Goal: Task Accomplishment & Management: Use online tool/utility

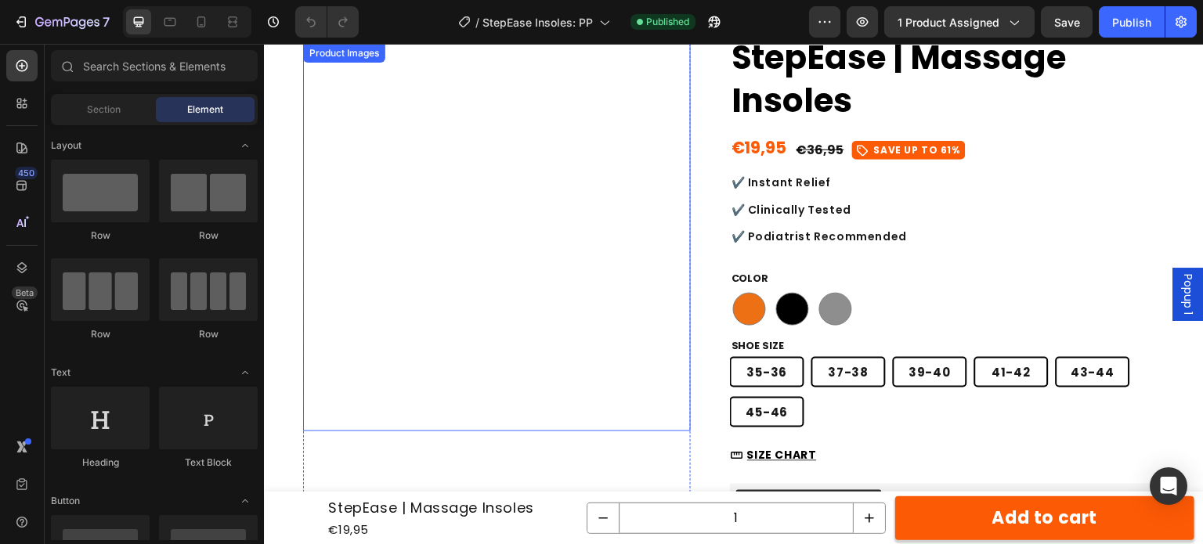
scroll to position [235, 0]
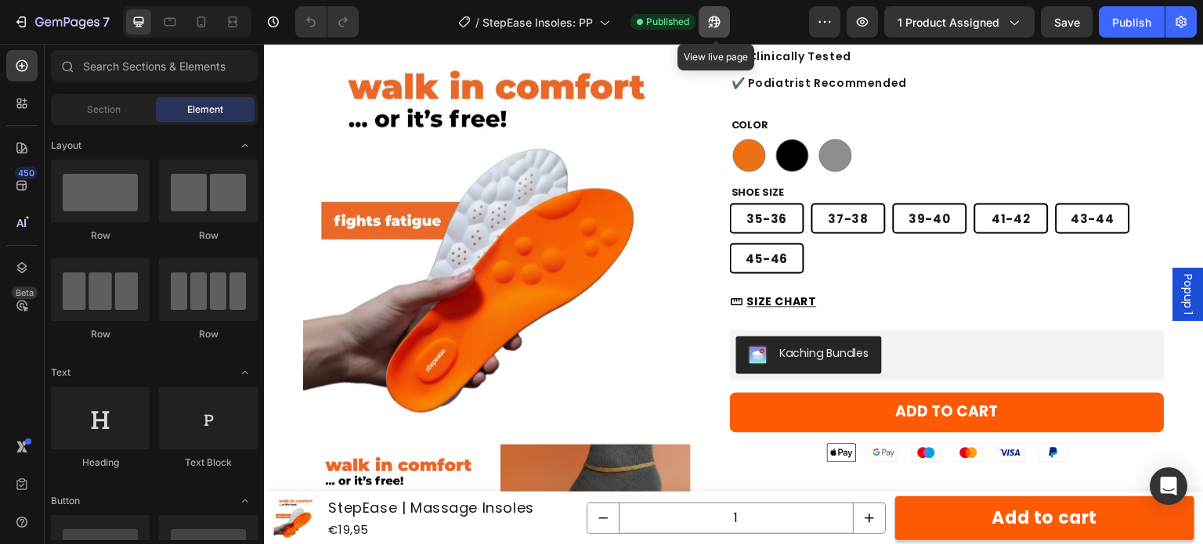
click at [713, 19] on icon "button" at bounding box center [715, 22] width 16 height 16
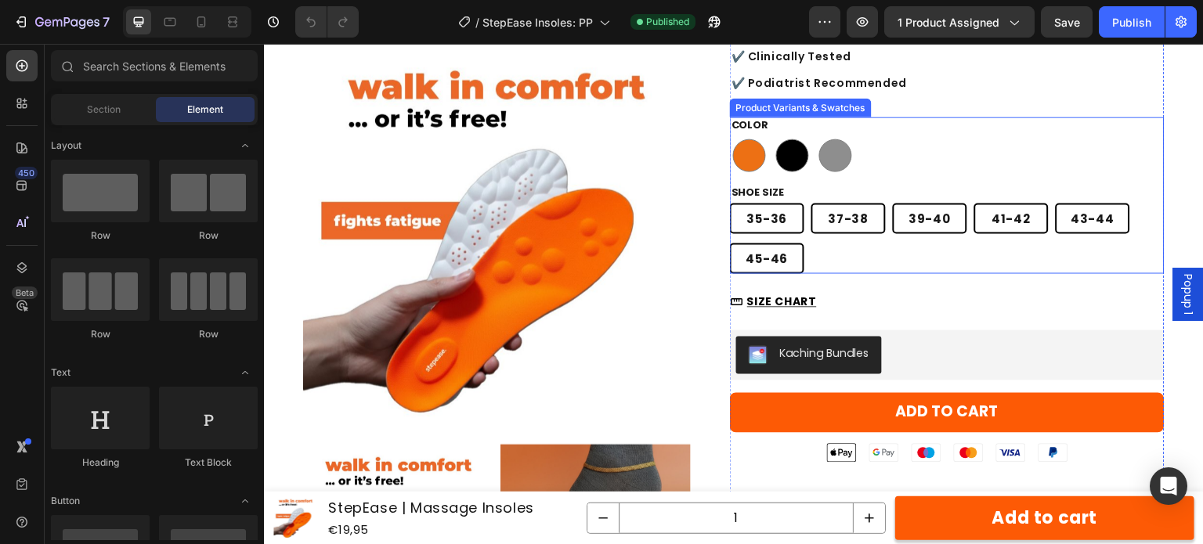
click at [833, 261] on div "[PHONE_NUMBER] [PHONE_NUMBER] [PHONE_NUMBER] [PHONE_NUMBER] [PHONE_NUMBER] [PHO…" at bounding box center [947, 238] width 435 height 71
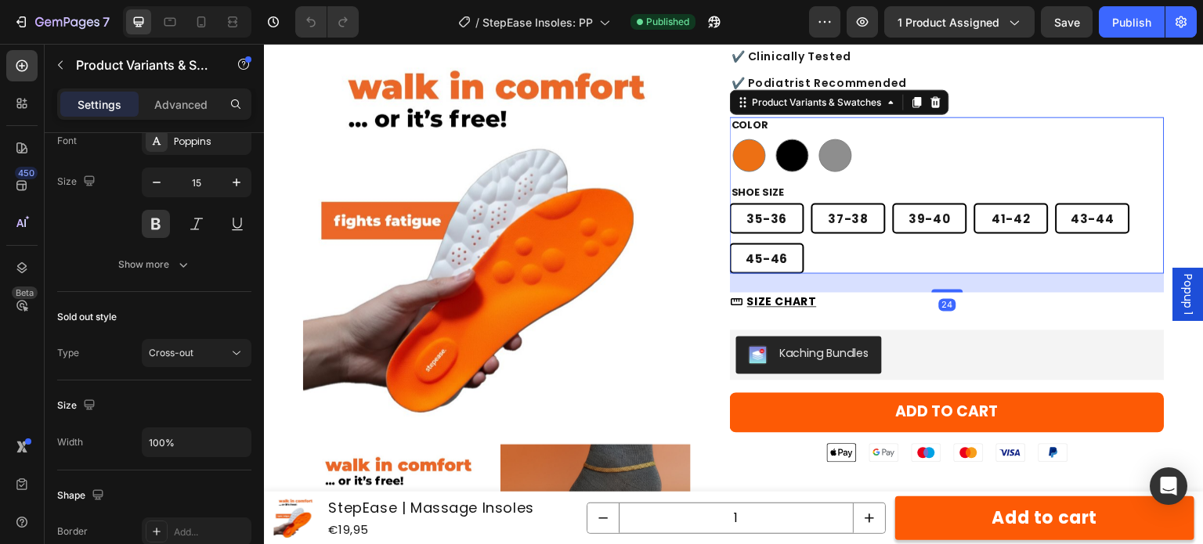
scroll to position [1332, 0]
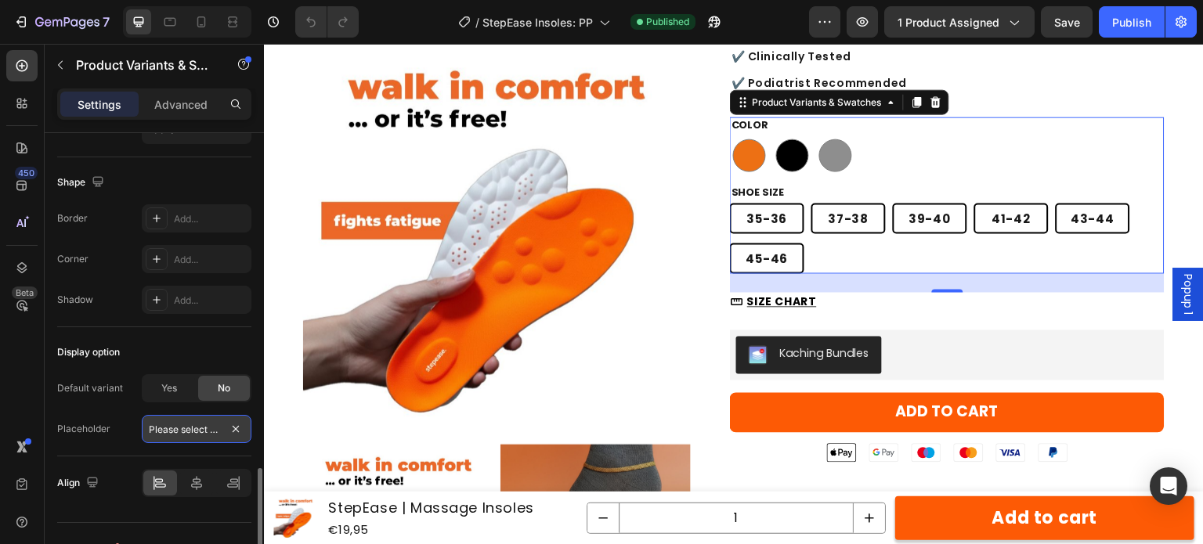
click at [185, 431] on input "Please select an option" at bounding box center [197, 429] width 110 height 28
click at [116, 415] on div "Placeholder Please select an option" at bounding box center [154, 429] width 194 height 28
click at [161, 382] on span "Yes" at bounding box center [169, 389] width 16 height 14
radio input "true"
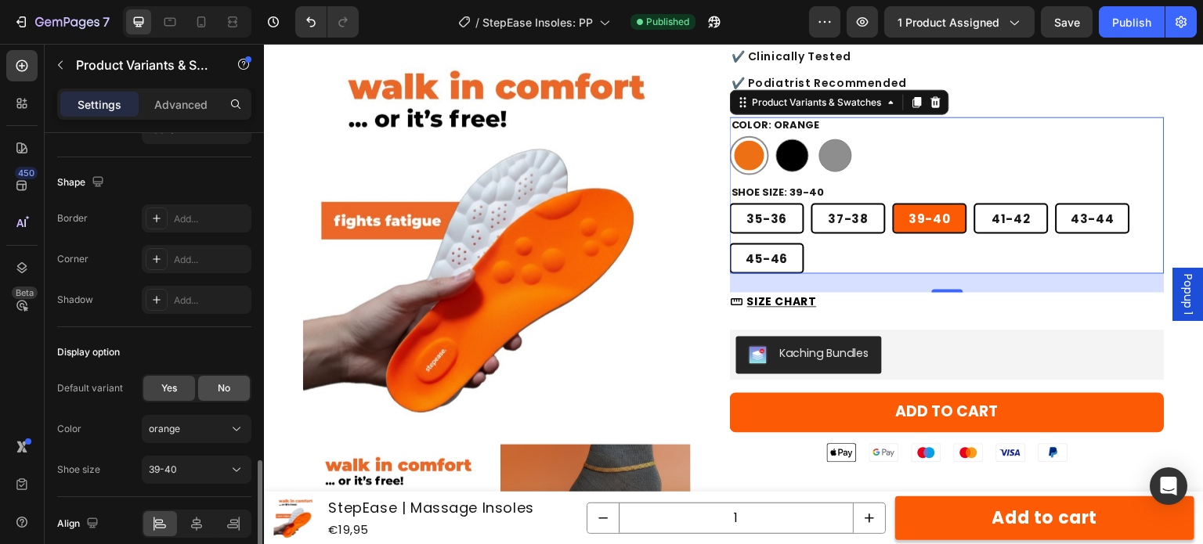
click at [223, 385] on span "No" at bounding box center [224, 389] width 13 height 14
radio input "false"
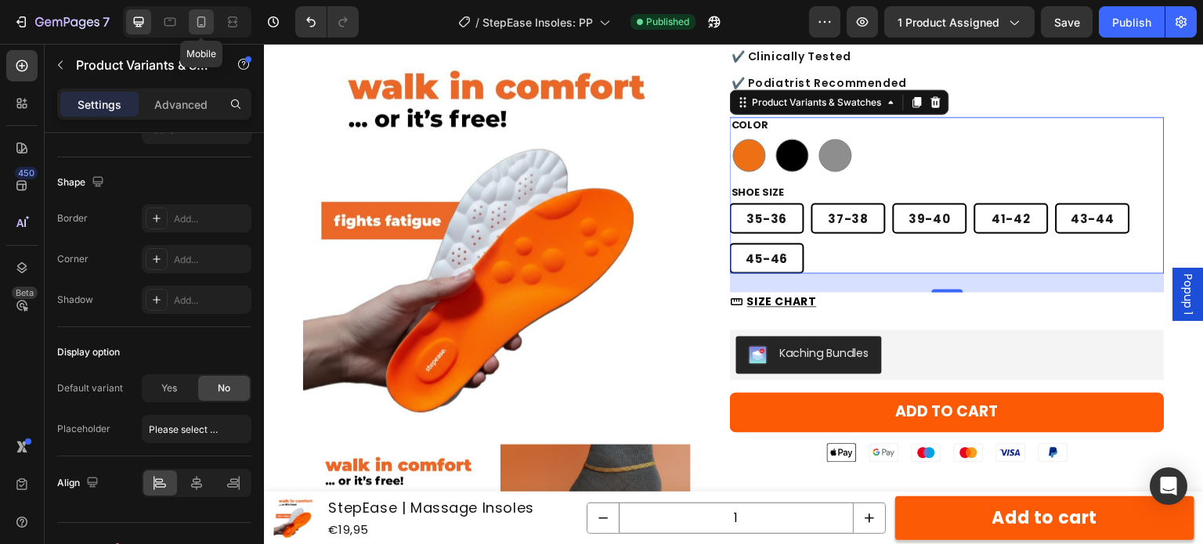
click at [208, 27] on icon at bounding box center [202, 22] width 16 height 16
type input "90%"
type input "100"
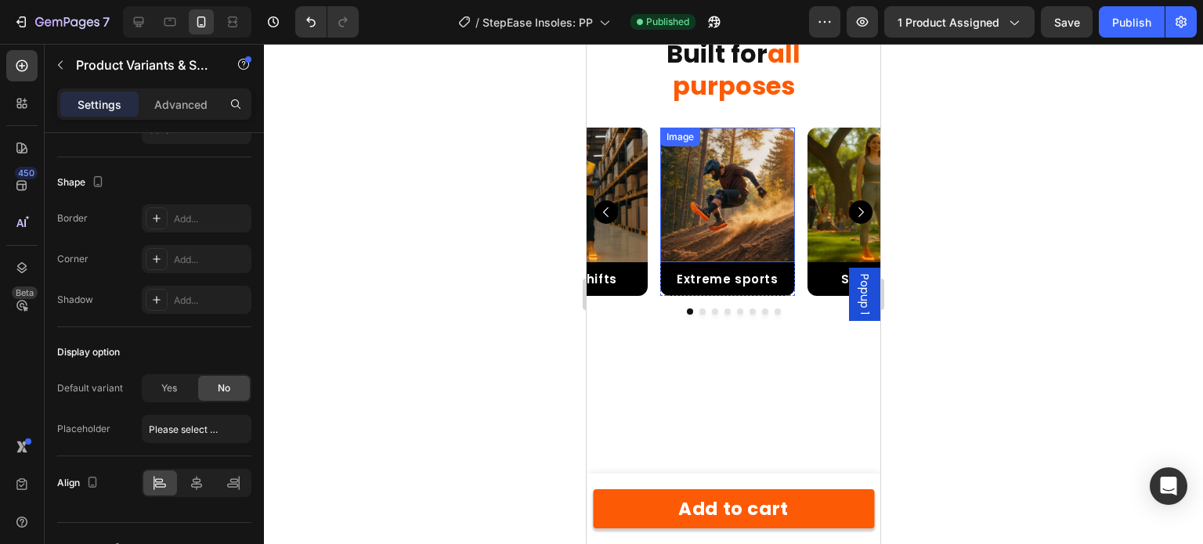
scroll to position [3638, 0]
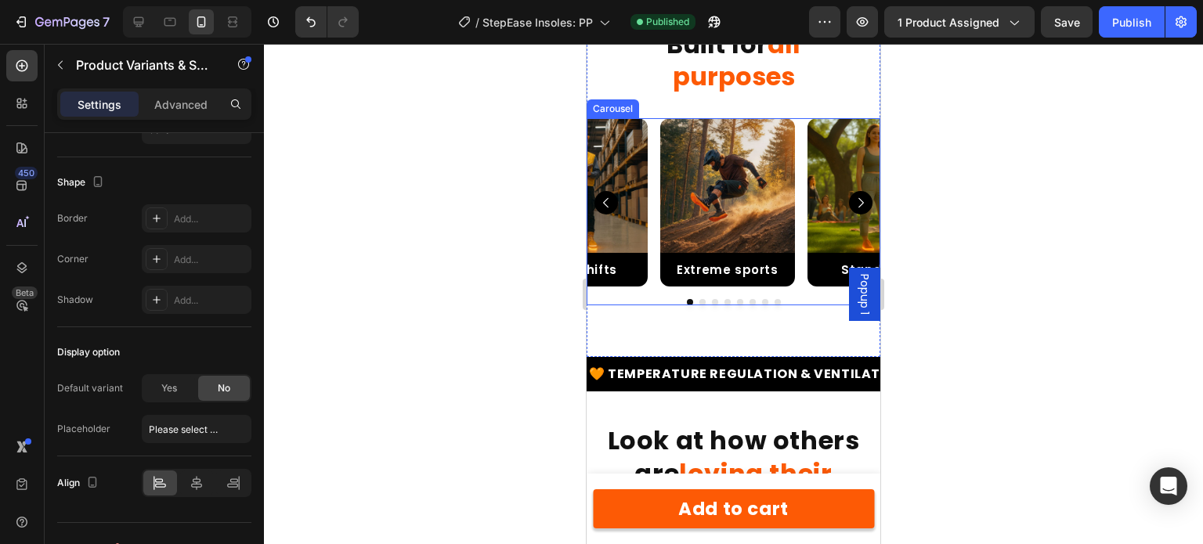
click at [700, 302] on button "Dot" at bounding box center [703, 302] width 6 height 6
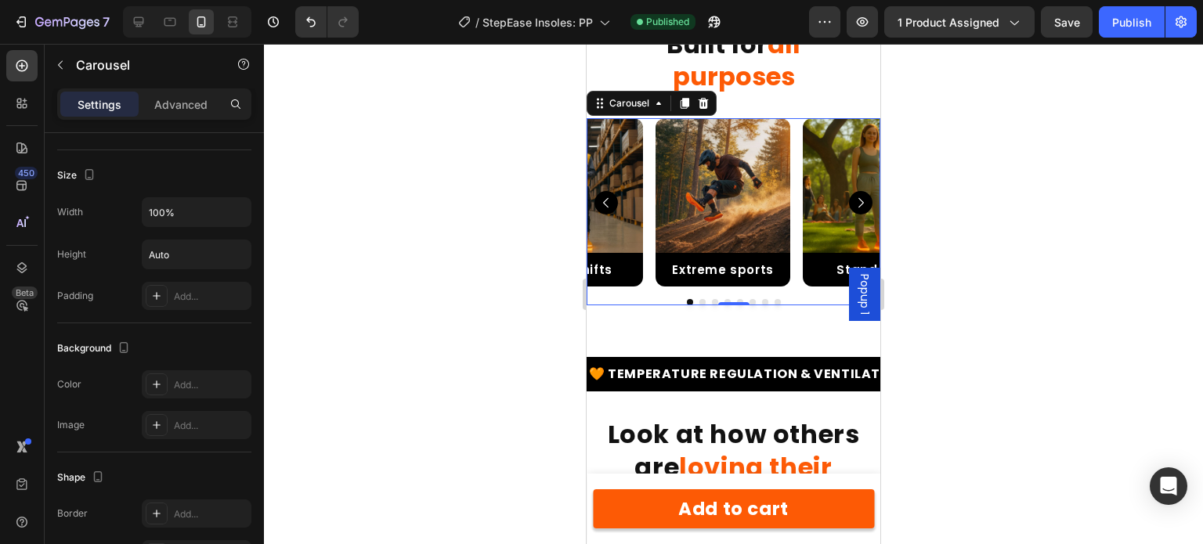
scroll to position [0, 0]
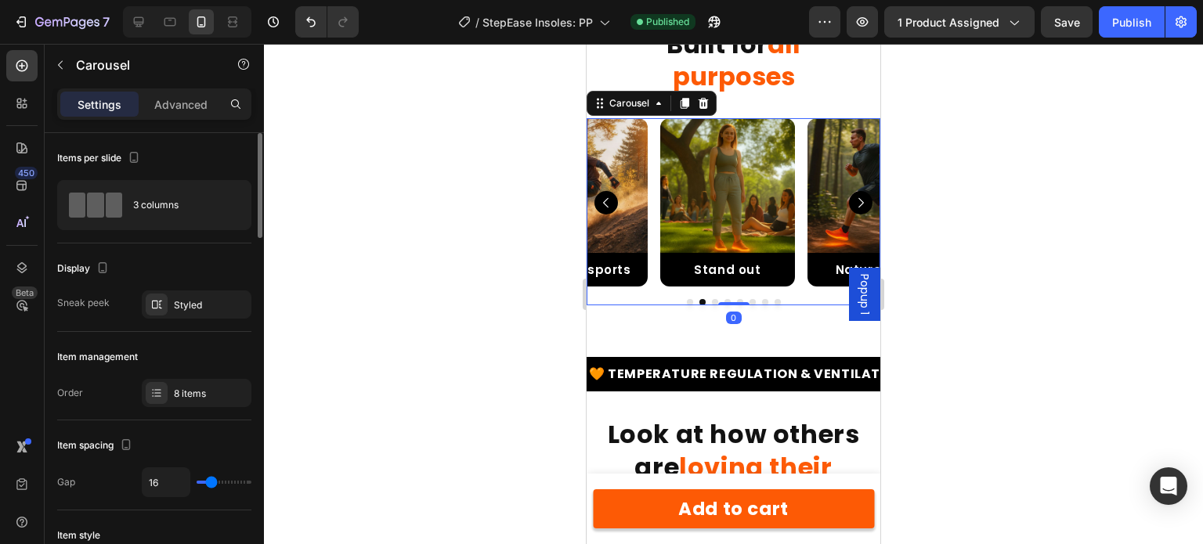
click at [700, 302] on button "Dot" at bounding box center [703, 302] width 6 height 6
click at [712, 302] on button "Dot" at bounding box center [715, 302] width 6 height 6
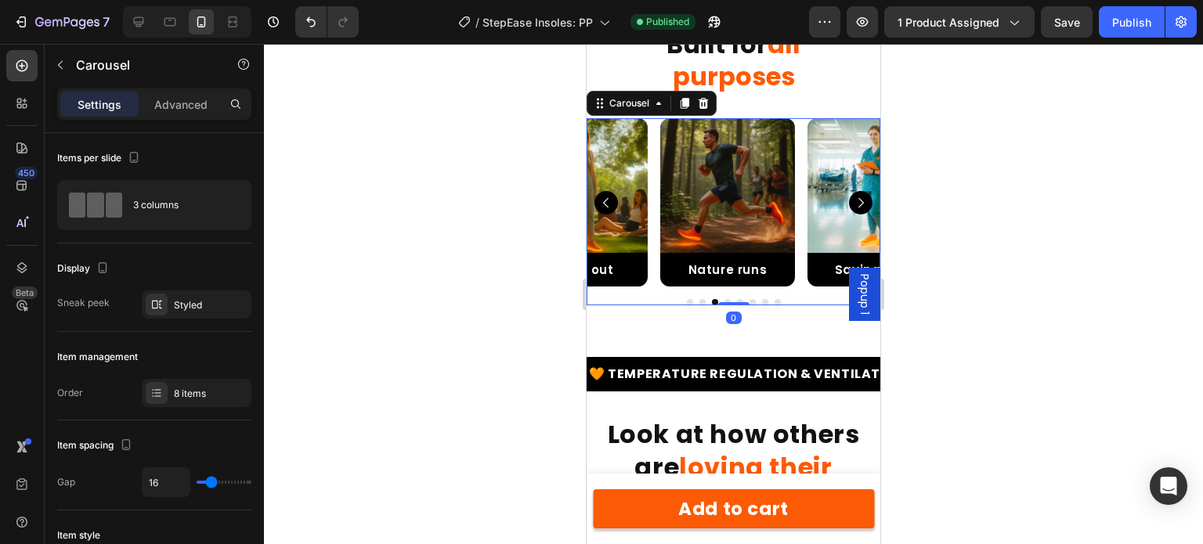
click at [849, 210] on button "Carousel Next Arrow" at bounding box center [861, 203] width 24 height 24
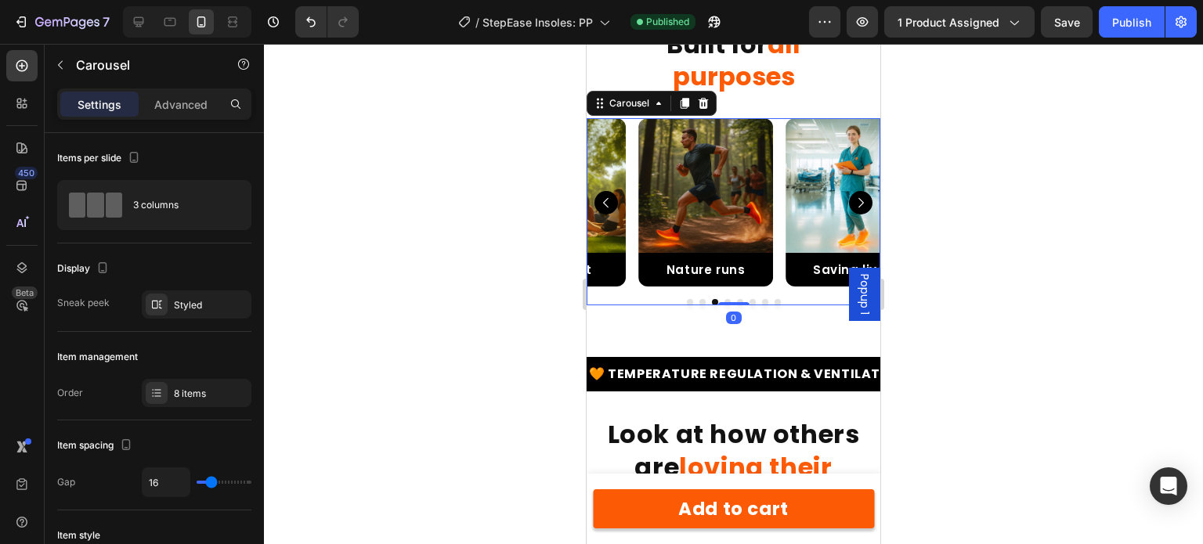
click at [849, 212] on button "Carousel Next Arrow" at bounding box center [861, 203] width 24 height 24
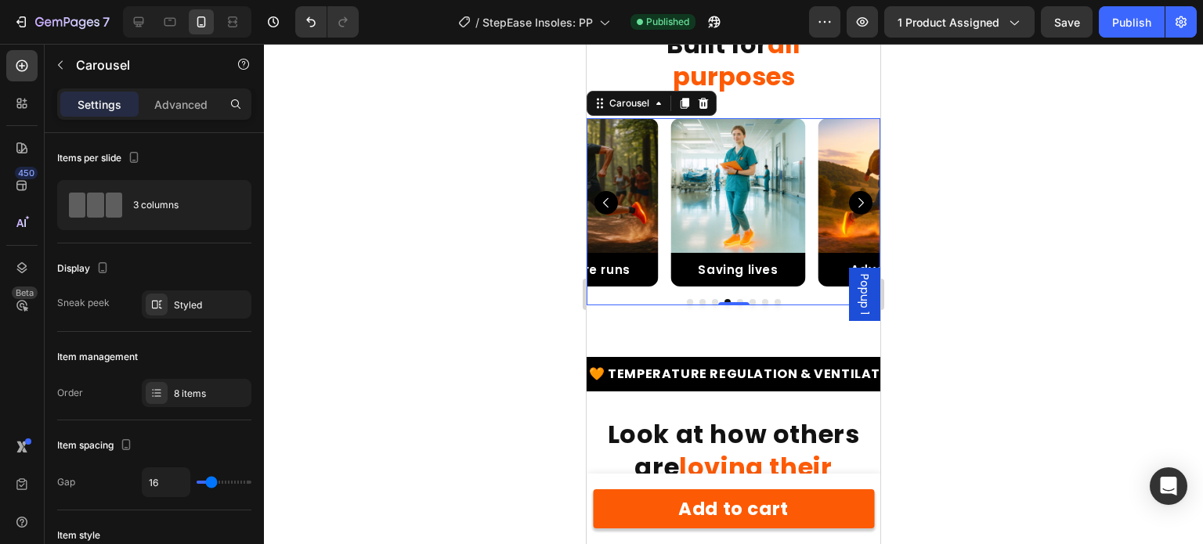
click at [849, 212] on button "Carousel Next Arrow" at bounding box center [861, 203] width 24 height 24
click at [849, 213] on button "Carousel Next Arrow" at bounding box center [861, 203] width 24 height 24
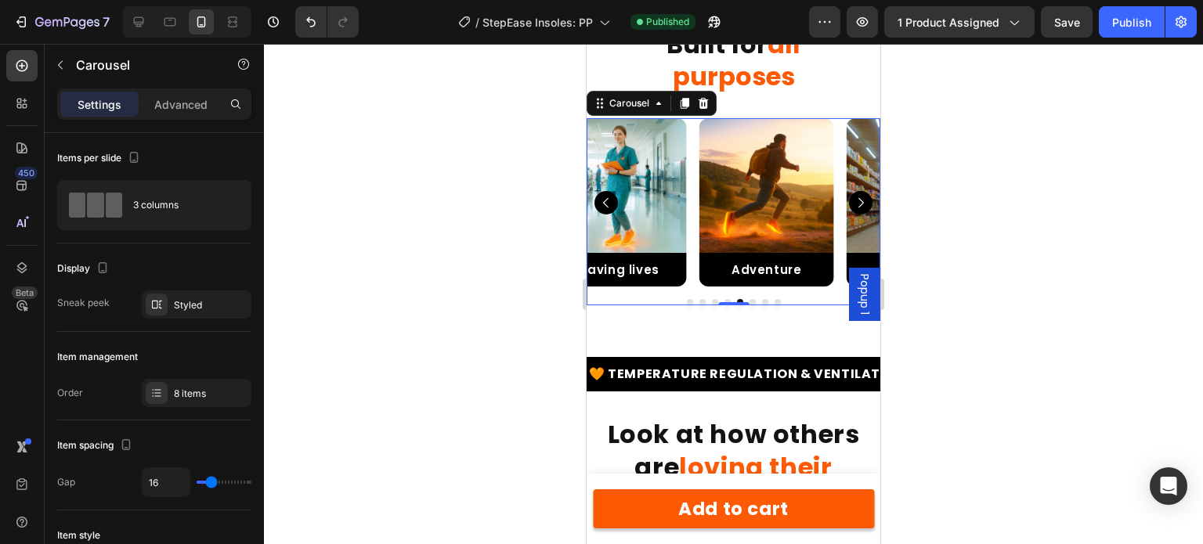
click at [849, 213] on button "Carousel Next Arrow" at bounding box center [861, 203] width 24 height 24
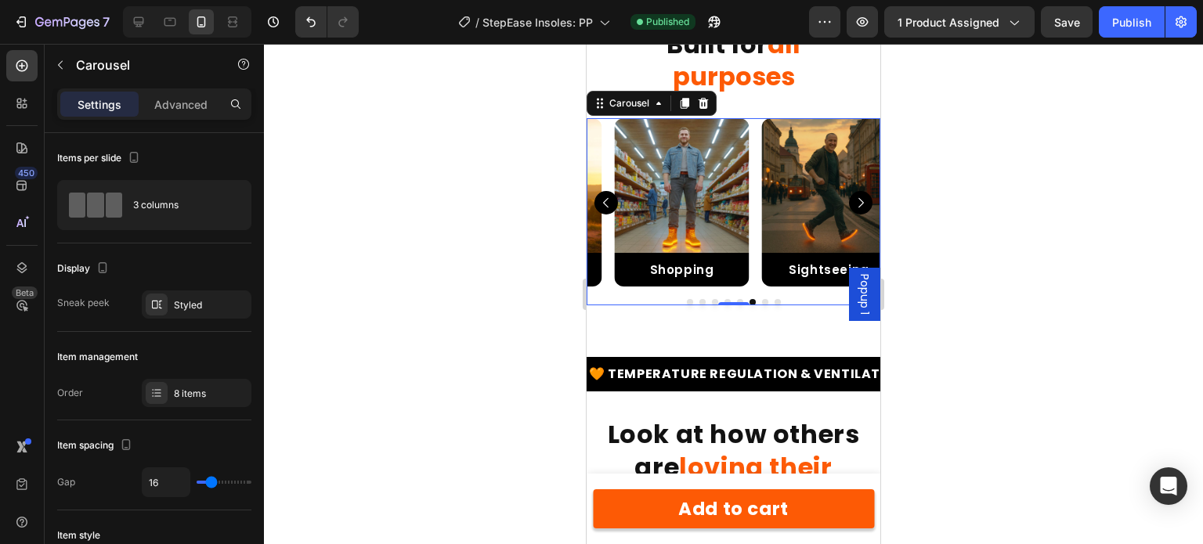
click at [849, 213] on button "Carousel Next Arrow" at bounding box center [861, 203] width 24 height 24
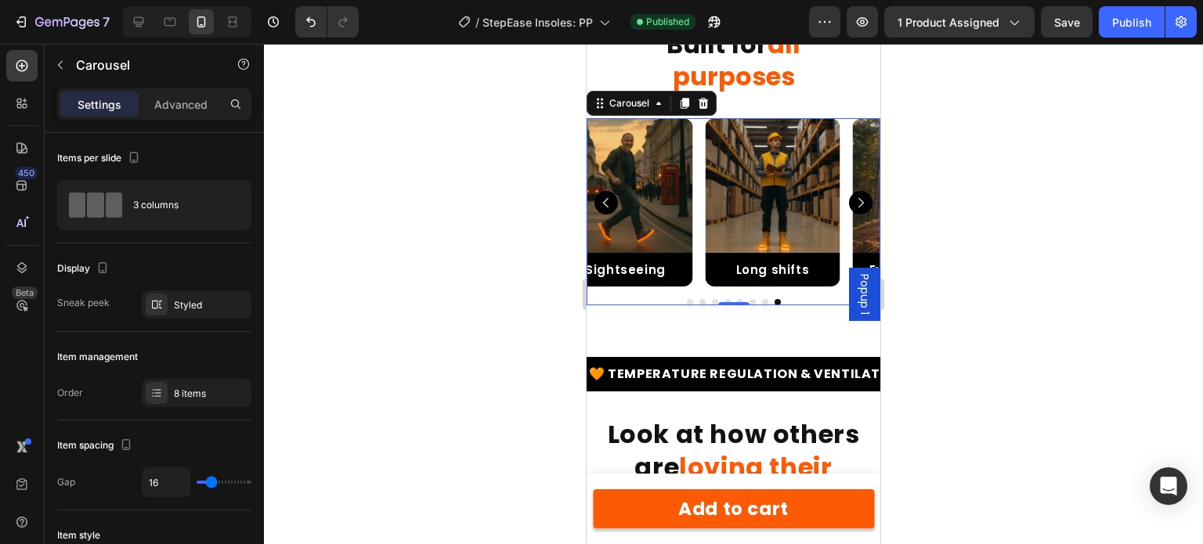
click at [849, 213] on button "Carousel Next Arrow" at bounding box center [861, 203] width 24 height 24
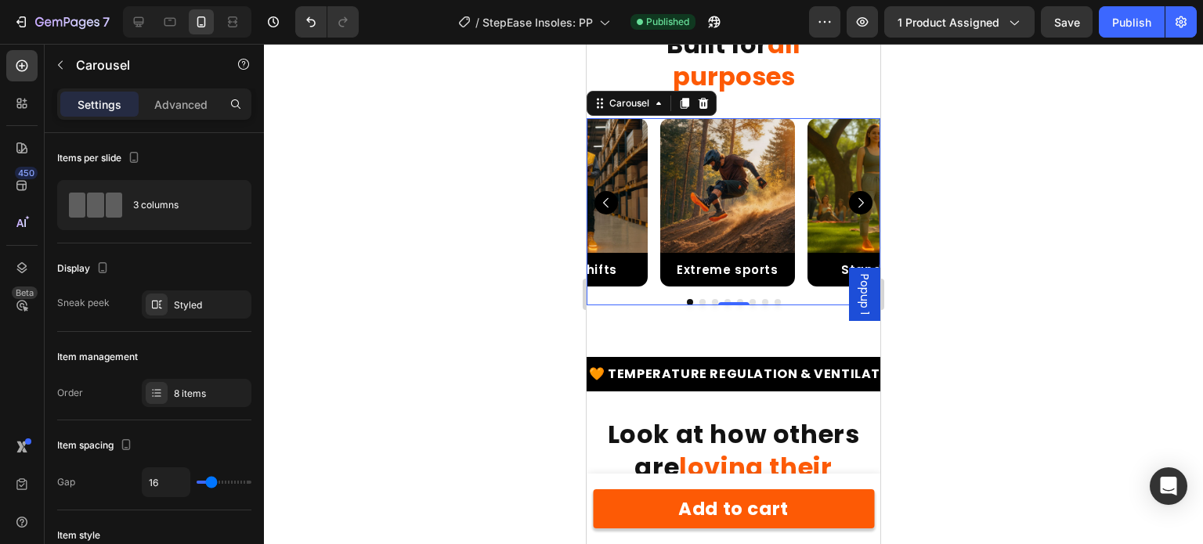
click at [849, 213] on button "Carousel Next Arrow" at bounding box center [861, 203] width 24 height 24
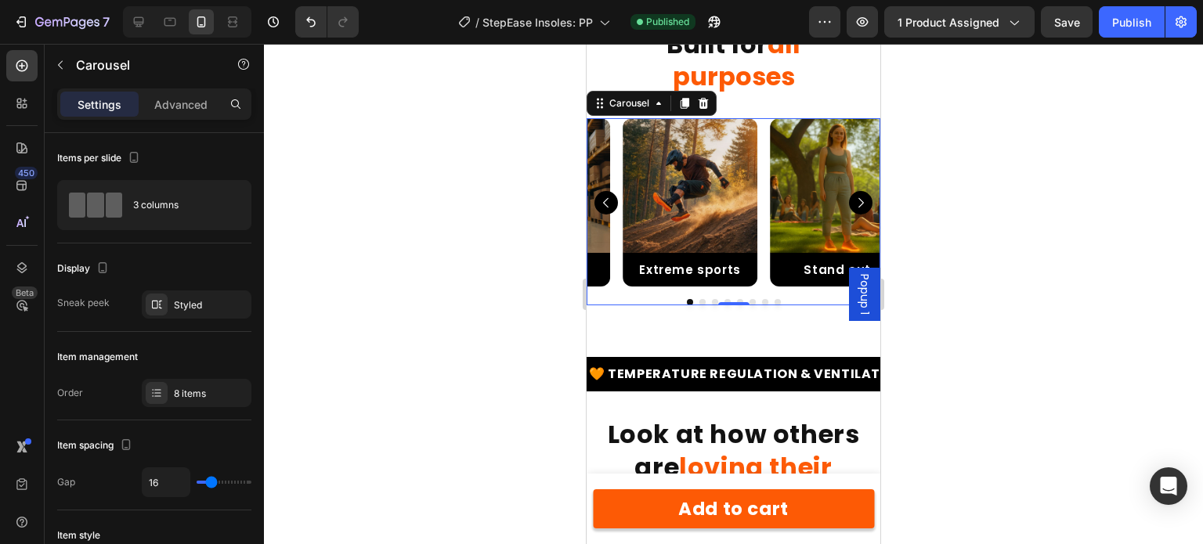
click at [849, 213] on button "Carousel Next Arrow" at bounding box center [861, 203] width 24 height 24
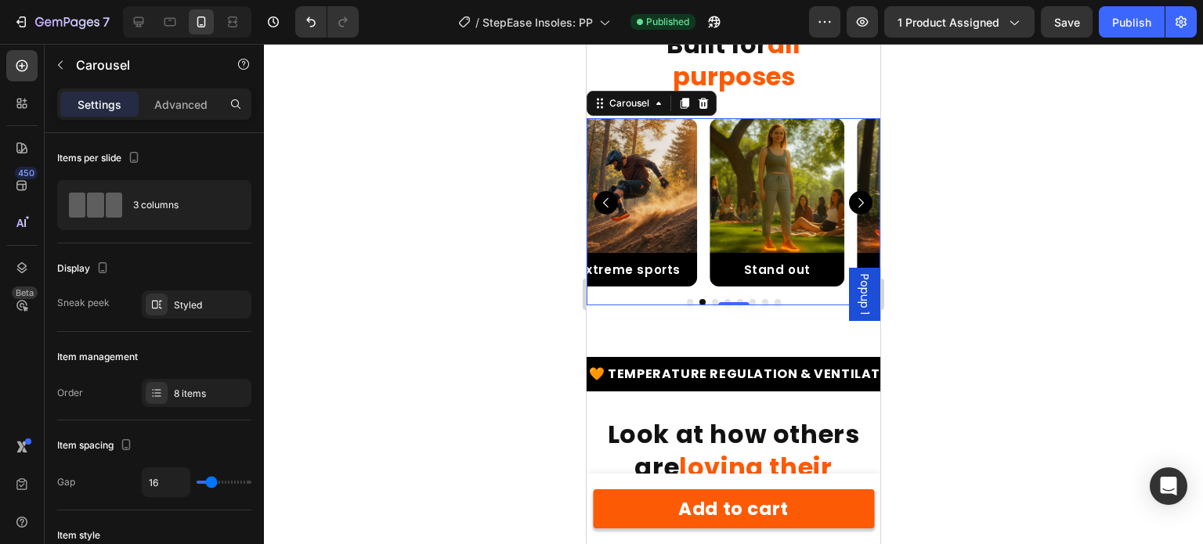
click at [849, 213] on button "Carousel Next Arrow" at bounding box center [861, 203] width 24 height 24
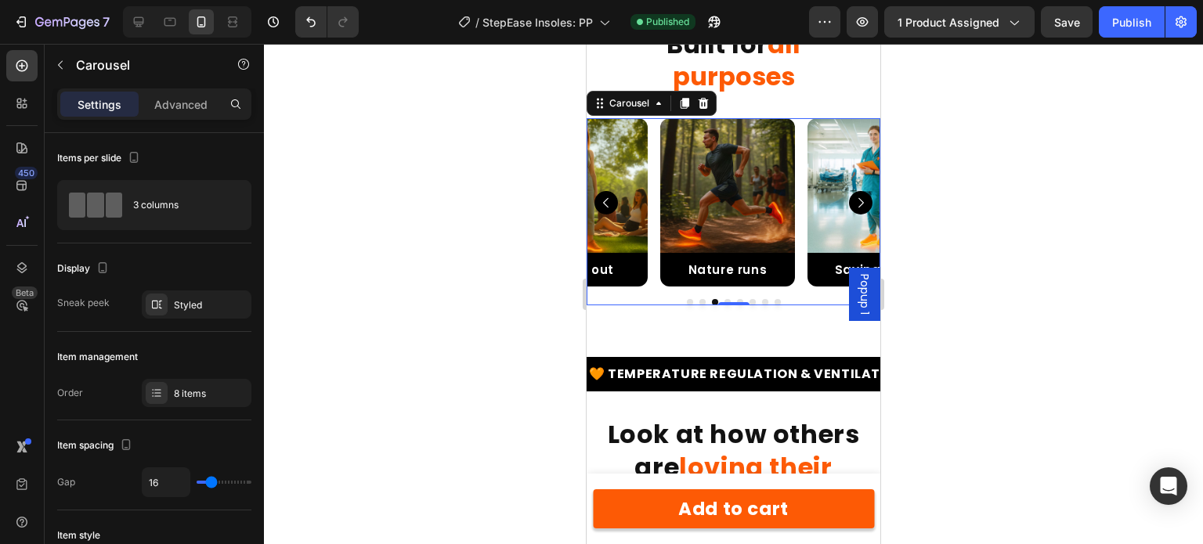
click at [849, 213] on button "Carousel Next Arrow" at bounding box center [861, 203] width 24 height 24
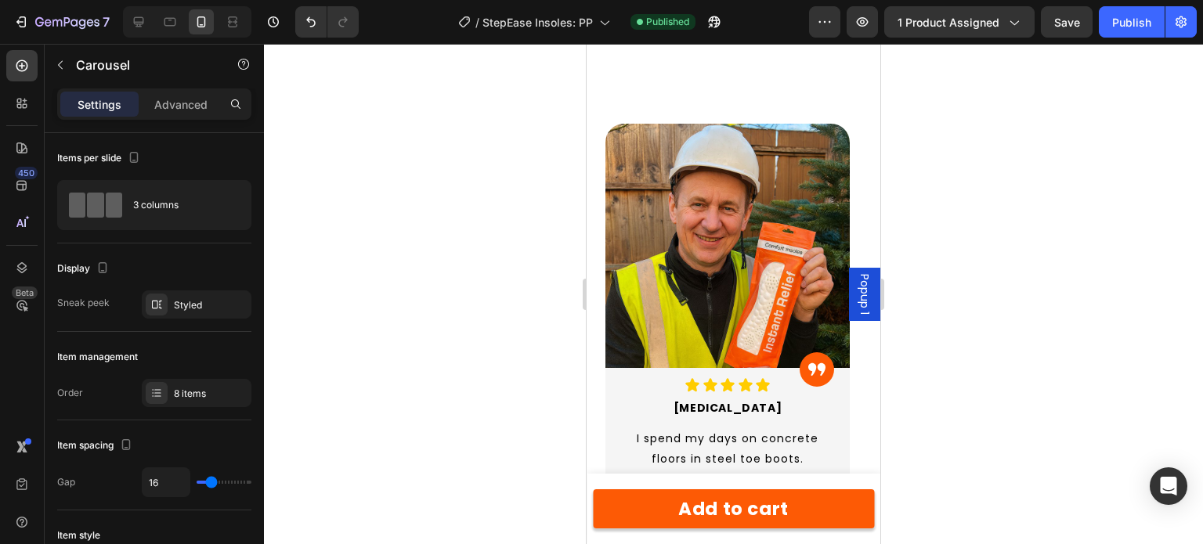
scroll to position [4500, 0]
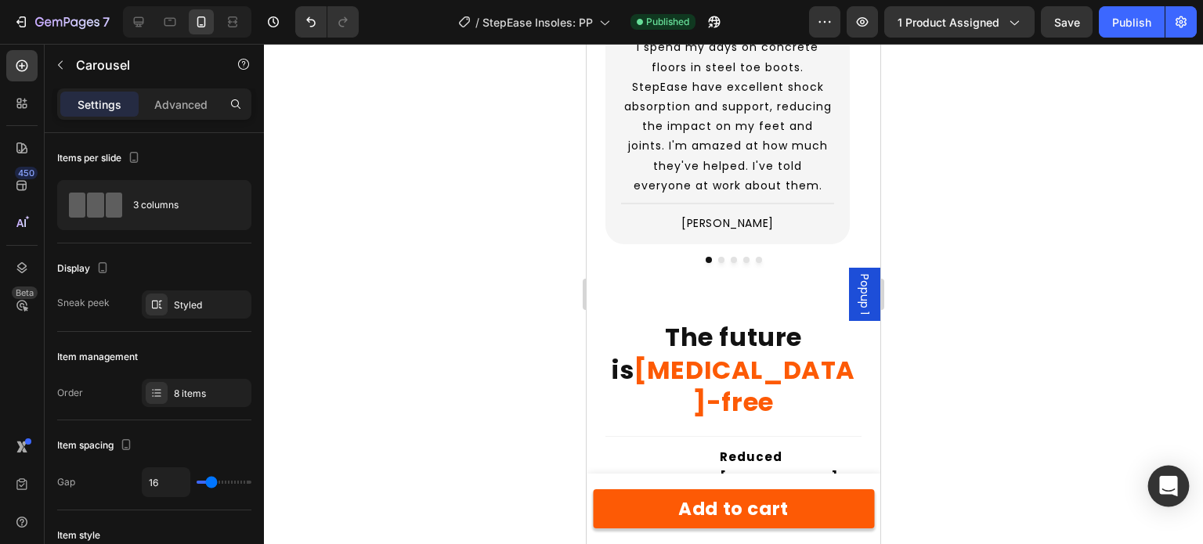
click at [1161, 482] on icon "Open Intercom Messenger" at bounding box center [1169, 486] width 18 height 20
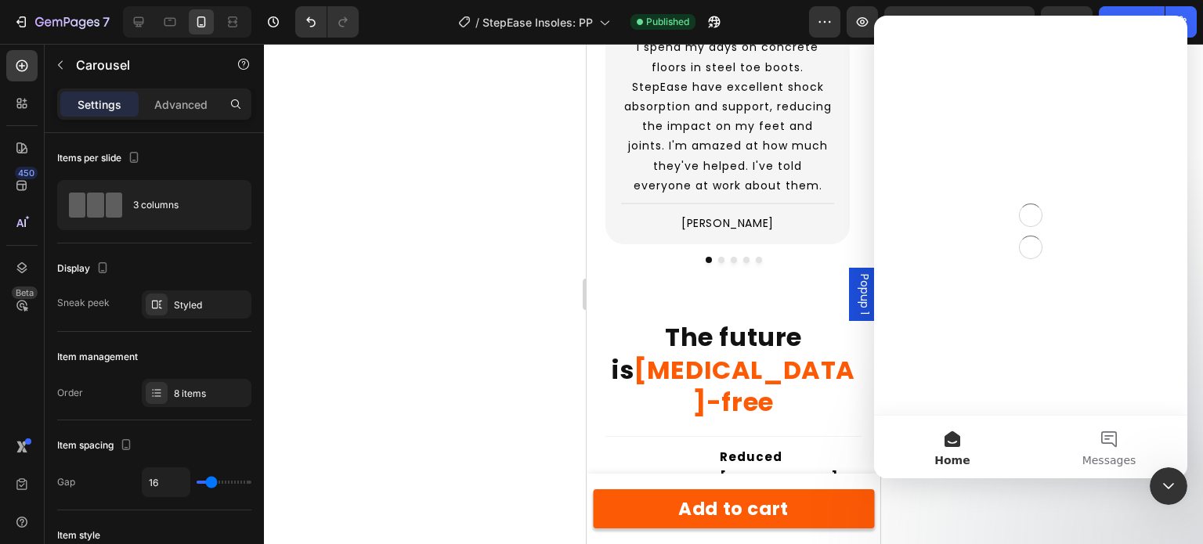
scroll to position [0, 0]
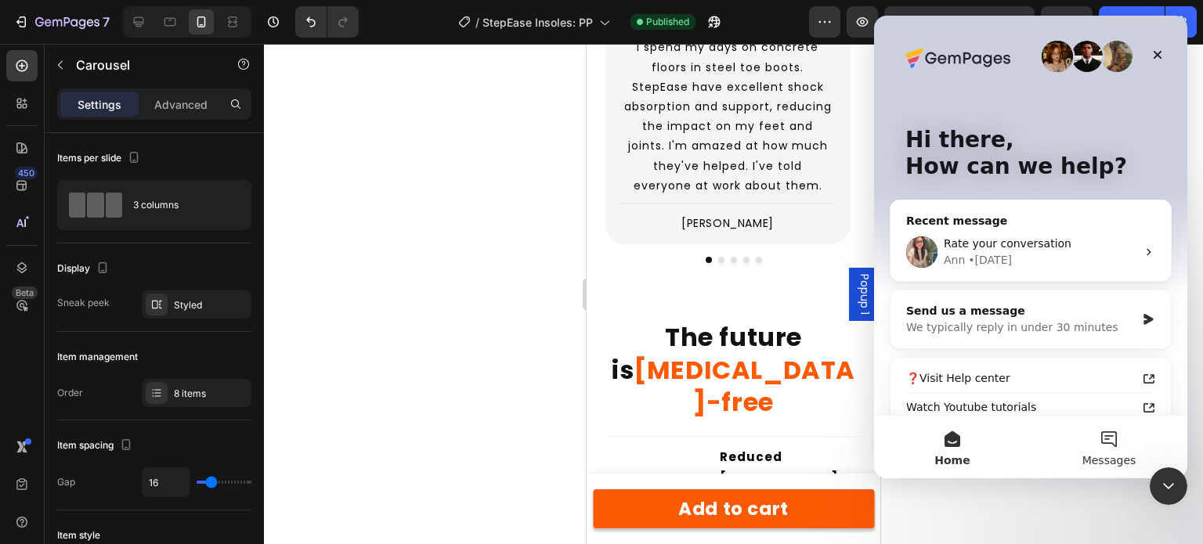
click at [1128, 444] on button "Messages" at bounding box center [1109, 447] width 157 height 63
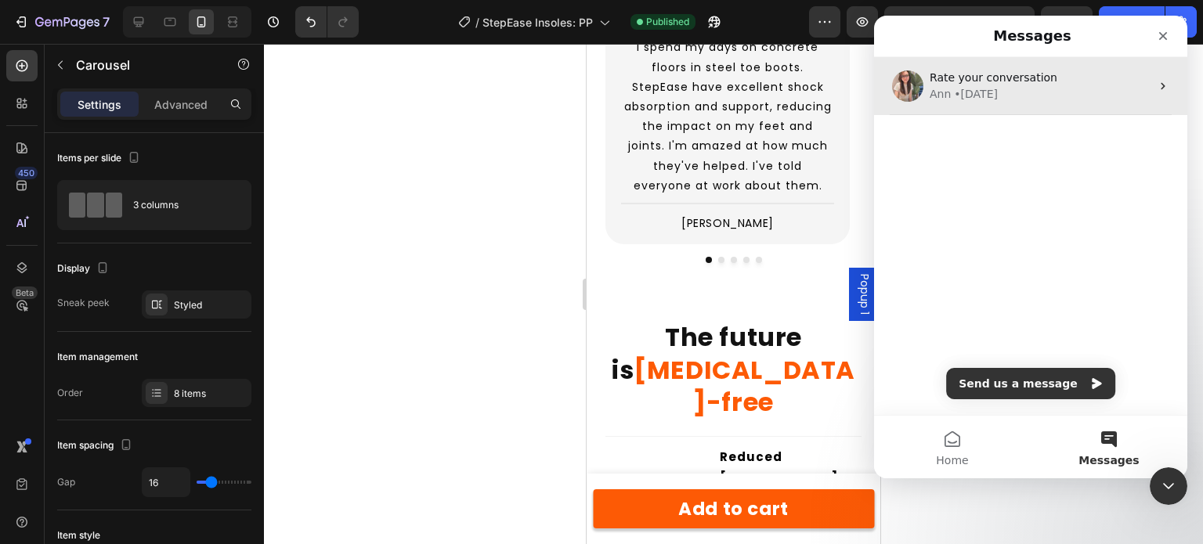
click at [976, 92] on div "• 2d ago" at bounding box center [976, 94] width 44 height 16
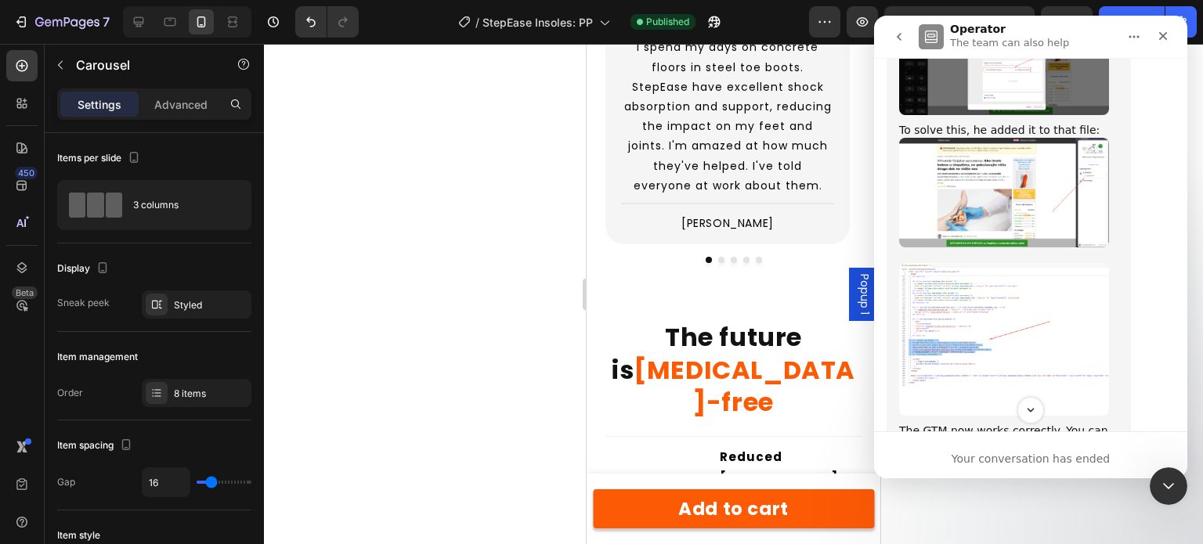
scroll to position [2589, 0]
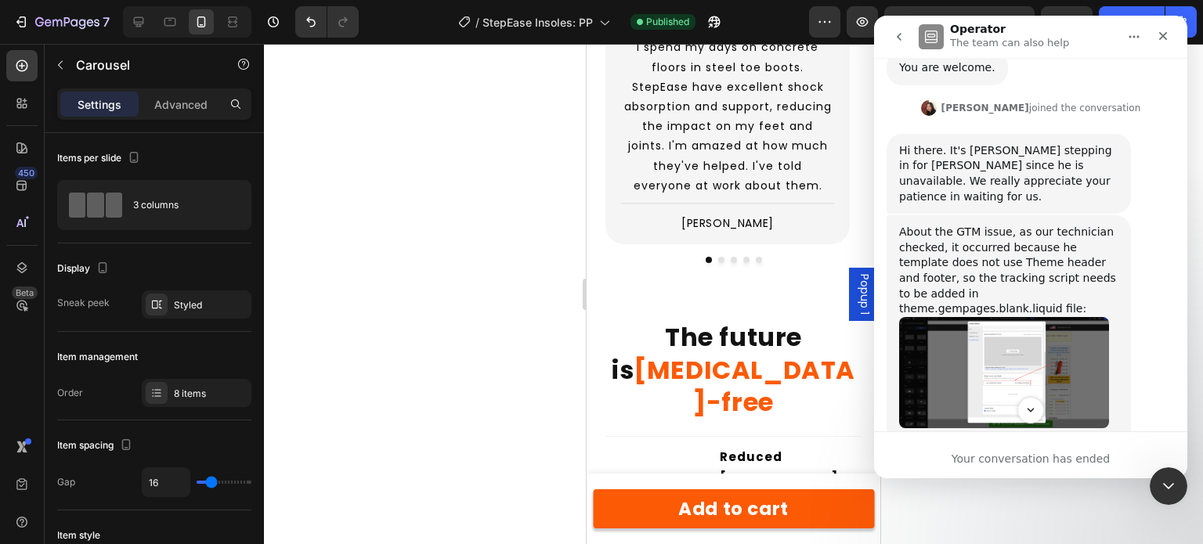
click at [970, 451] on img "Anita says…" at bounding box center [1004, 505] width 210 height 109
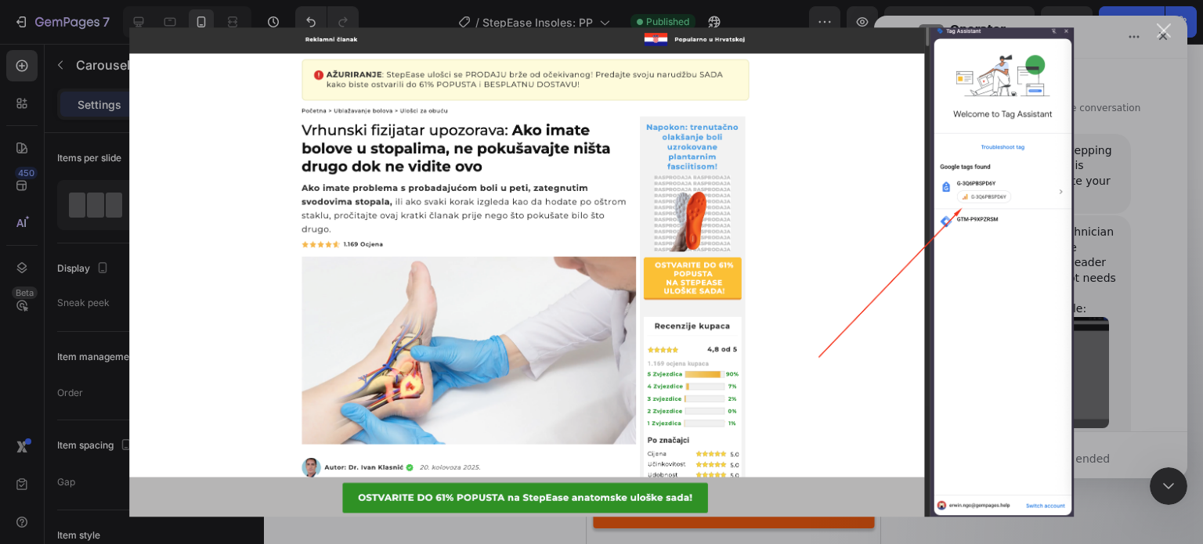
click at [1124, 221] on div "Intercom messenger" at bounding box center [601, 272] width 1203 height 544
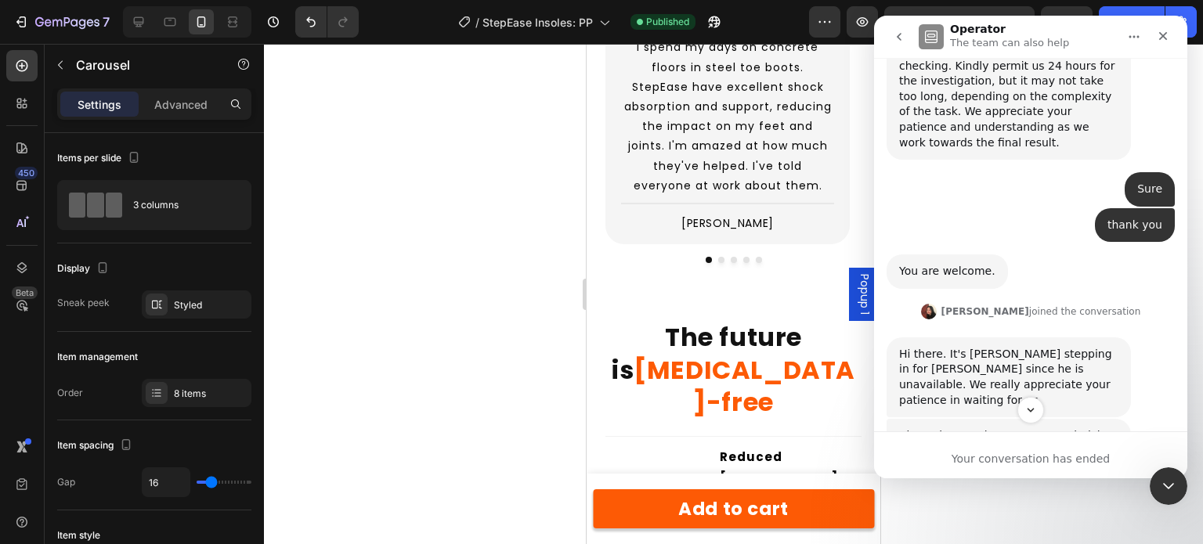
scroll to position [2197, 0]
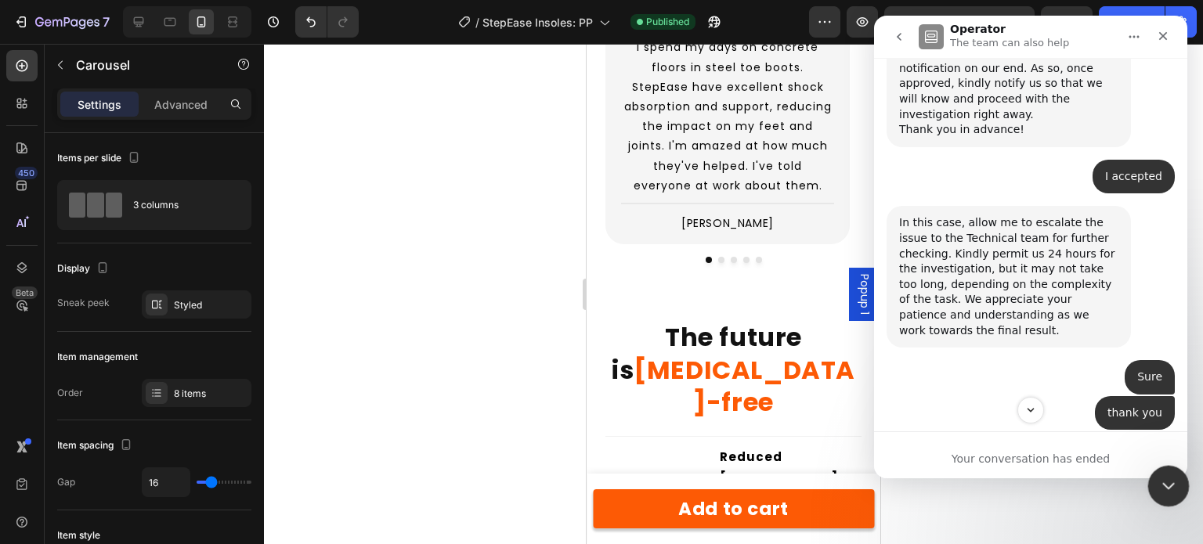
click at [1158, 483] on icon "Close Intercom Messenger" at bounding box center [1166, 484] width 19 height 19
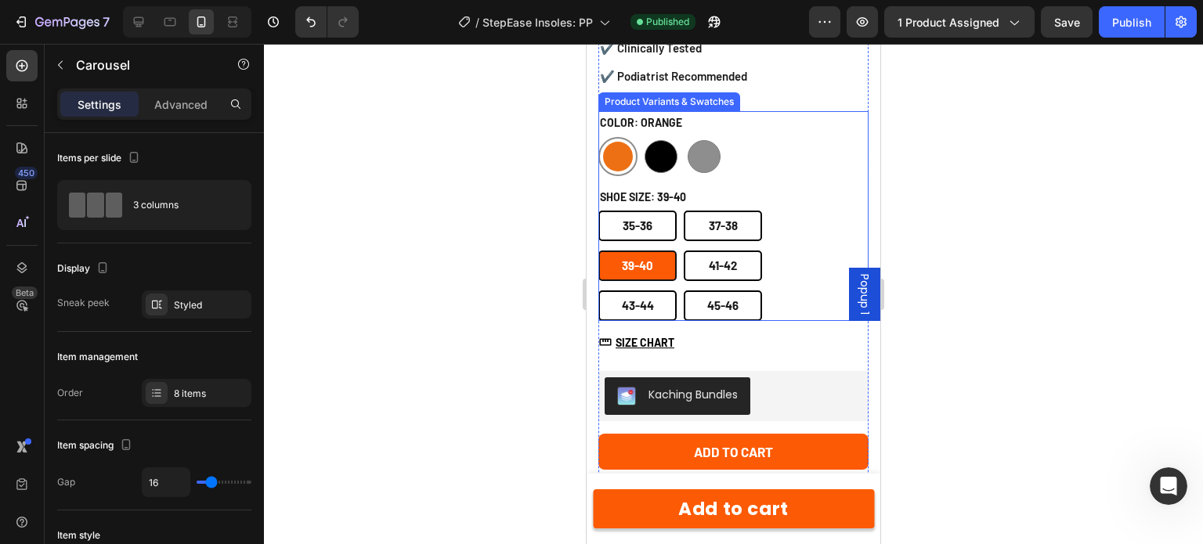
scroll to position [877, 0]
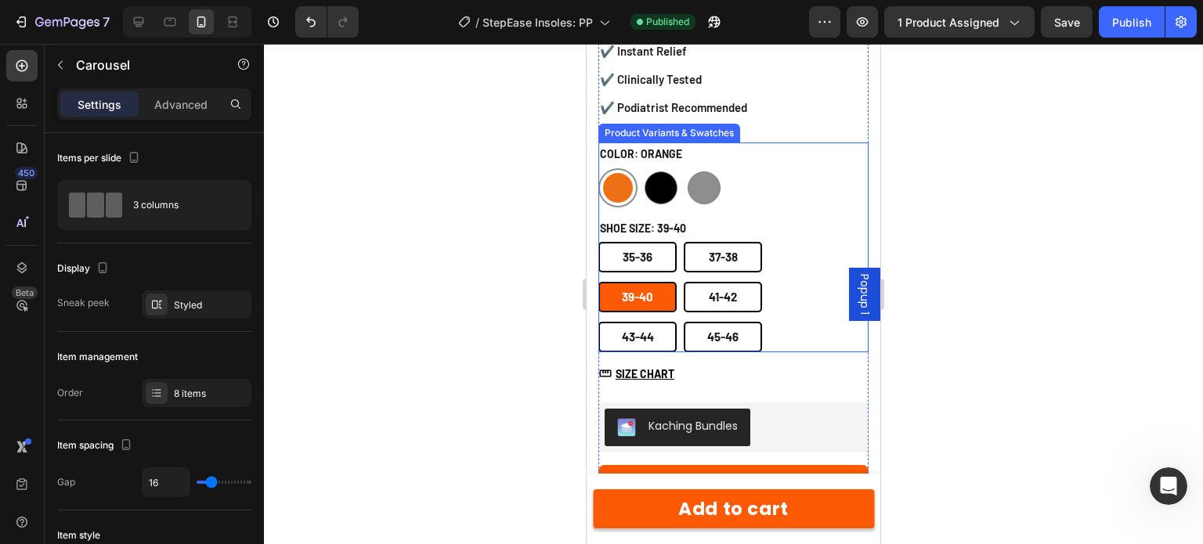
click at [791, 263] on div "35-36 35-36 35-36 37-38 37-38 37-38 39-40 39-40 39-40 41-42 41-42 41-42 43-44 4…" at bounding box center [721, 297] width 244 height 110
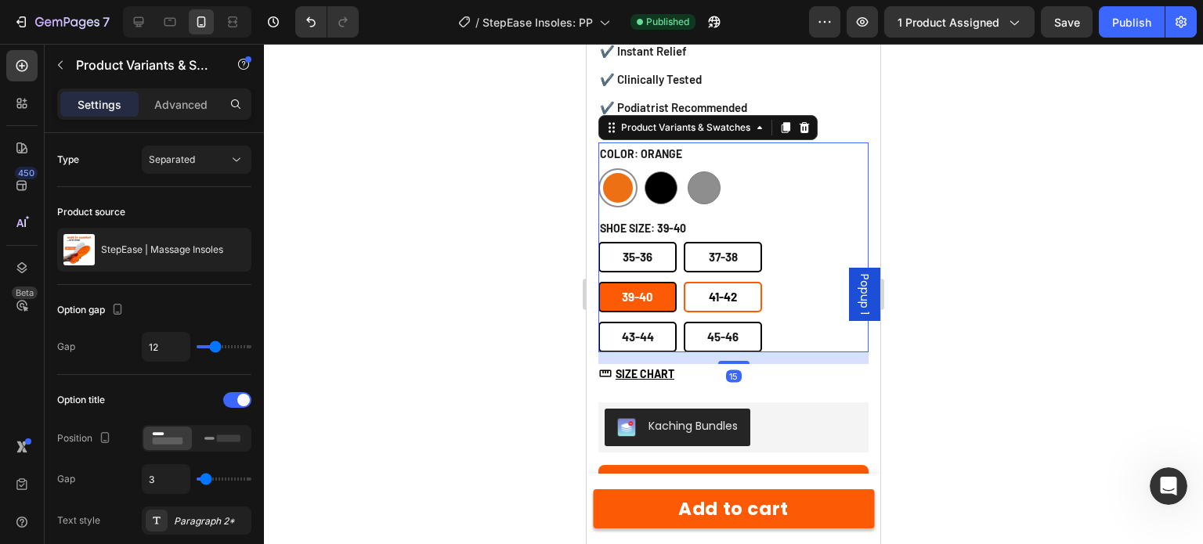
click at [722, 290] on span "41-42" at bounding box center [723, 297] width 28 height 14
click at [684, 281] on input "41-42 41-42 41-42" at bounding box center [683, 281] width 1 height 1
radio input "false"
click at [642, 290] on span "39-40" at bounding box center [637, 297] width 31 height 14
click at [599, 281] on input "39-40 39-40 39-40" at bounding box center [598, 281] width 1 height 1
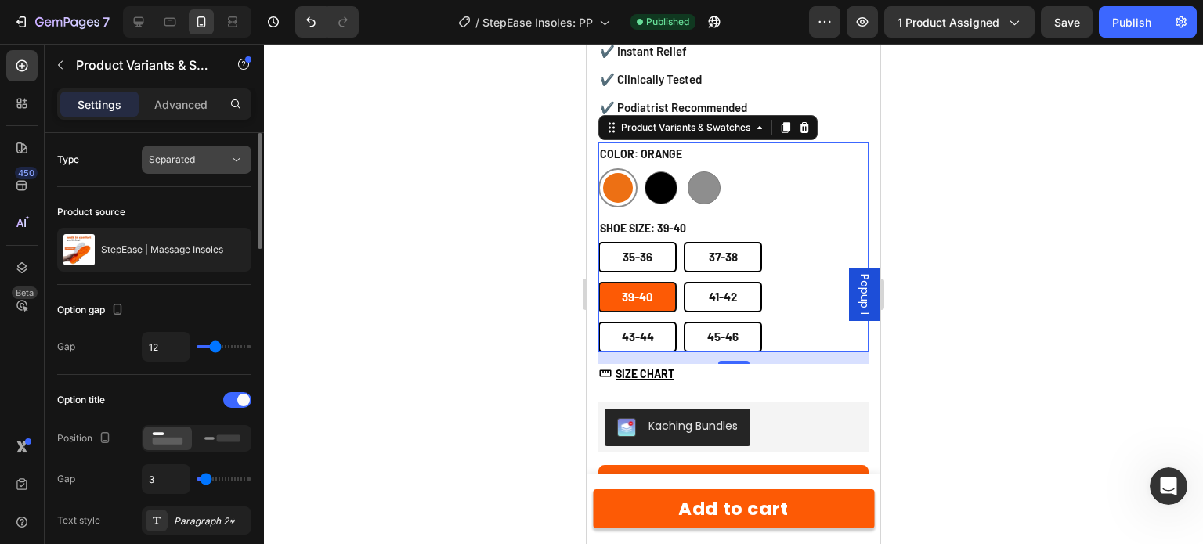
click at [175, 170] on button "Separated" at bounding box center [197, 160] width 110 height 28
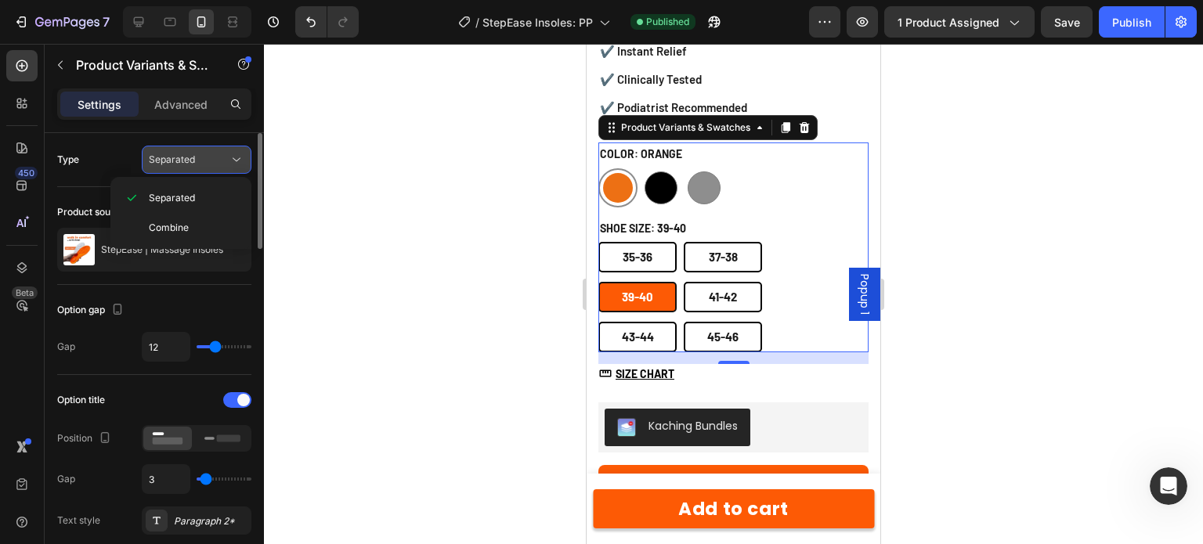
click at [204, 170] on button "Separated" at bounding box center [197, 160] width 110 height 28
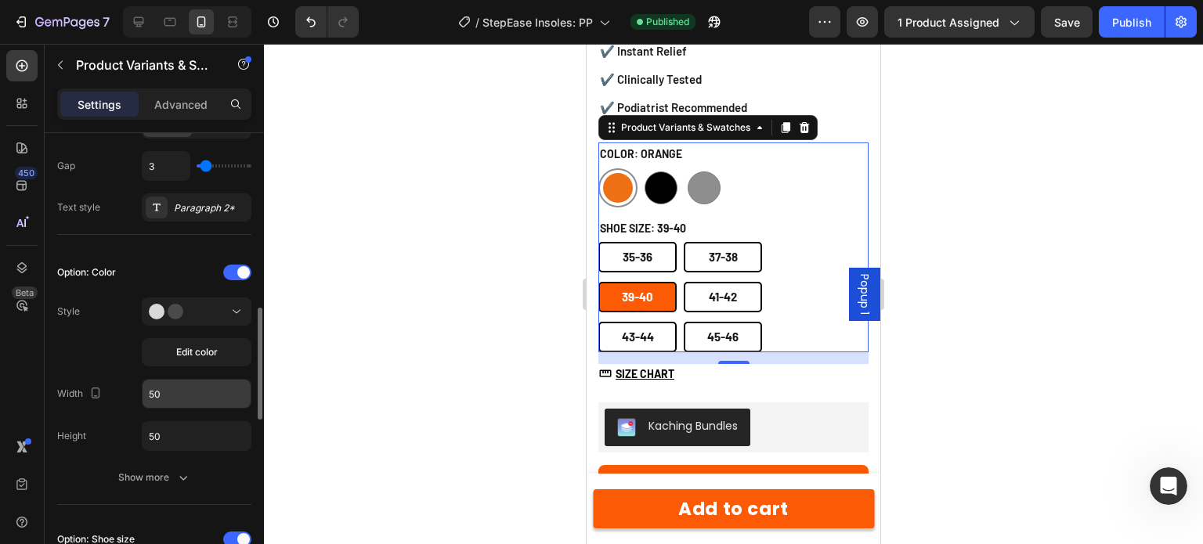
scroll to position [392, 0]
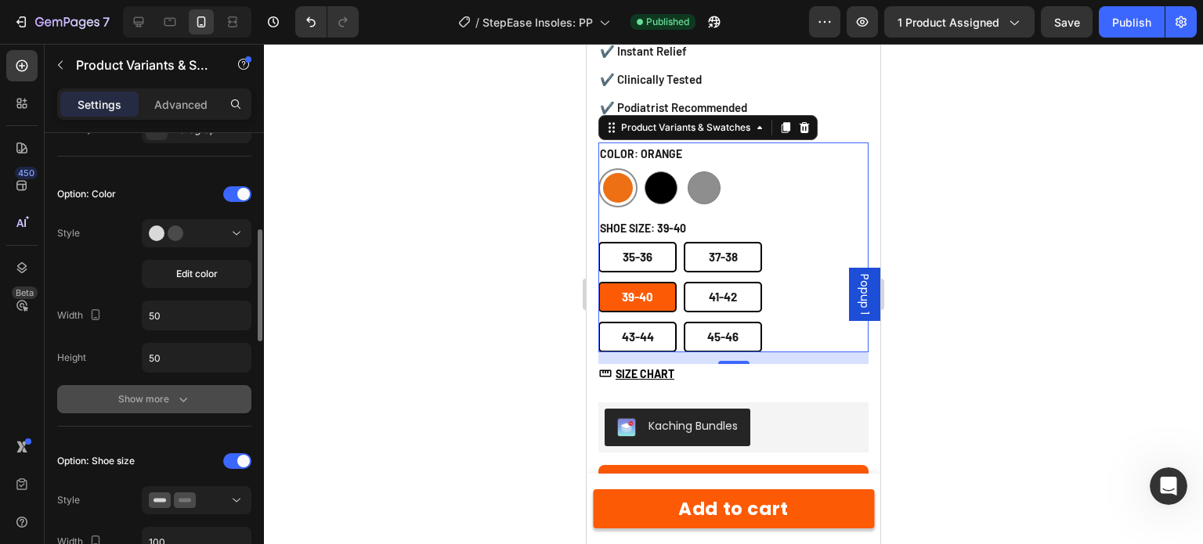
click at [172, 400] on div "Show more" at bounding box center [154, 400] width 73 height 16
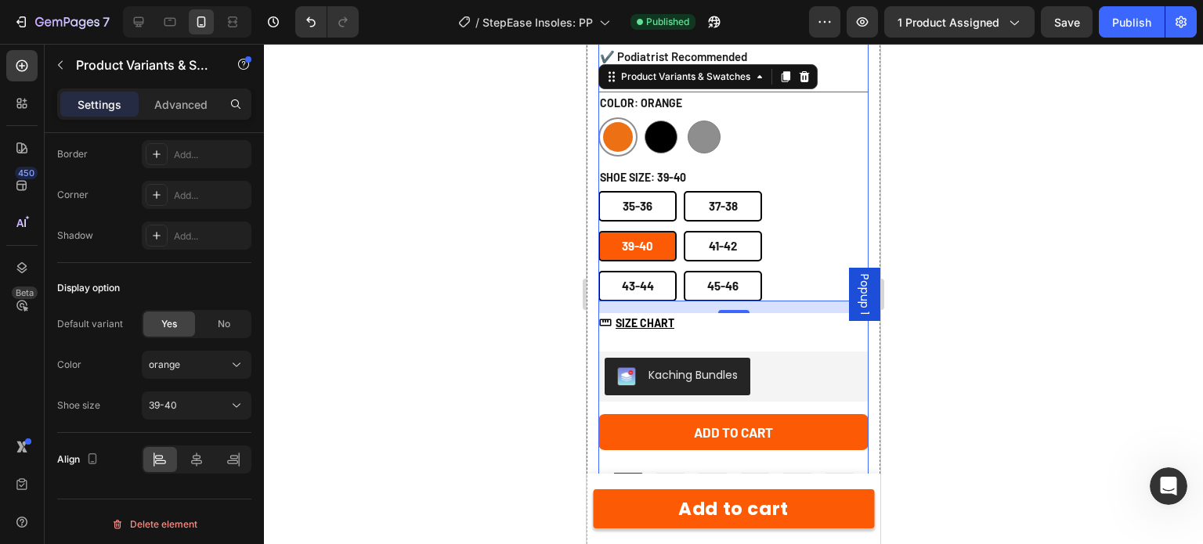
scroll to position [956, 0]
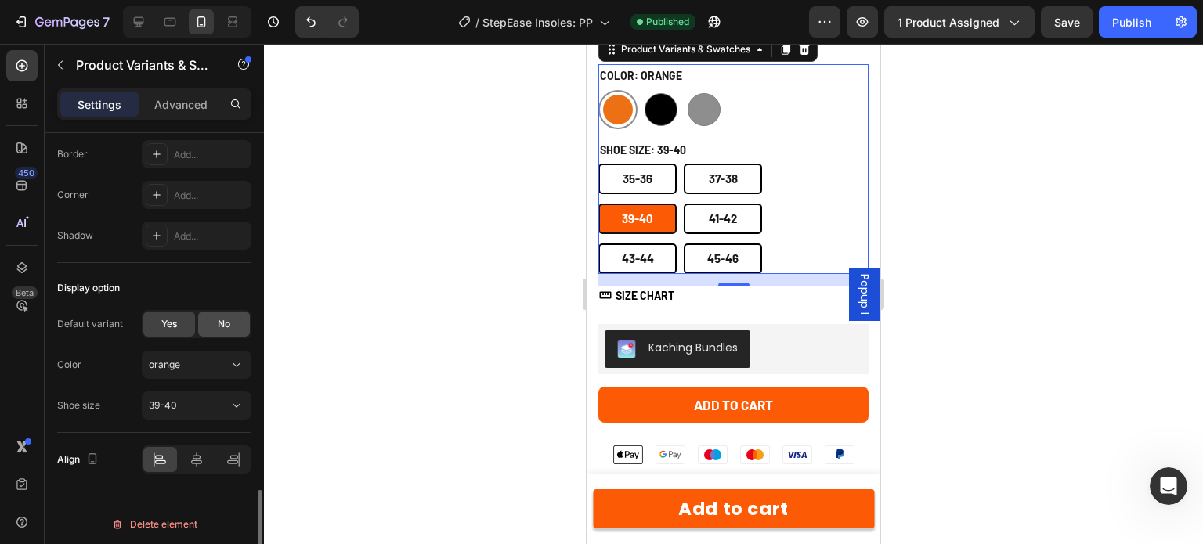
click at [213, 315] on div "No" at bounding box center [224, 324] width 52 height 25
radio input "true"
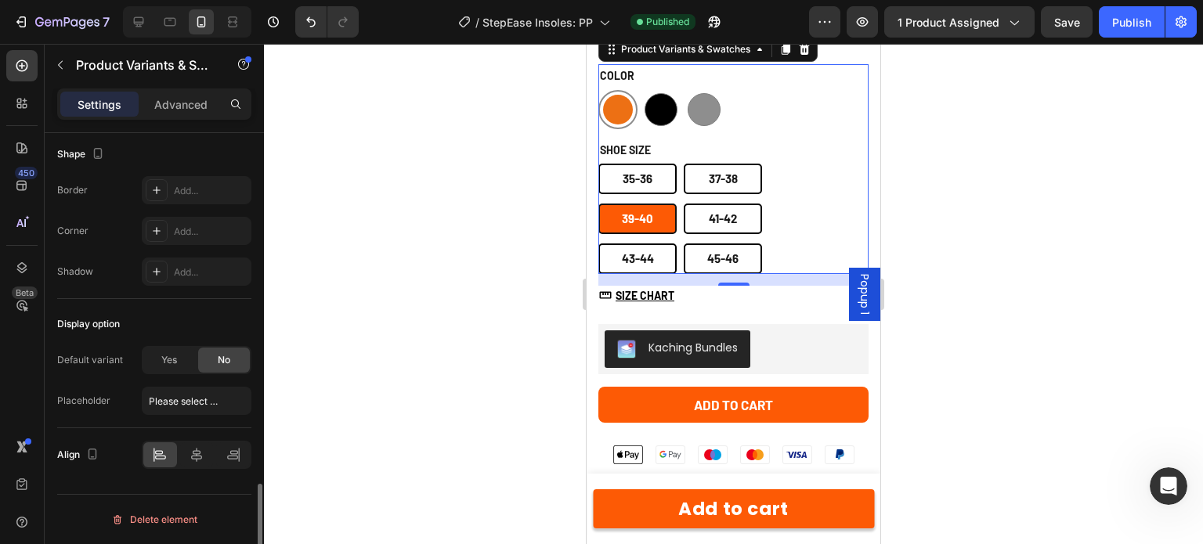
scroll to position [1601, 0]
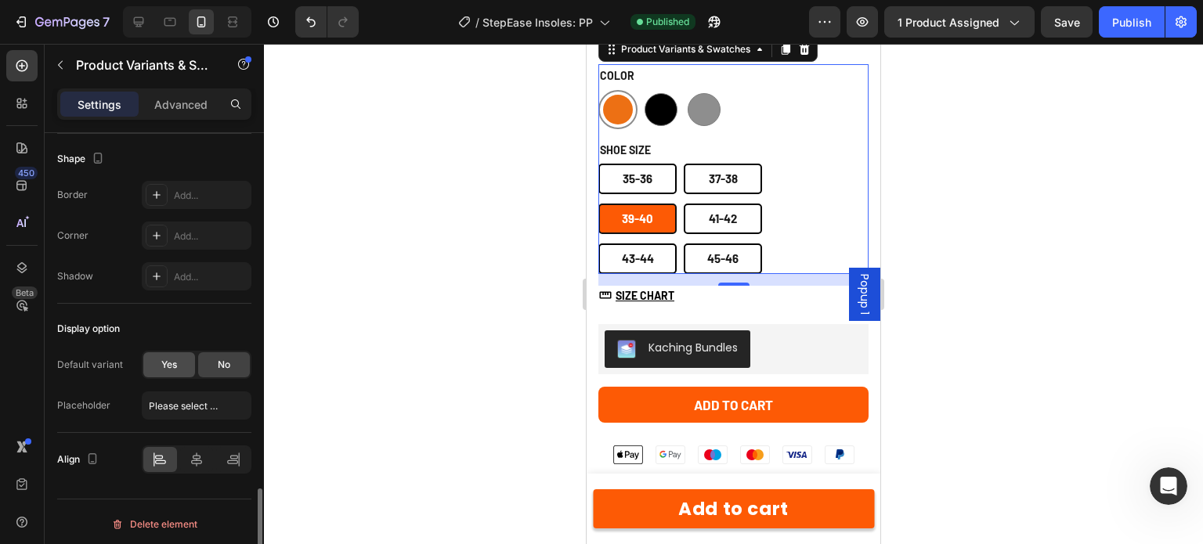
click at [178, 356] on div "Yes" at bounding box center [169, 365] width 52 height 25
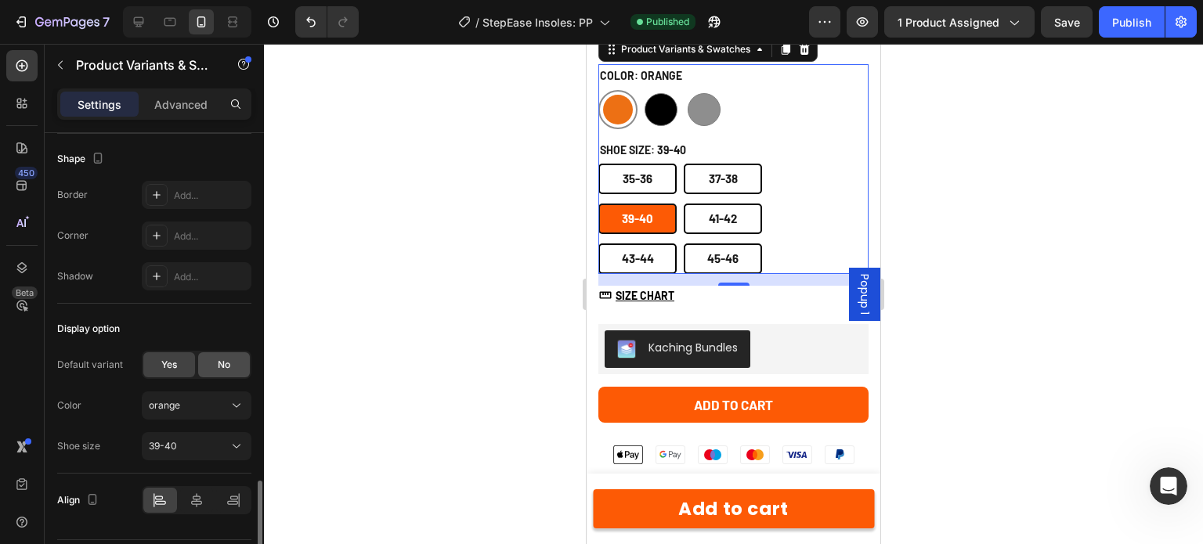
click at [236, 353] on div "No" at bounding box center [224, 365] width 52 height 25
radio input "false"
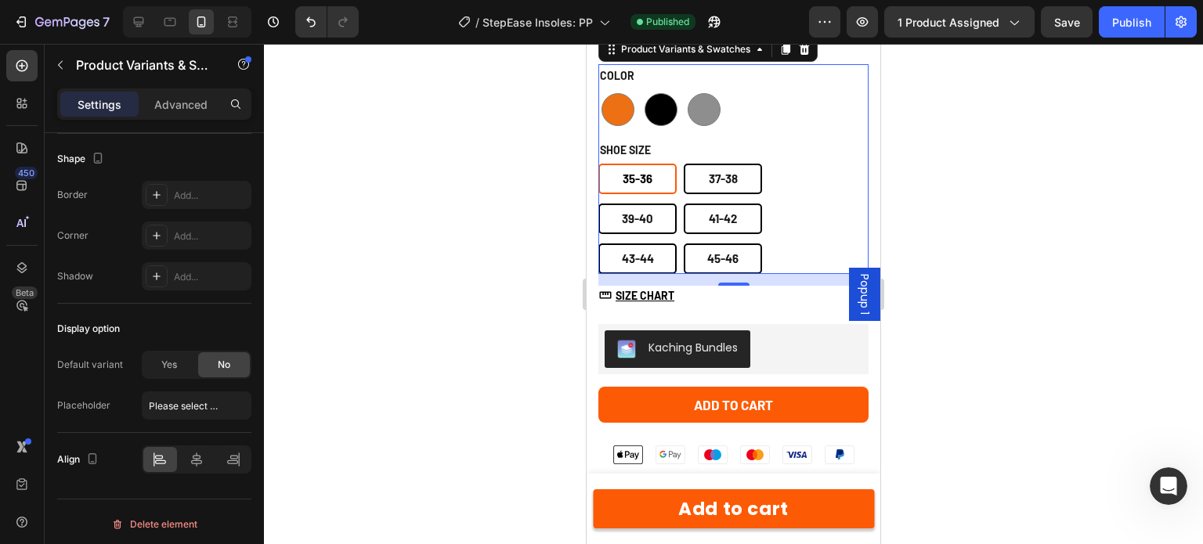
click at [663, 164] on size-35-36 "35-36" at bounding box center [638, 179] width 78 height 31
click at [599, 163] on input "35-36 35-36 35-36" at bounding box center [598, 163] width 1 height 1
radio input "true"
radio input "false"
click at [665, 93] on div at bounding box center [661, 109] width 33 height 33
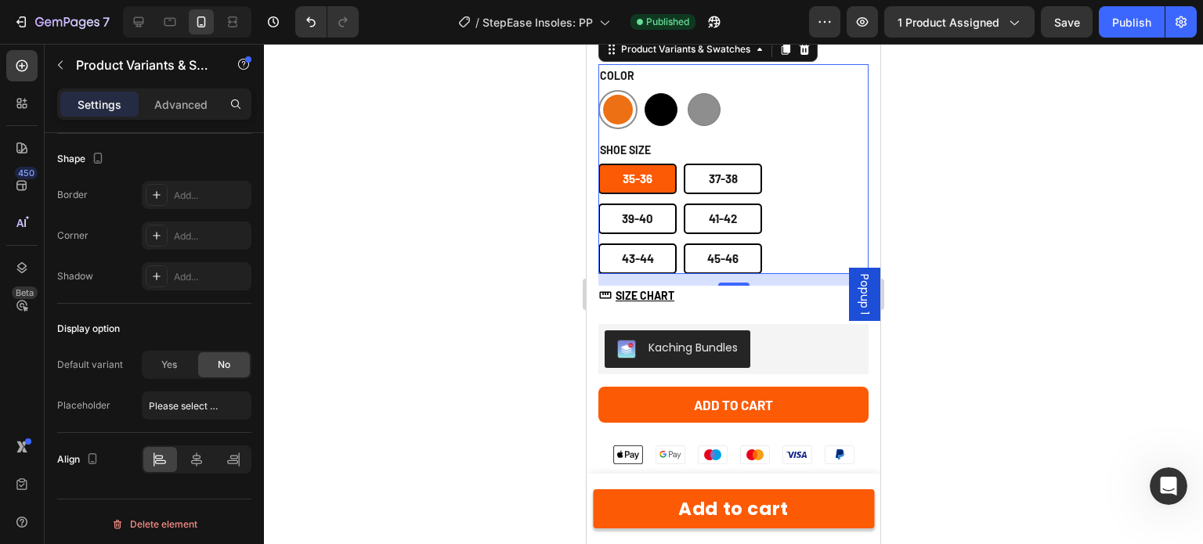
click at [642, 89] on input "black black" at bounding box center [641, 89] width 1 height 1
radio input "false"
radio input "true"
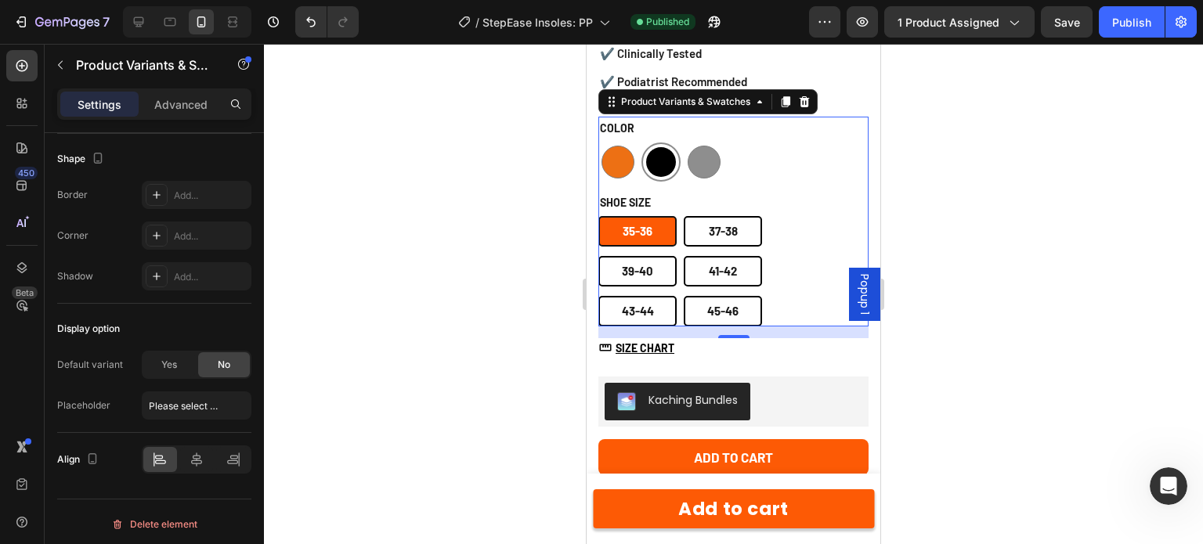
scroll to position [799, 0]
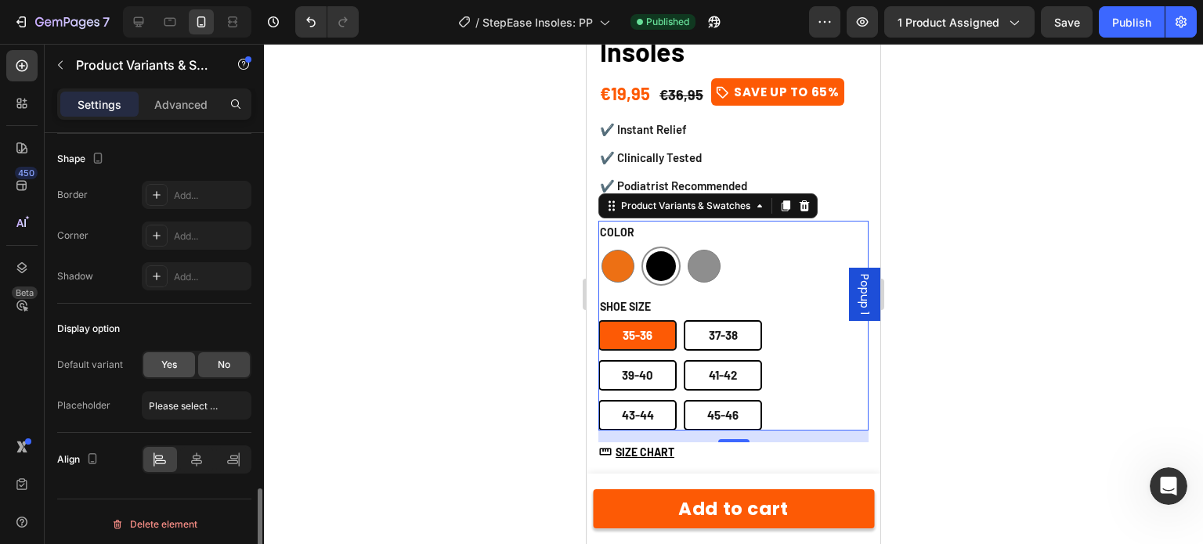
click at [160, 361] on div "Yes" at bounding box center [169, 365] width 52 height 25
radio input "true"
radio input "false"
radio input "true"
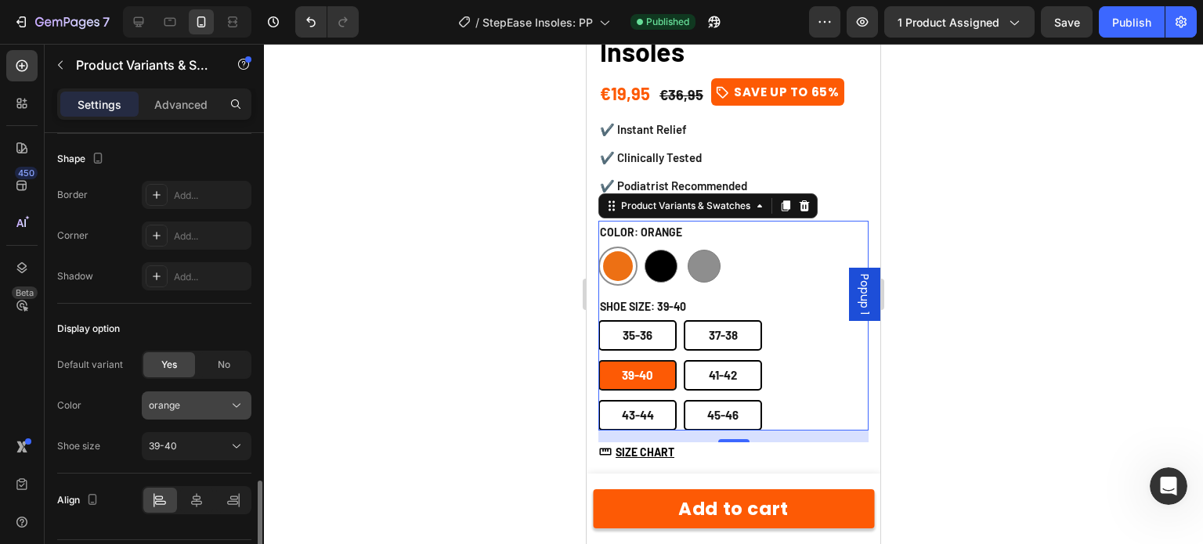
click at [204, 399] on div "orange" at bounding box center [187, 406] width 77 height 14
click at [206, 399] on div "orange" at bounding box center [187, 406] width 77 height 14
click at [215, 356] on div "No" at bounding box center [224, 365] width 52 height 25
radio input "false"
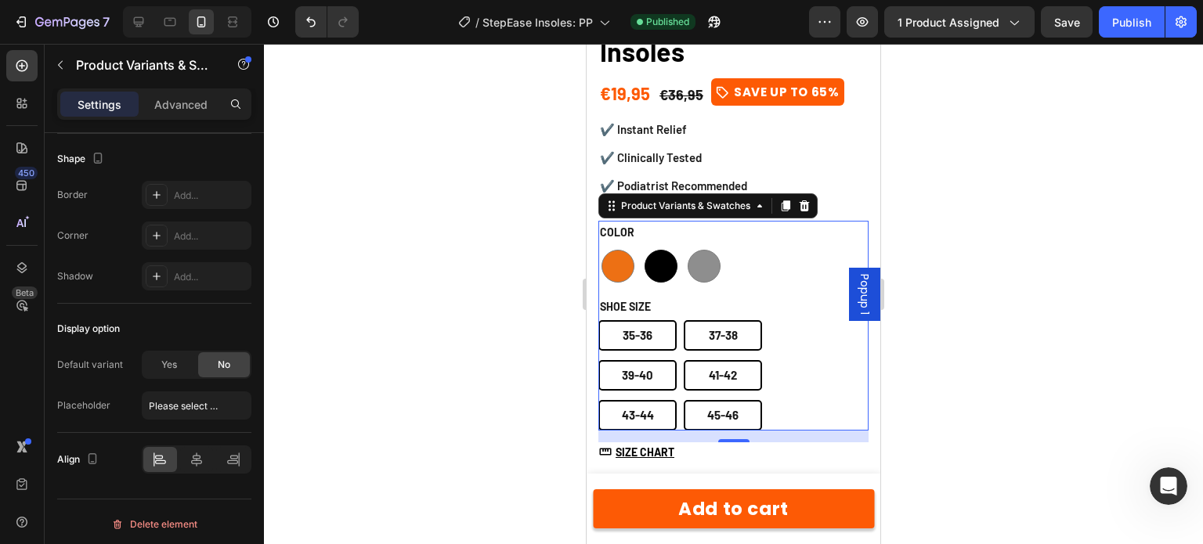
click at [671, 251] on div at bounding box center [661, 266] width 33 height 33
click at [642, 247] on input "black black" at bounding box center [641, 246] width 1 height 1
radio input "false"
radio input "true"
click at [168, 360] on span "Yes" at bounding box center [169, 365] width 16 height 14
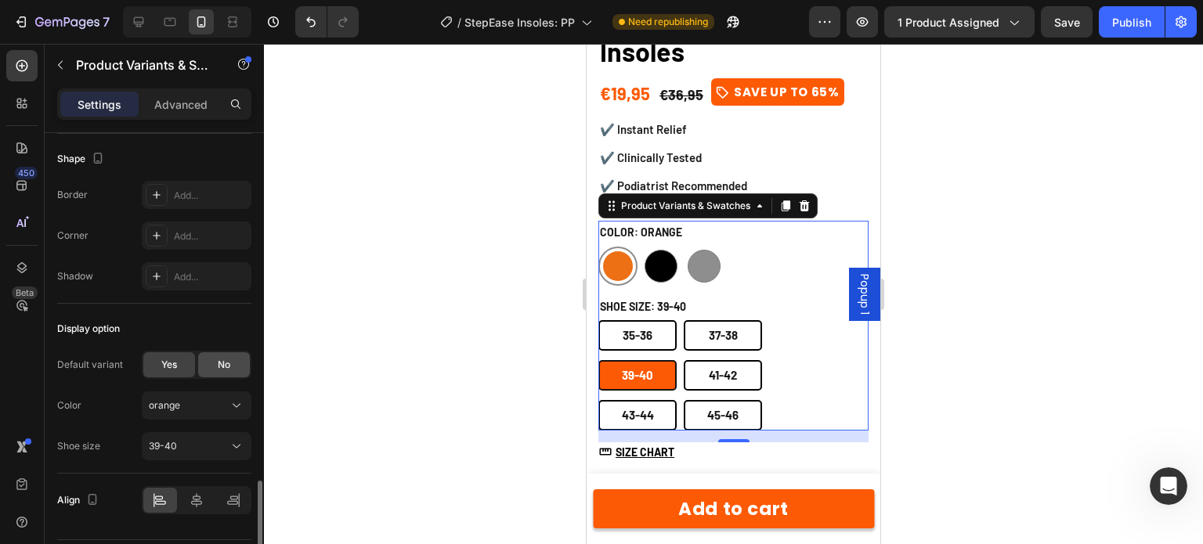
click at [227, 358] on span "No" at bounding box center [224, 365] width 13 height 14
radio input "false"
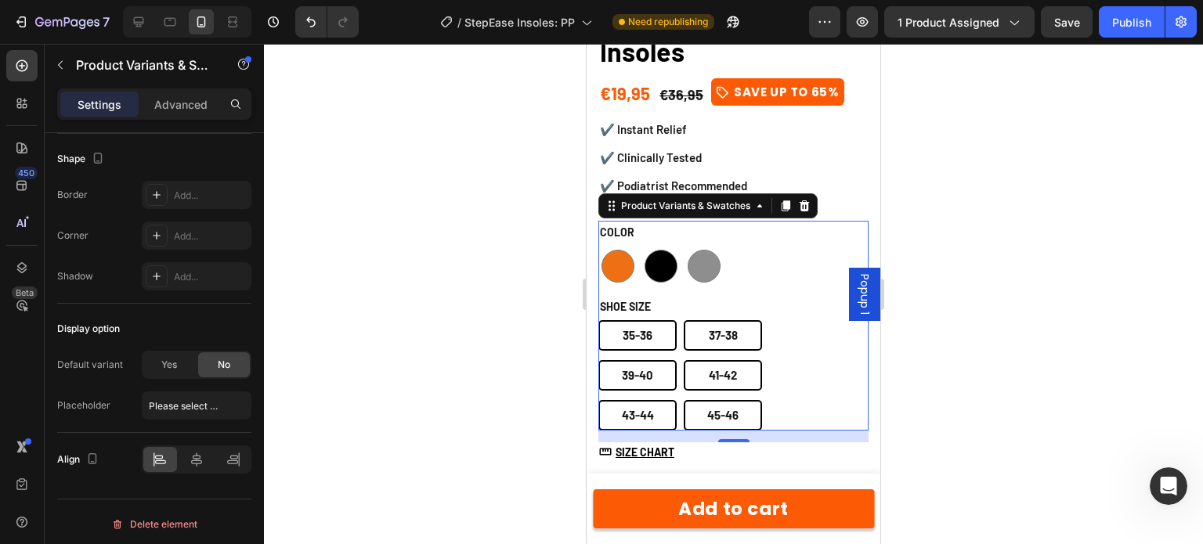
click at [615, 360] on size-39-40 "39-40" at bounding box center [638, 375] width 78 height 31
click at [599, 360] on input "39-40 39-40 39-40" at bounding box center [598, 360] width 1 height 1
radio input "true"
radio input "false"
click at [615, 251] on div at bounding box center [618, 266] width 30 height 30
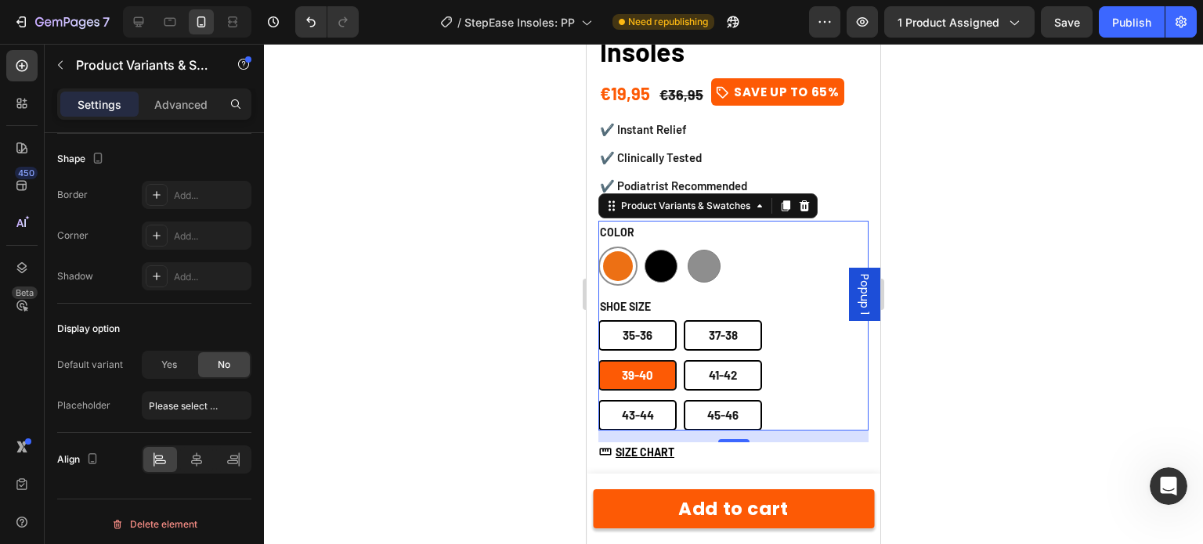
click at [599, 247] on input "orange orange" at bounding box center [598, 246] width 1 height 1
click at [649, 250] on div at bounding box center [661, 266] width 33 height 33
click at [642, 246] on input "black black" at bounding box center [641, 246] width 1 height 1
radio input "false"
radio input "true"
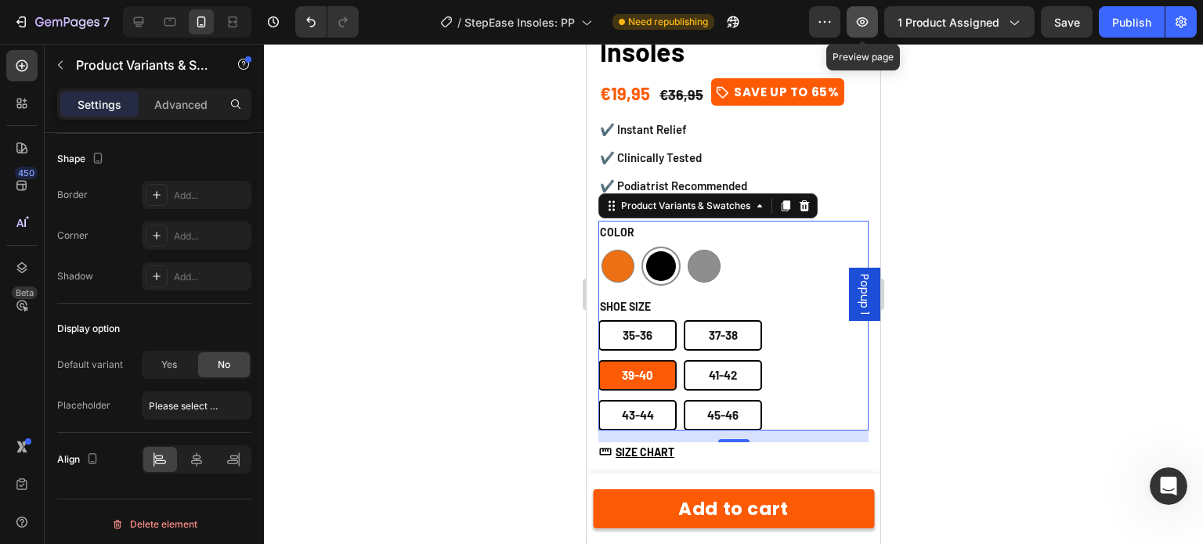
click at [875, 24] on button "button" at bounding box center [862, 21] width 31 height 31
click at [855, 14] on button "button" at bounding box center [862, 21] width 31 height 31
click at [871, 34] on button "button" at bounding box center [862, 21] width 31 height 31
click at [820, 34] on button "button" at bounding box center [824, 21] width 31 height 31
click at [855, 21] on button "button" at bounding box center [862, 21] width 31 height 31
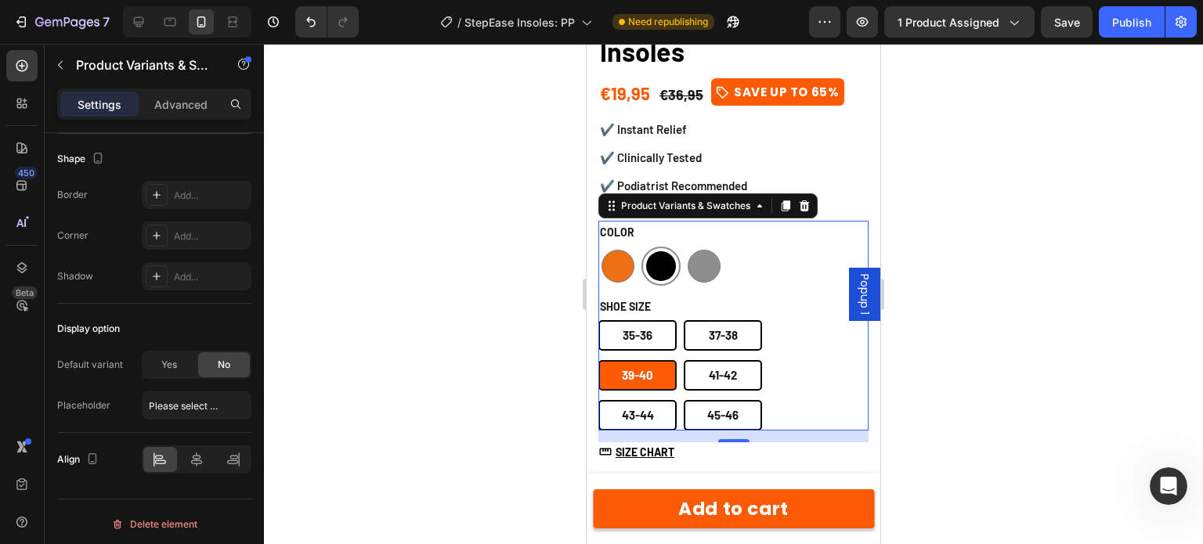
click at [778, 353] on div "35-36 35-36 35-36 37-38 37-38 37-38 39-40 39-40 39-40 41-42 41-42 41-42 43-44 4…" at bounding box center [721, 375] width 244 height 110
click at [677, 330] on div "35-36 35-36 35-36 37-38 37-38 37-38 39-40 39-40 39-40 41-42 41-42 41-42 43-44 4…" at bounding box center [721, 375] width 244 height 110
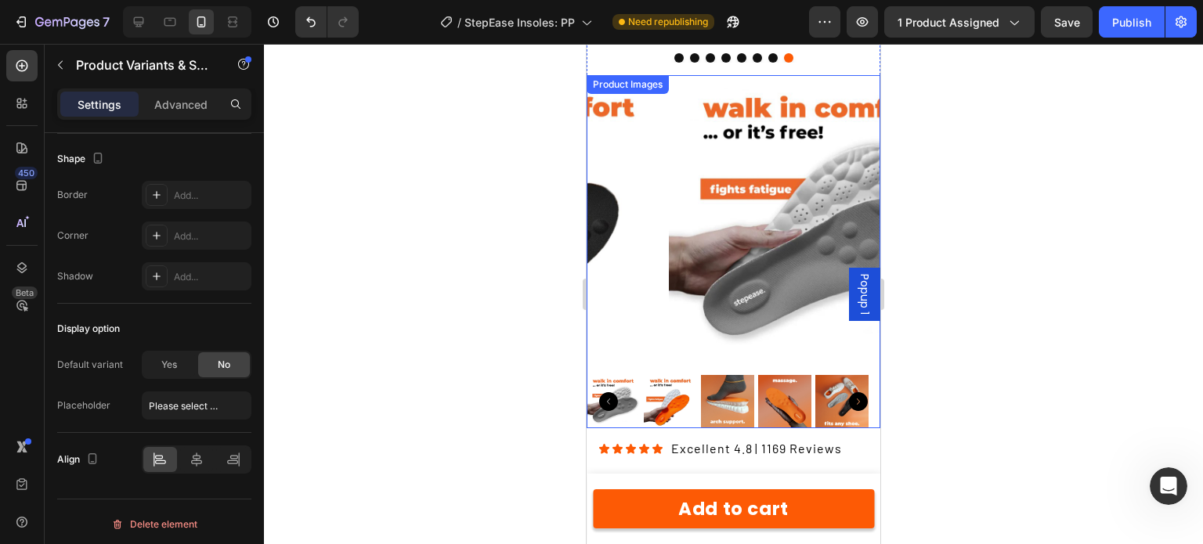
scroll to position [0, 0]
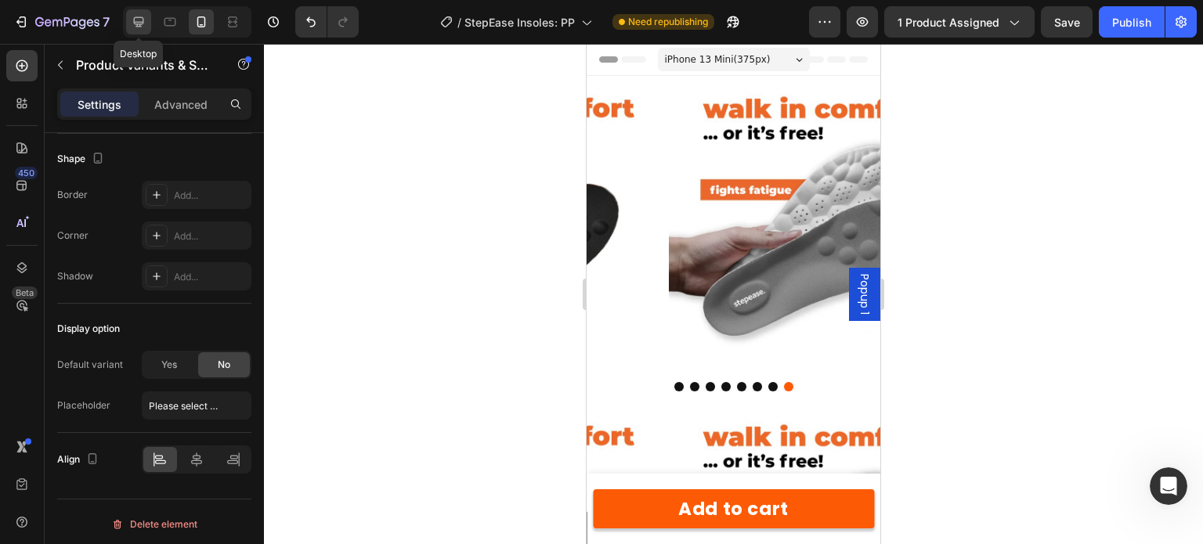
click at [141, 27] on icon at bounding box center [139, 22] width 16 height 16
type input "95"
type input "14"
type input "100%"
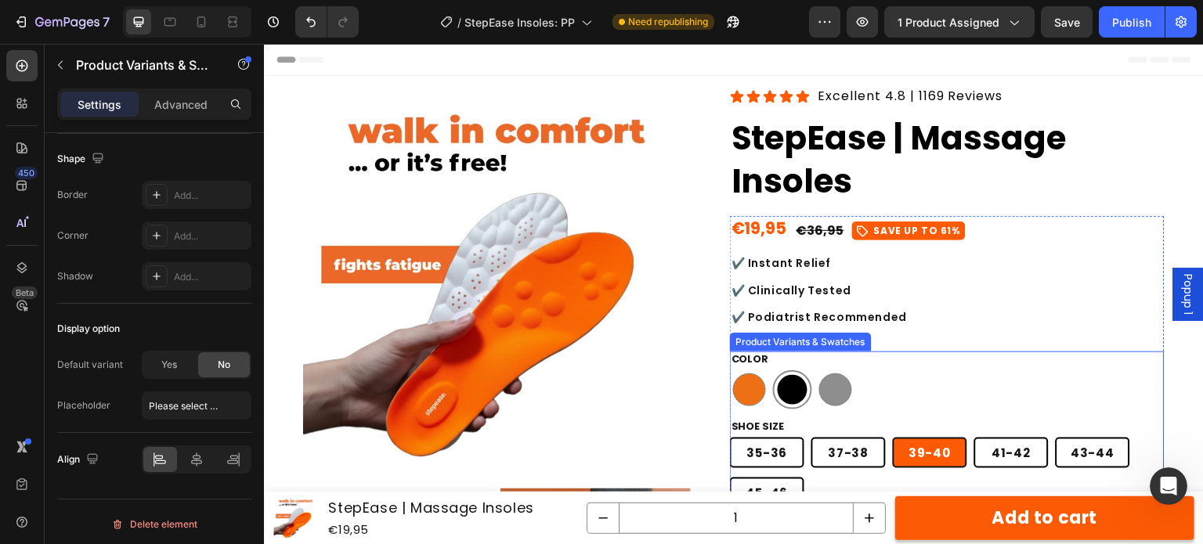
click at [892, 398] on div "orange orange black black grey grey" at bounding box center [947, 390] width 435 height 39
radio input "false"
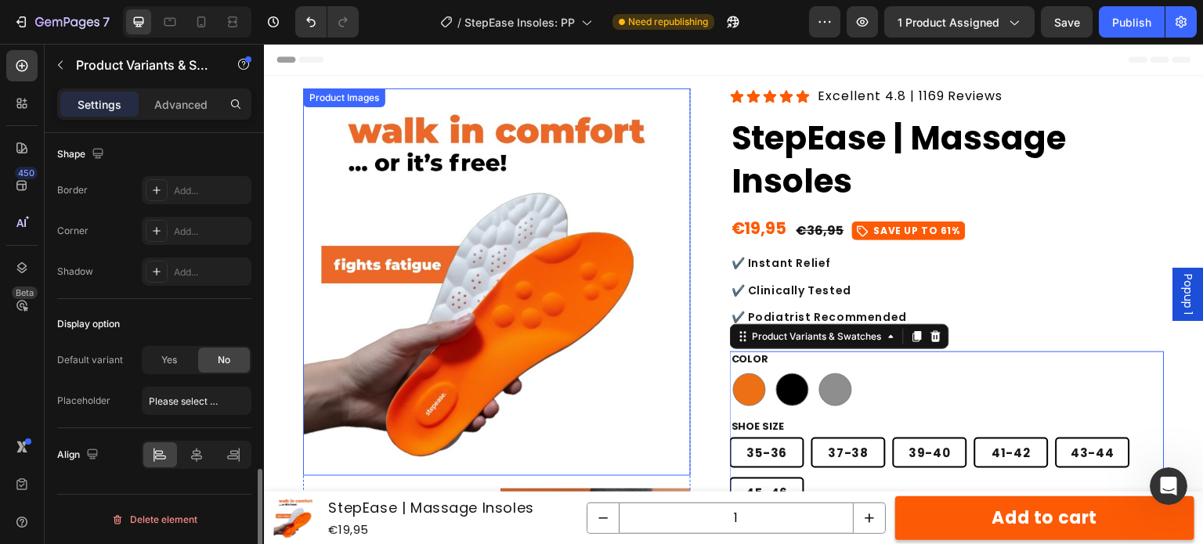
scroll to position [1355, 0]
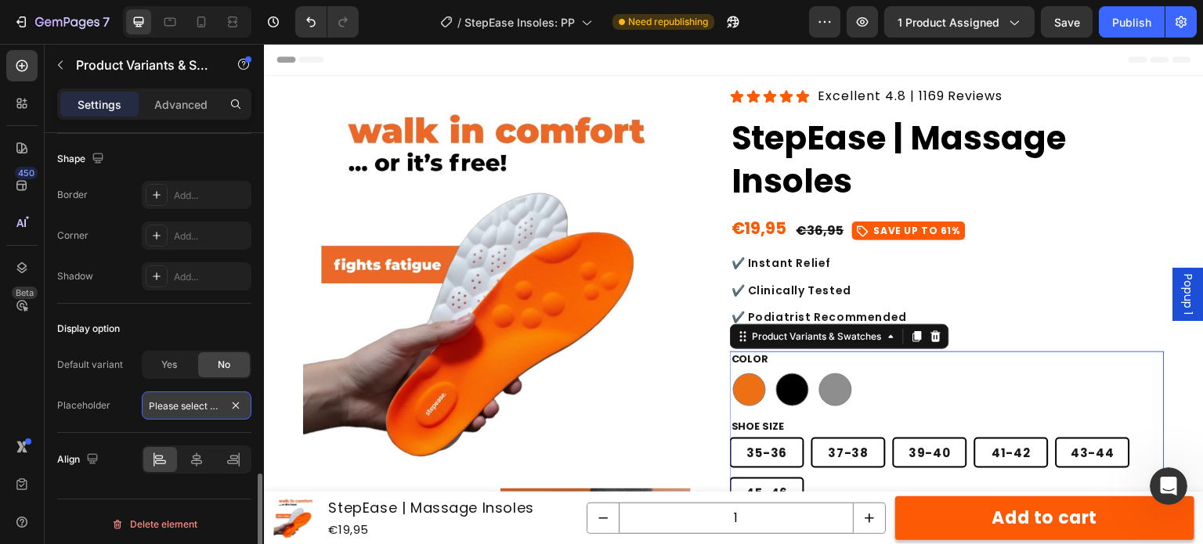
click at [197, 408] on input "Please select an option" at bounding box center [197, 406] width 110 height 28
click at [176, 362] on span "Yes" at bounding box center [169, 365] width 16 height 14
radio input "true"
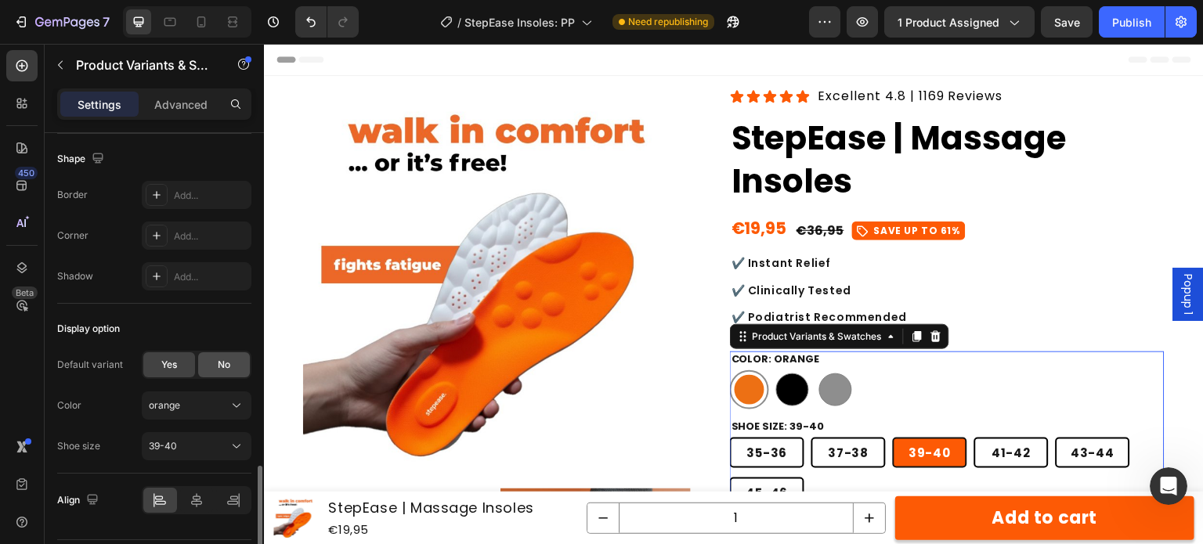
click at [223, 358] on span "No" at bounding box center [224, 365] width 13 height 14
radio input "false"
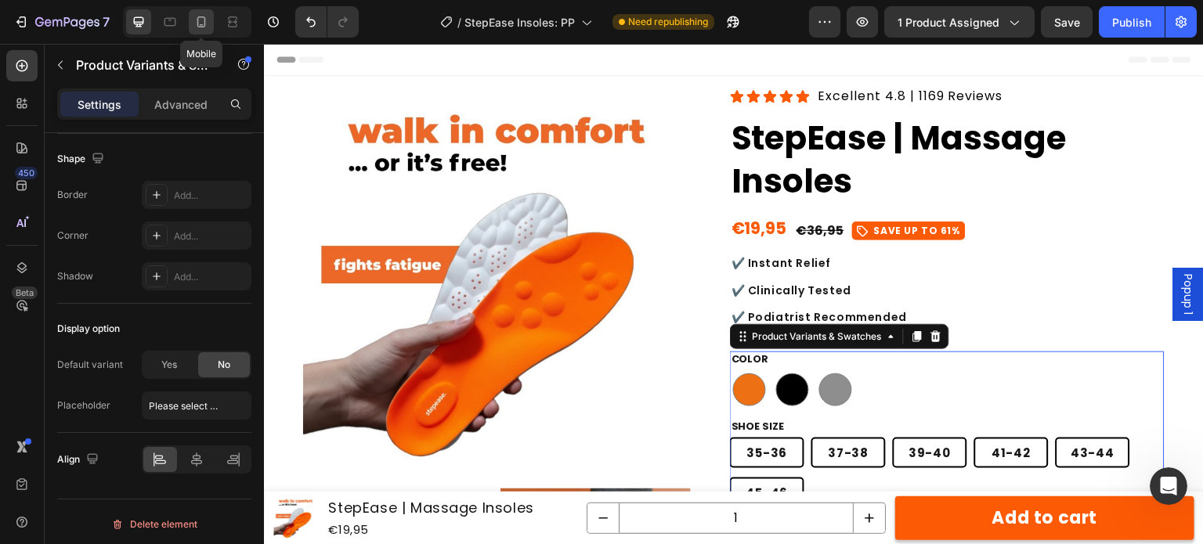
click at [198, 26] on icon at bounding box center [201, 21] width 9 height 11
type input "100"
type input "90%"
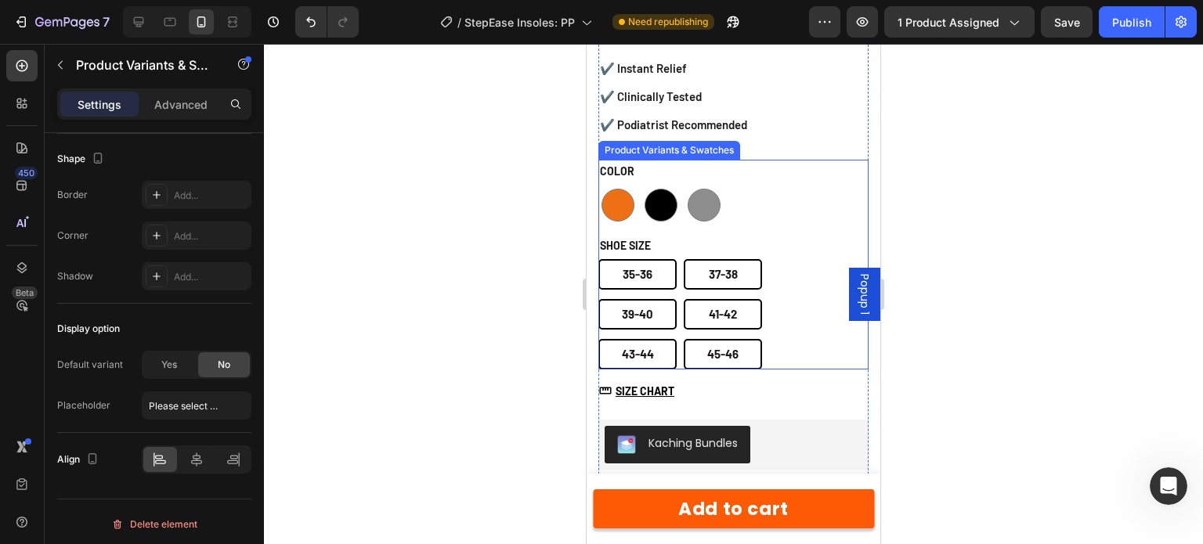
scroll to position [862, 0]
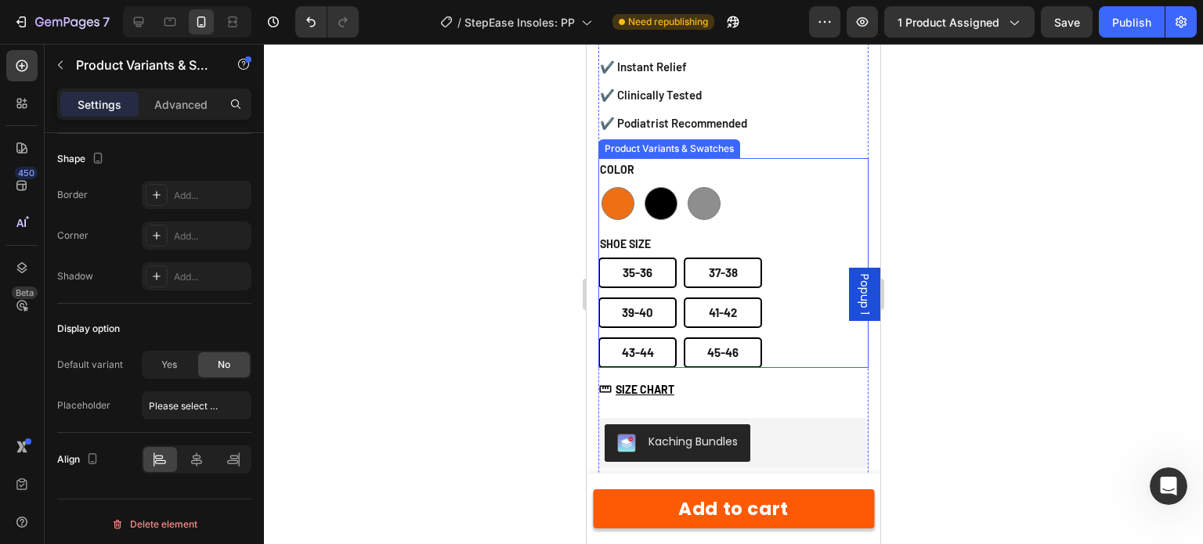
click at [787, 184] on div "orange orange black black grey grey" at bounding box center [721, 203] width 244 height 39
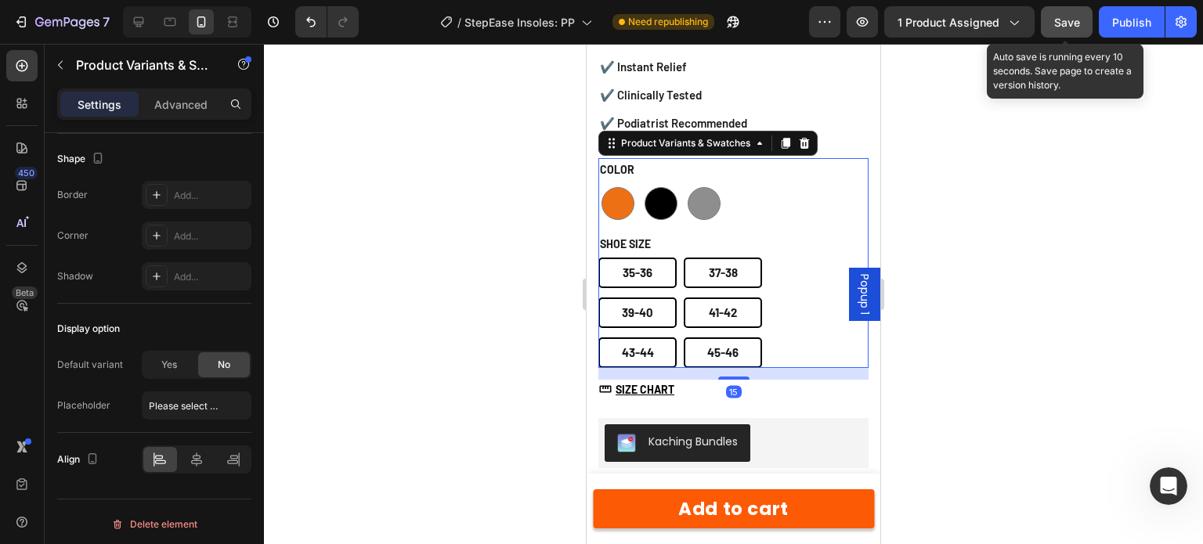
click at [1058, 20] on span "Save" at bounding box center [1068, 22] width 26 height 13
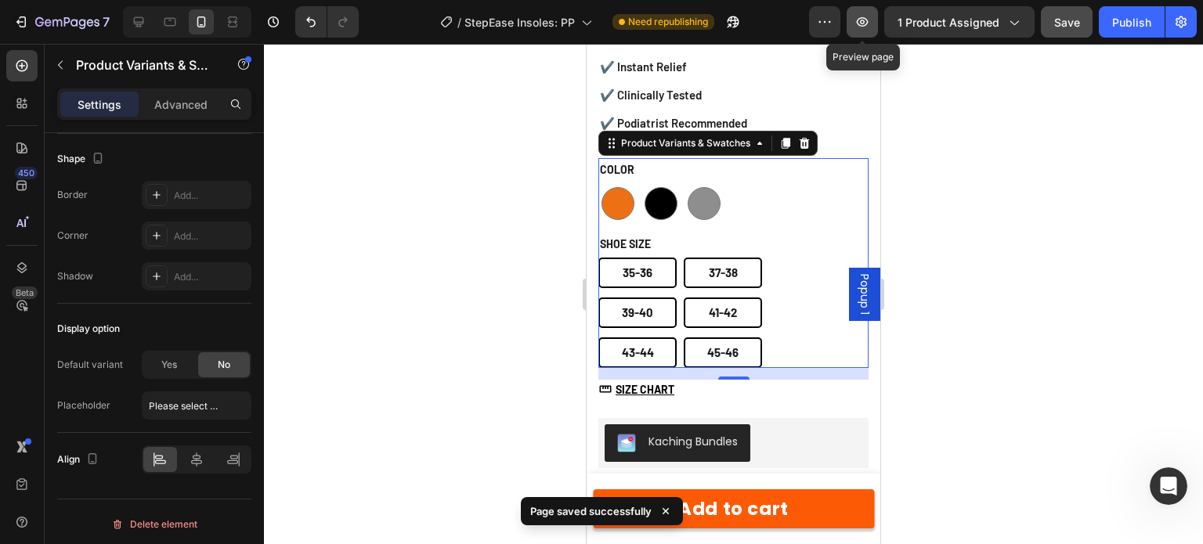
click at [868, 18] on icon "button" at bounding box center [863, 21] width 12 height 9
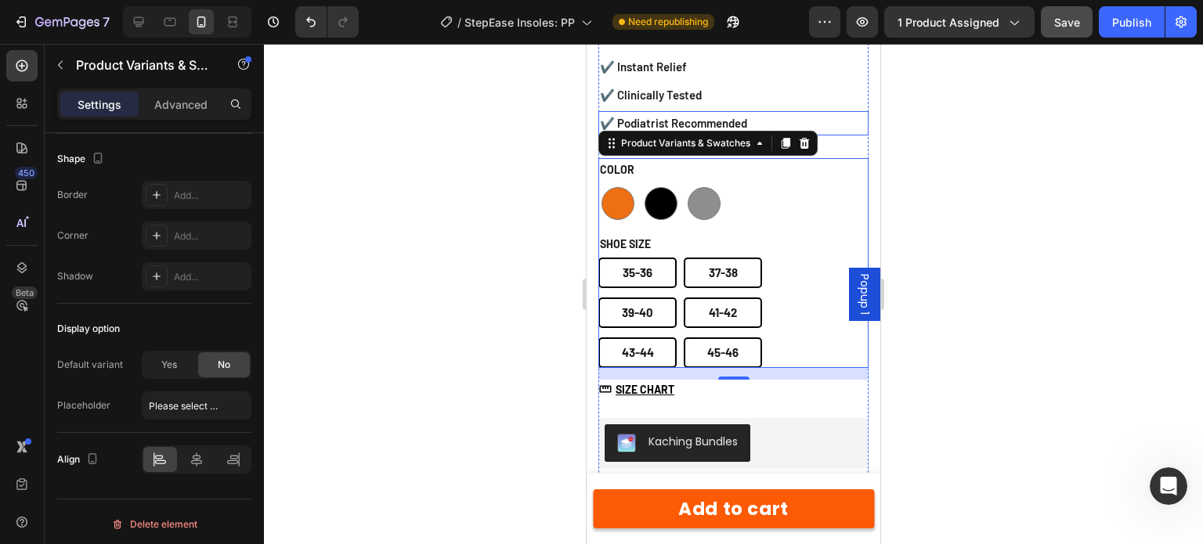
click at [830, 85] on p "✔️ Clinically Tested" at bounding box center [733, 95] width 267 height 21
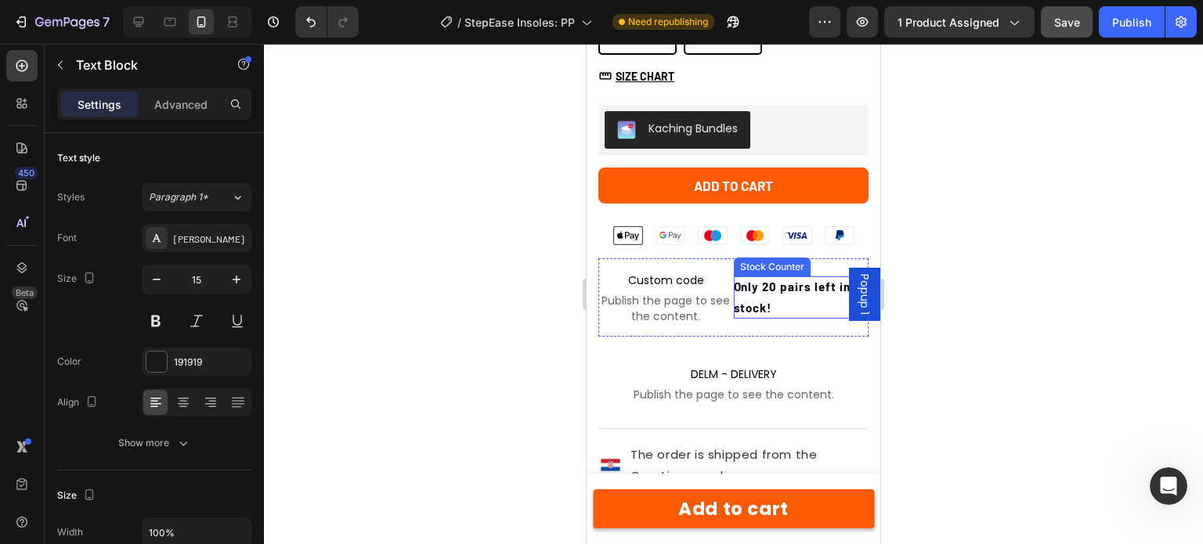
scroll to position [783, 0]
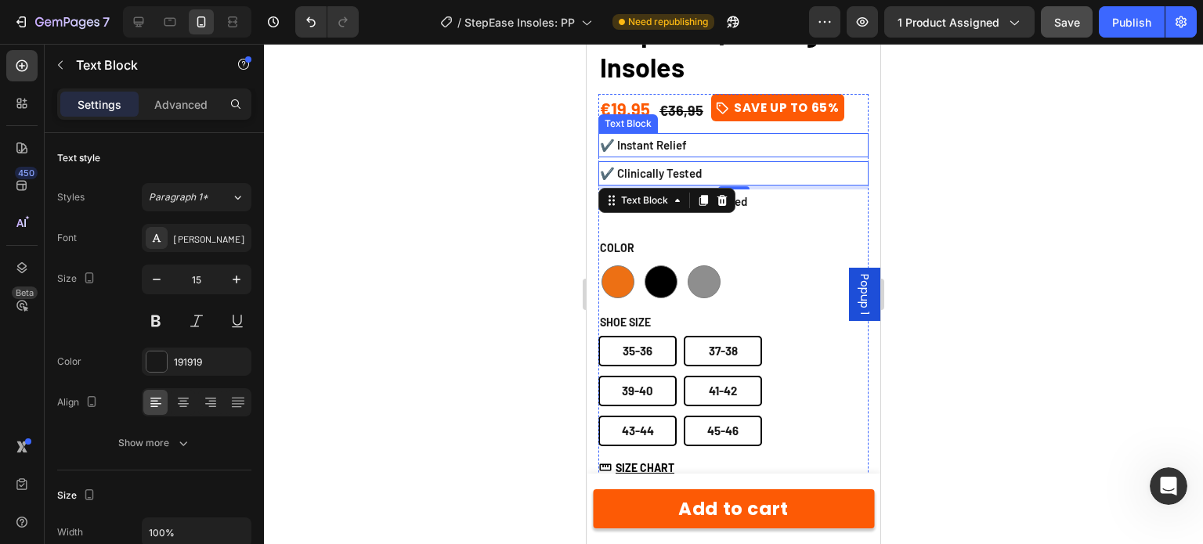
click at [809, 135] on p "✔️ Instant Relief" at bounding box center [733, 145] width 267 height 21
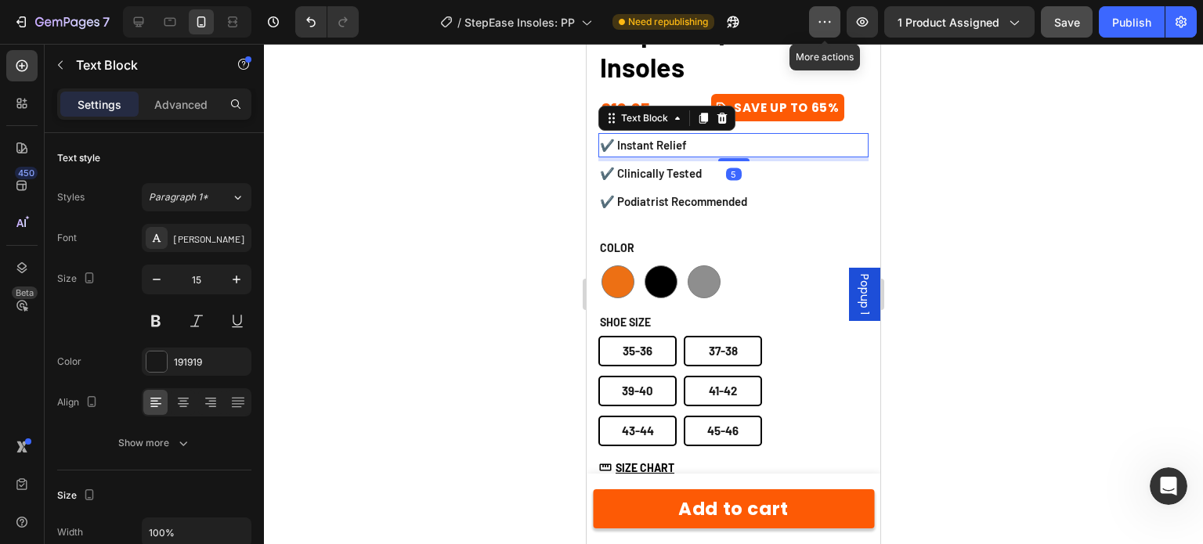
click at [829, 15] on icon "button" at bounding box center [825, 22] width 16 height 16
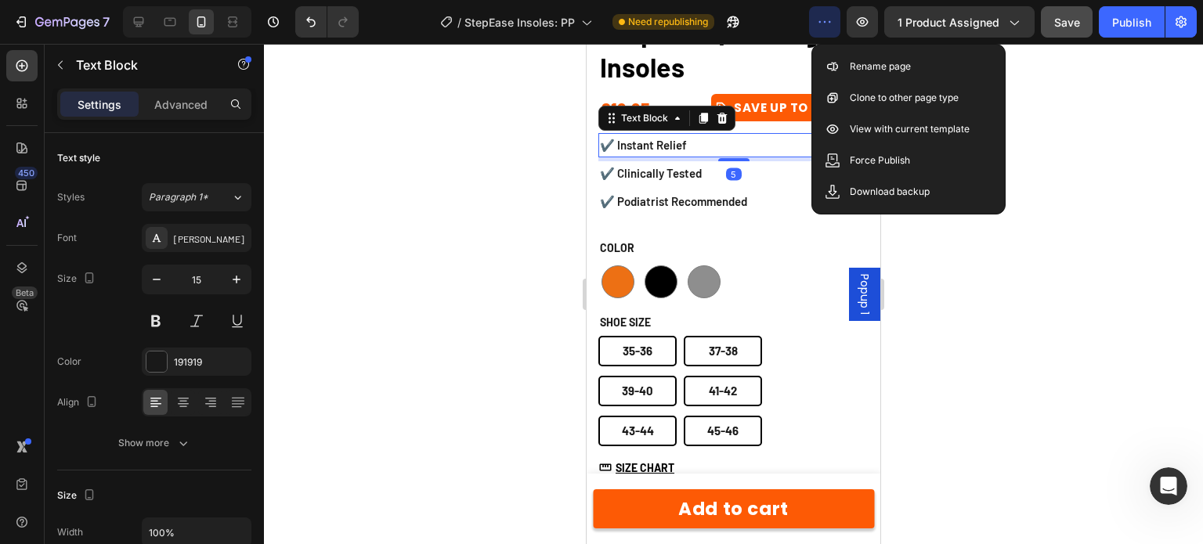
drag, startPoint x: 825, startPoint y: 18, endPoint x: 762, endPoint y: 31, distance: 64.8
click at [823, 20] on icon "button" at bounding box center [825, 22] width 16 height 16
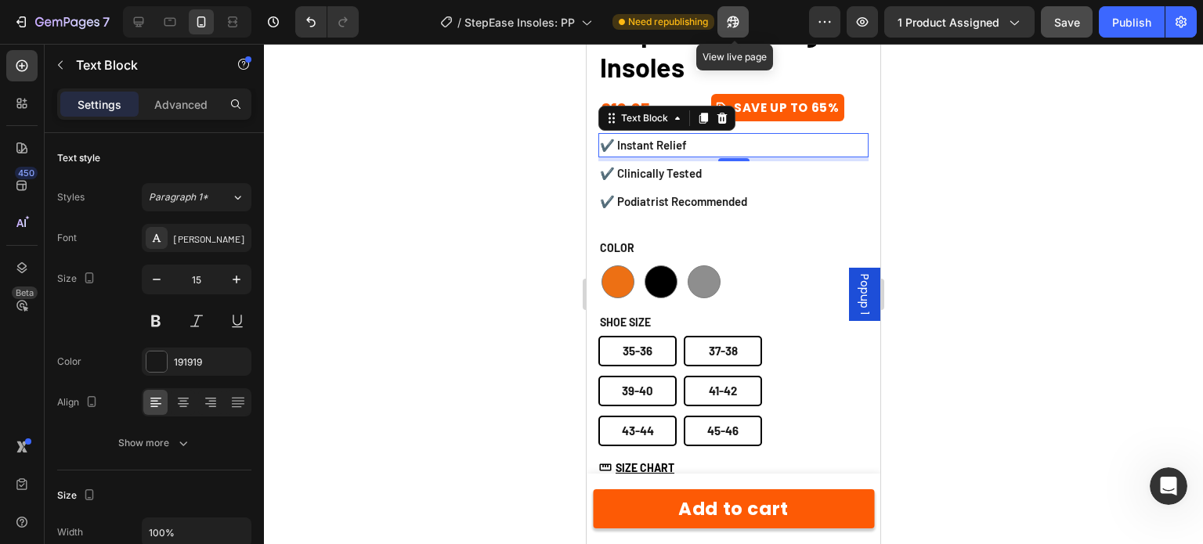
click at [731, 26] on icon "button" at bounding box center [729, 26] width 4 height 4
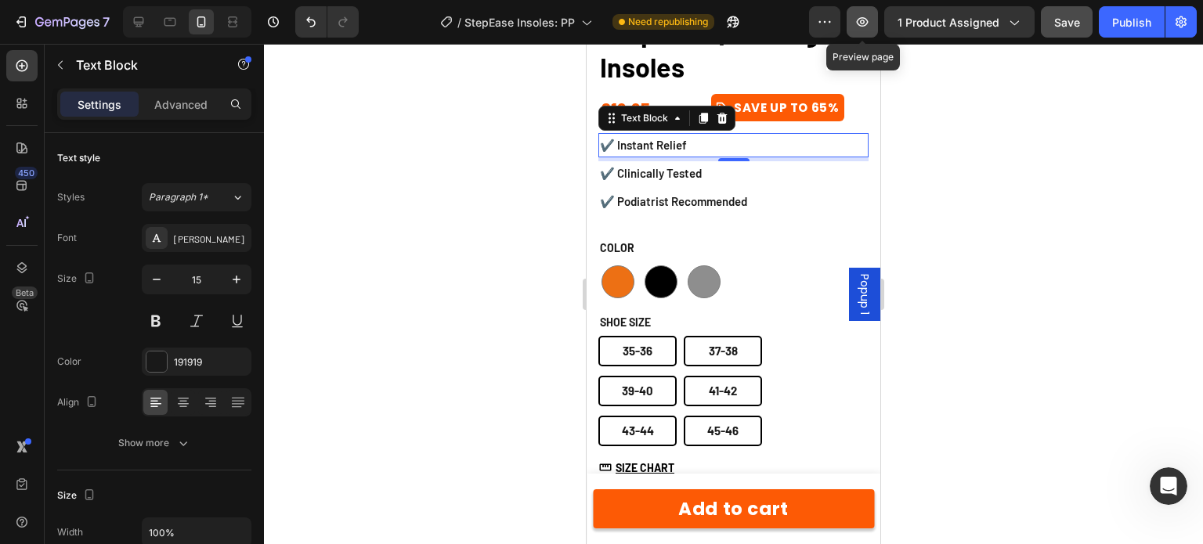
click at [877, 22] on button "button" at bounding box center [862, 21] width 31 height 31
click at [817, 22] on button "button" at bounding box center [824, 21] width 31 height 31
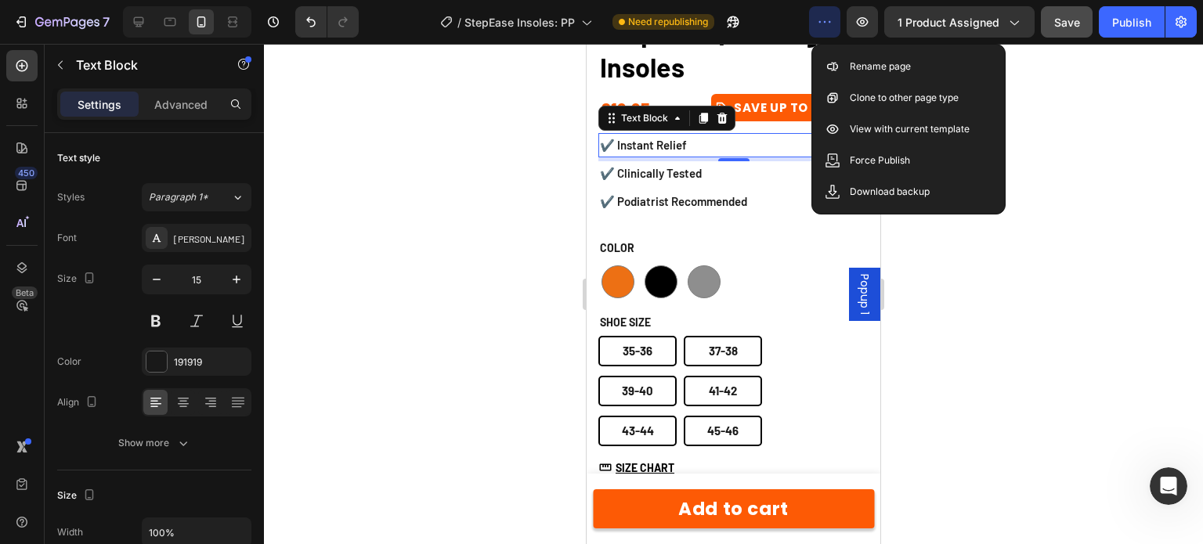
click at [827, 38] on div "7 Version history / StepEase Insoles: PP Need republishing Preview 1 product as…" at bounding box center [601, 22] width 1203 height 45
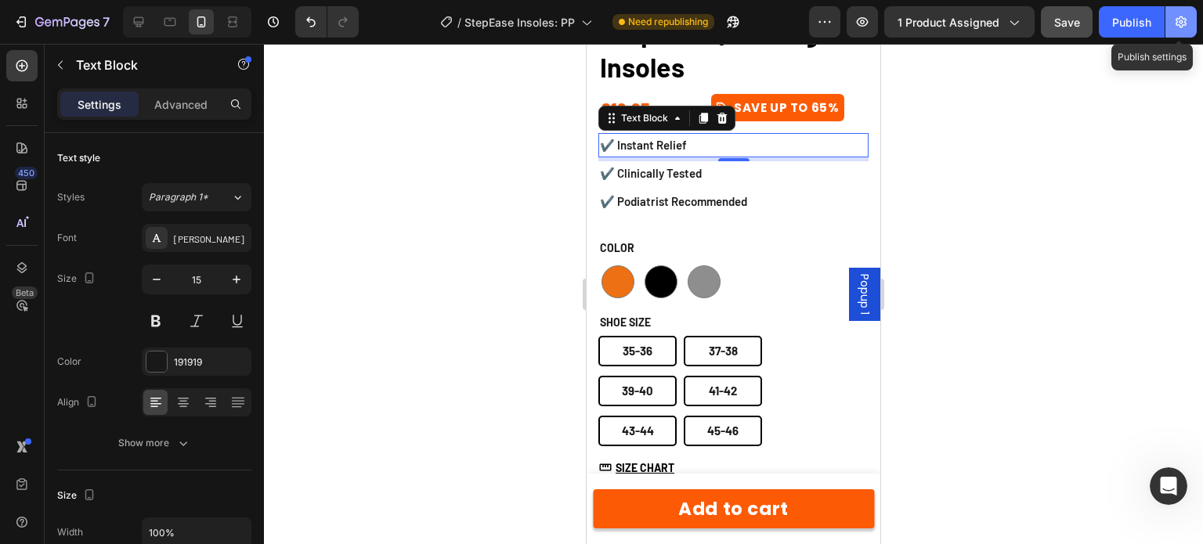
click at [1186, 17] on icon "button" at bounding box center [1182, 22] width 16 height 16
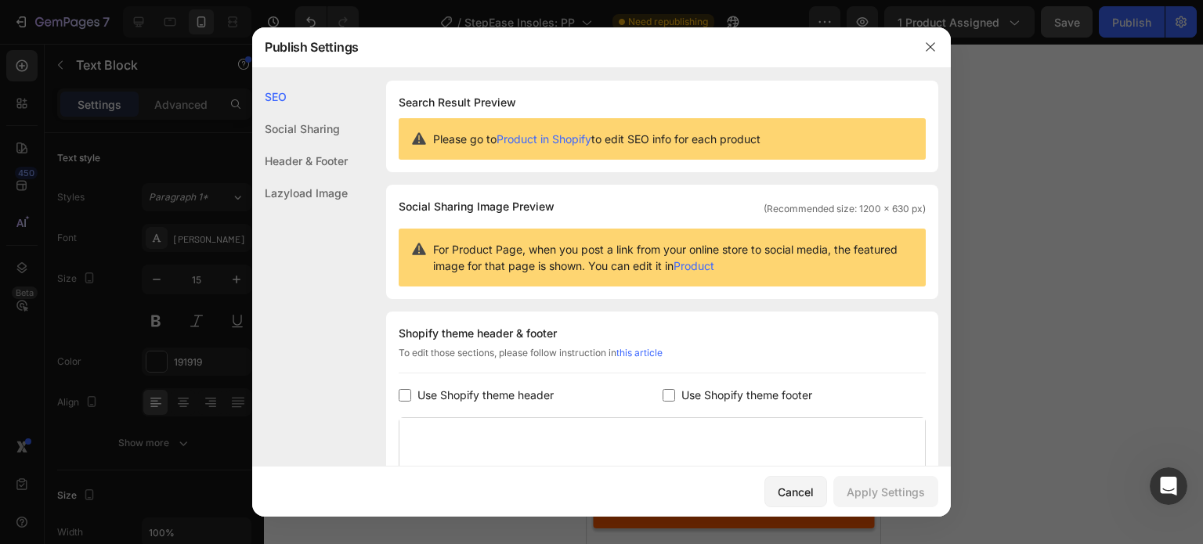
click at [1157, 37] on div at bounding box center [601, 272] width 1203 height 544
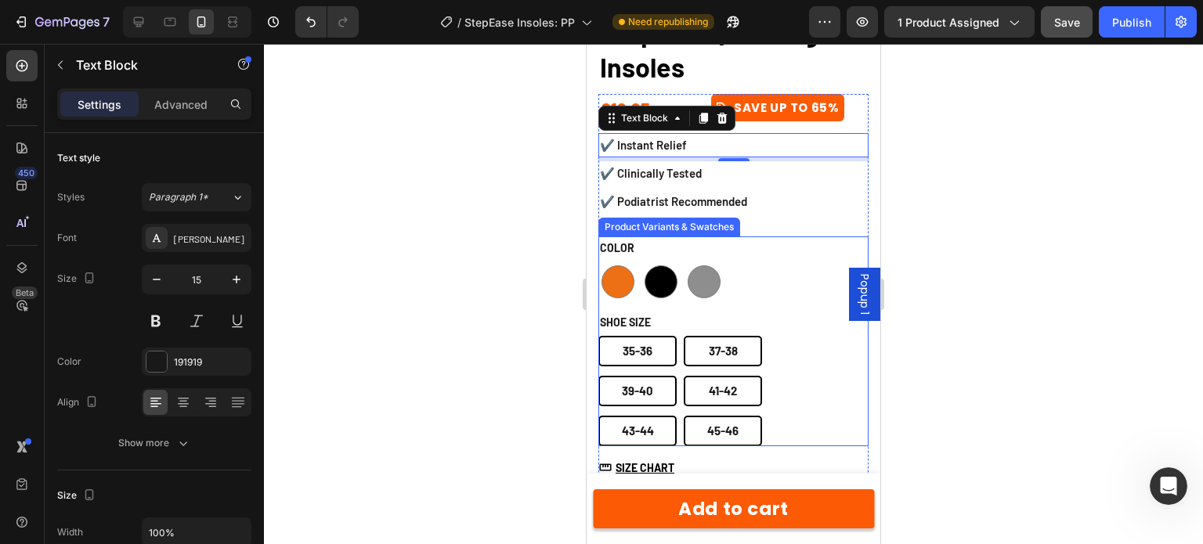
click at [769, 270] on div "orange orange black black grey grey" at bounding box center [721, 281] width 244 height 39
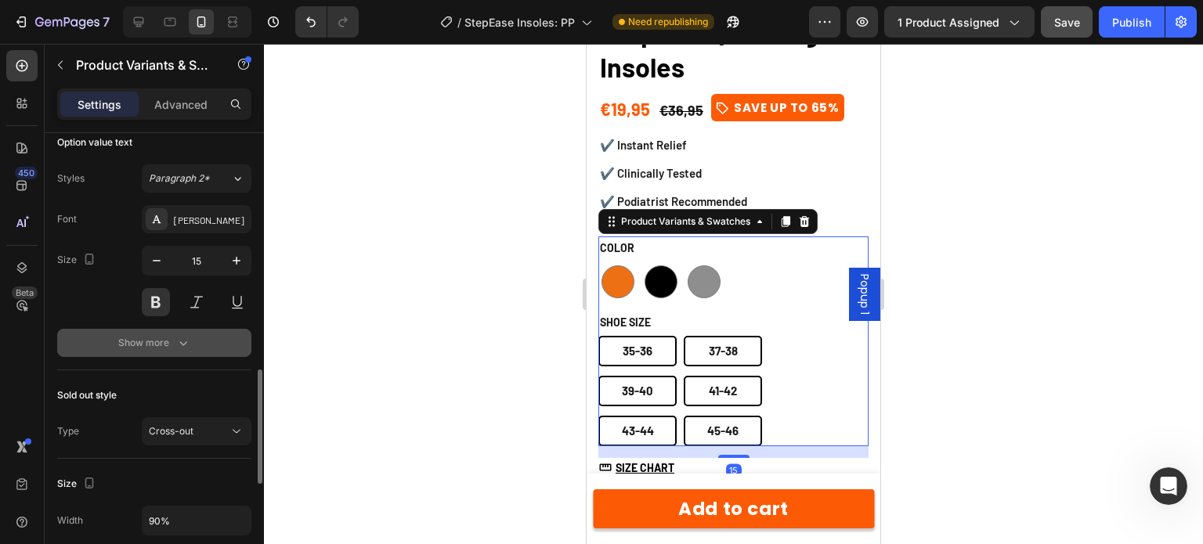
scroll to position [1332, 0]
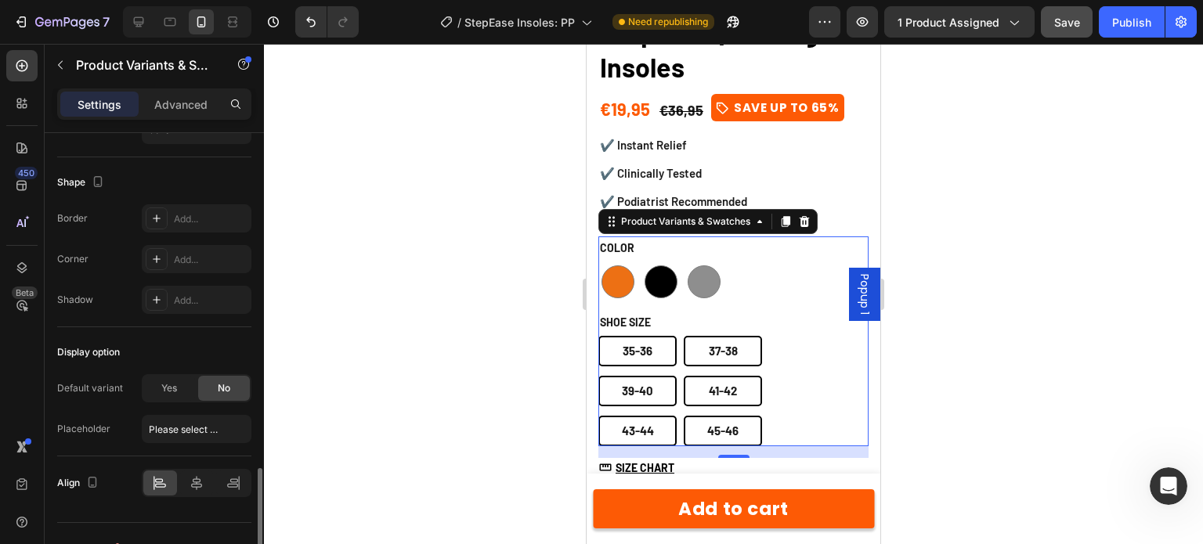
drag, startPoint x: 168, startPoint y: 384, endPoint x: 201, endPoint y: 408, distance: 40.9
click at [168, 382] on span "Yes" at bounding box center [169, 389] width 16 height 14
radio input "true"
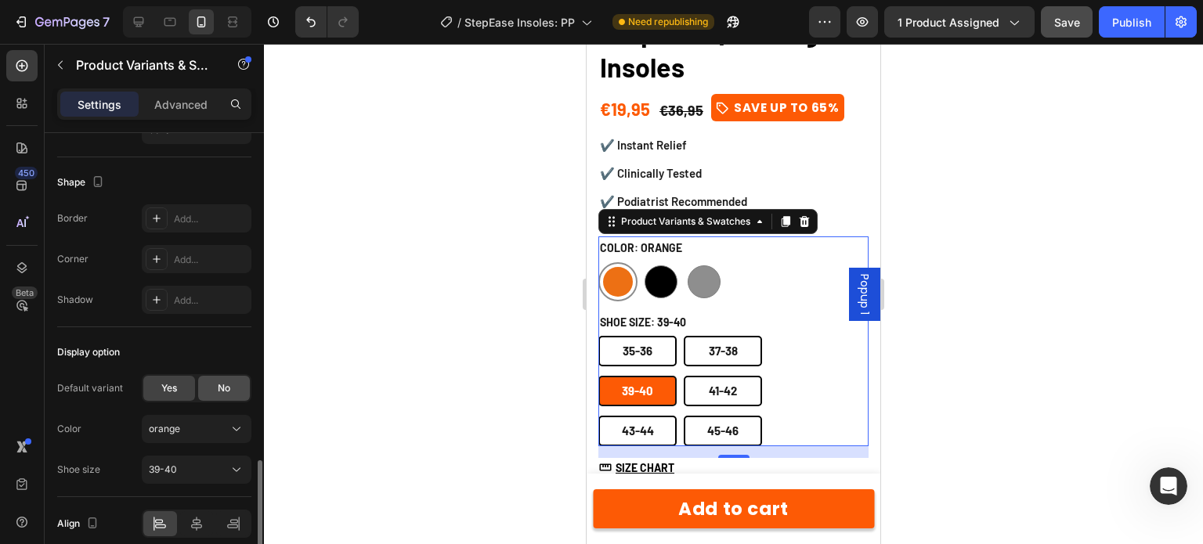
click at [213, 380] on div "No" at bounding box center [224, 388] width 52 height 25
radio input "false"
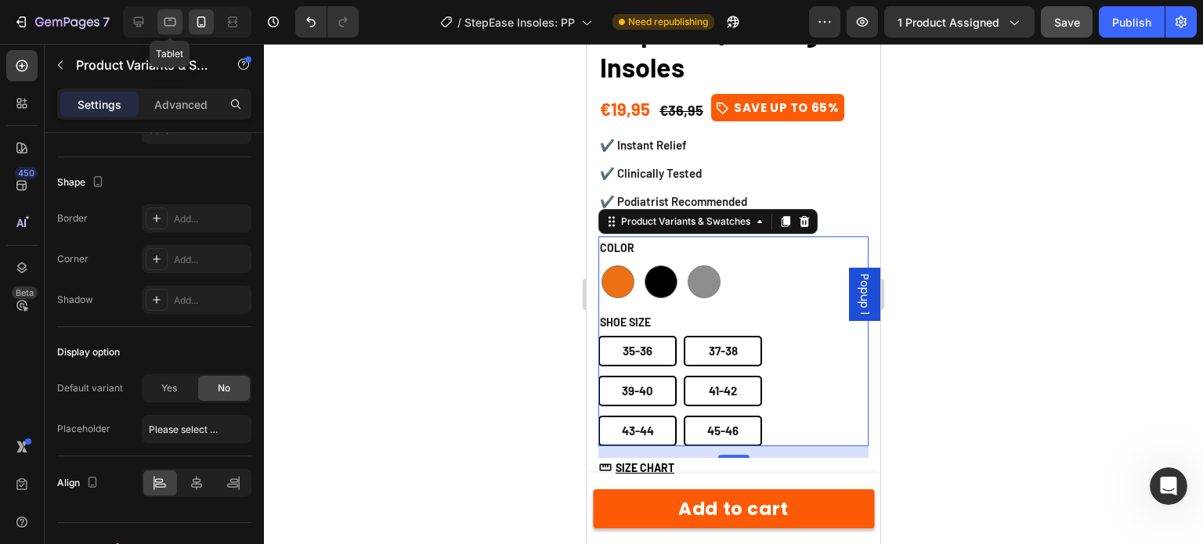
click at [173, 22] on icon at bounding box center [170, 22] width 16 height 16
type input "14"
type input "100%"
type input "45"
type input "80"
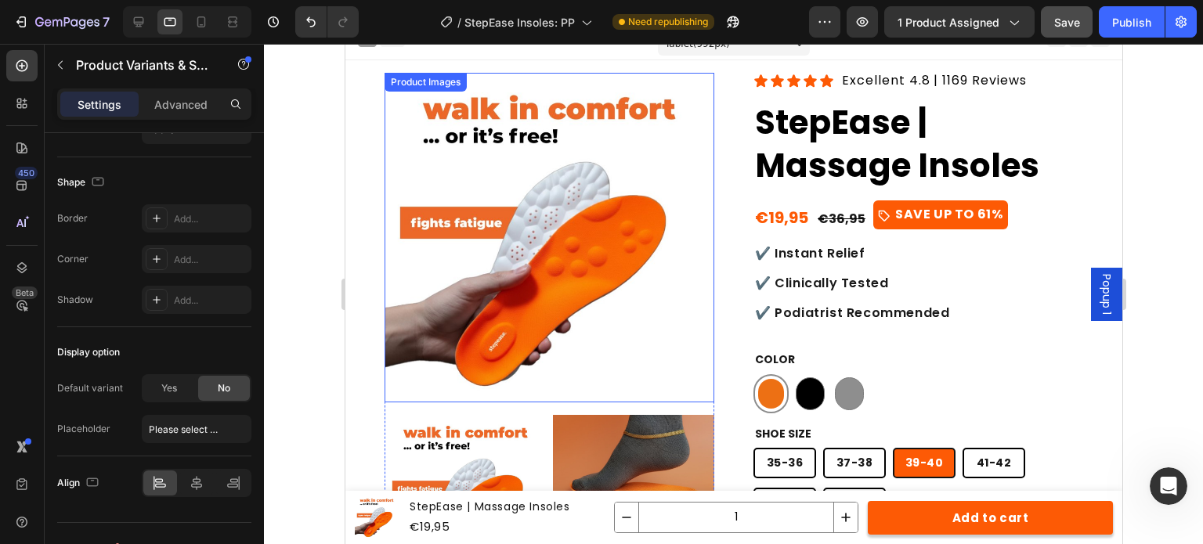
scroll to position [6, 0]
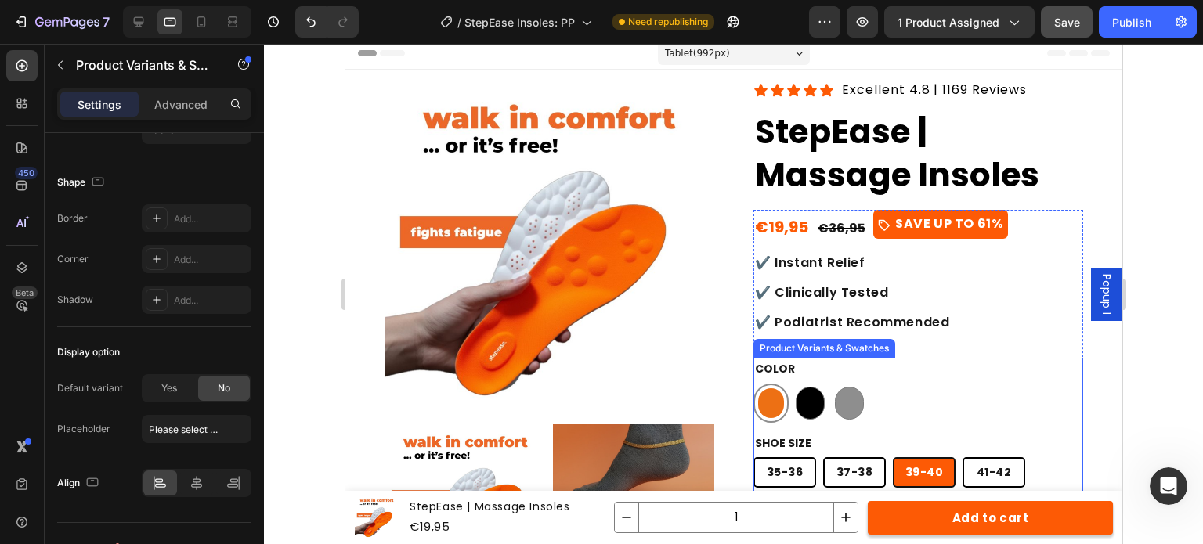
drag, startPoint x: 938, startPoint y: 390, endPoint x: 487, endPoint y: 400, distance: 450.6
click at [937, 388] on div "orange orange black black grey grey" at bounding box center [918, 403] width 330 height 39
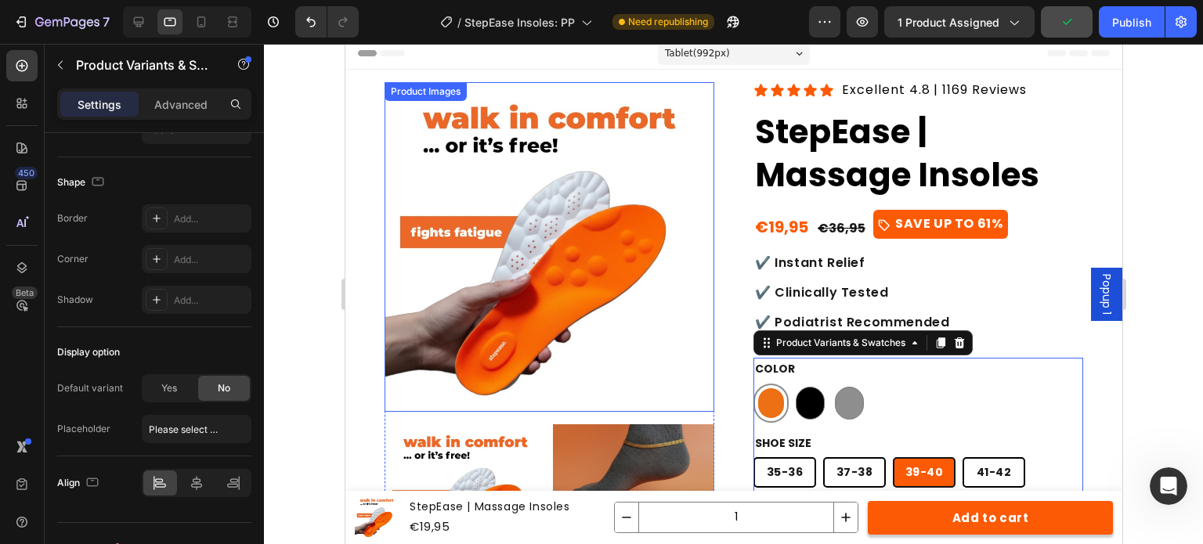
scroll to position [320, 0]
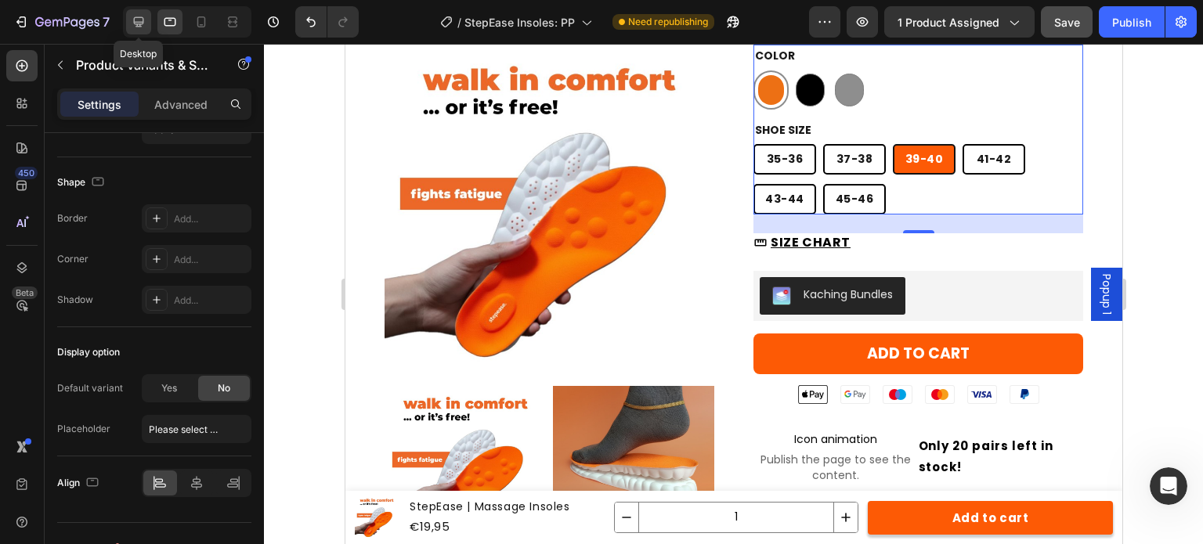
click at [133, 9] on div at bounding box center [138, 21] width 25 height 25
type input "50"
type input "95"
type input "15"
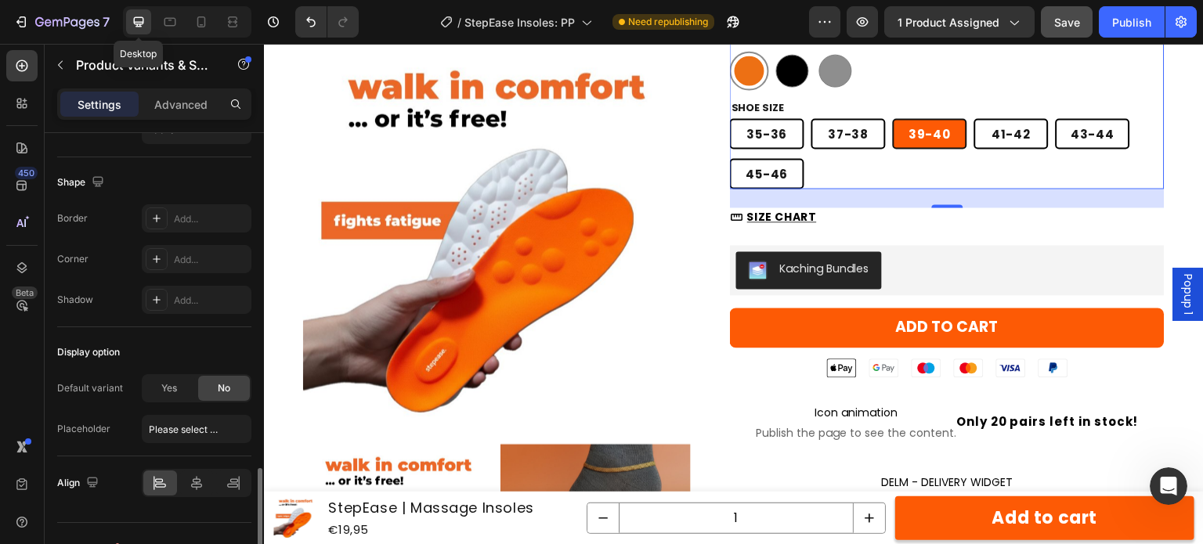
scroll to position [253, 0]
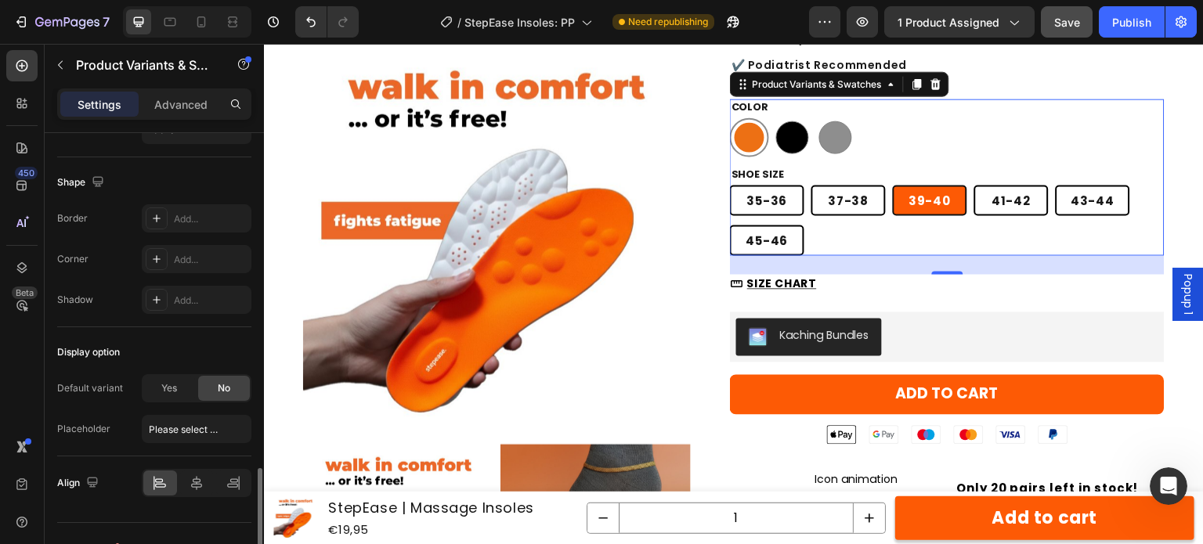
click at [213, 385] on div "No" at bounding box center [224, 388] width 52 height 25
click at [1003, 198] on span "41-42" at bounding box center [1012, 200] width 38 height 16
click at [975, 185] on input "41-42 41-42 41-42" at bounding box center [974, 184] width 1 height 1
radio input "false"
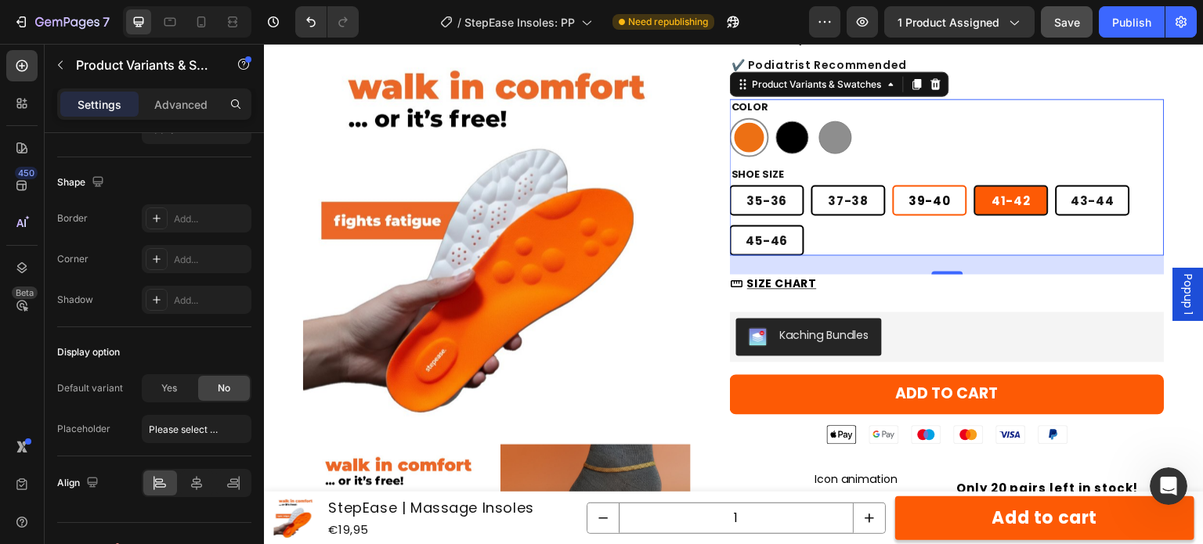
click at [914, 204] on span "39-40" at bounding box center [931, 200] width 42 height 16
click at [893, 185] on input "39-40 39-40 39-40" at bounding box center [892, 184] width 1 height 1
radio input "false"
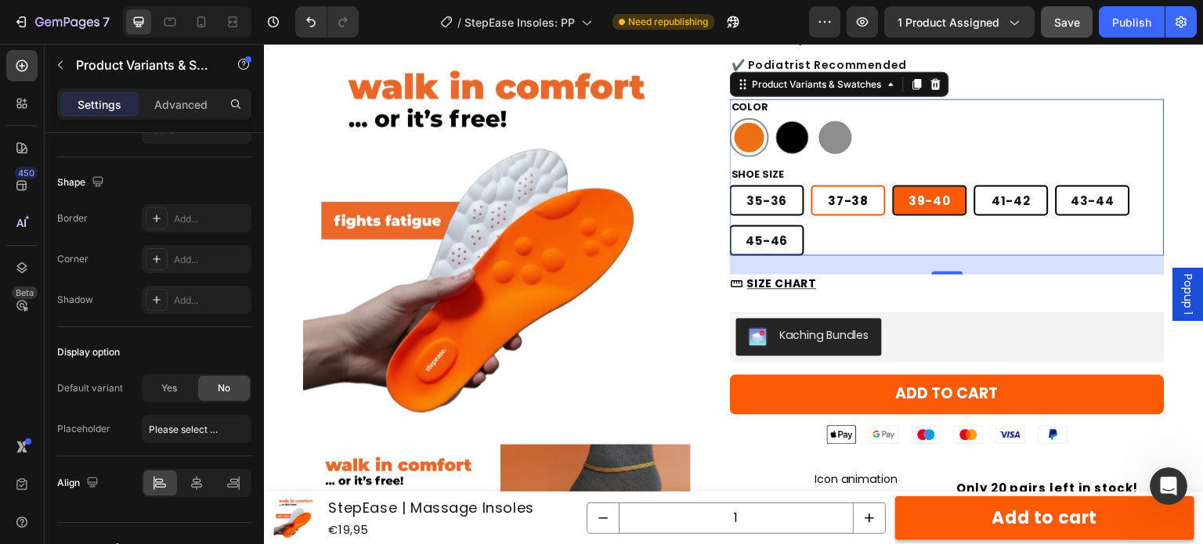
click at [848, 203] on span "37-38" at bounding box center [849, 200] width 40 height 16
click at [812, 185] on input "37-38 37-38 37-38" at bounding box center [811, 184] width 1 height 1
radio input "false"
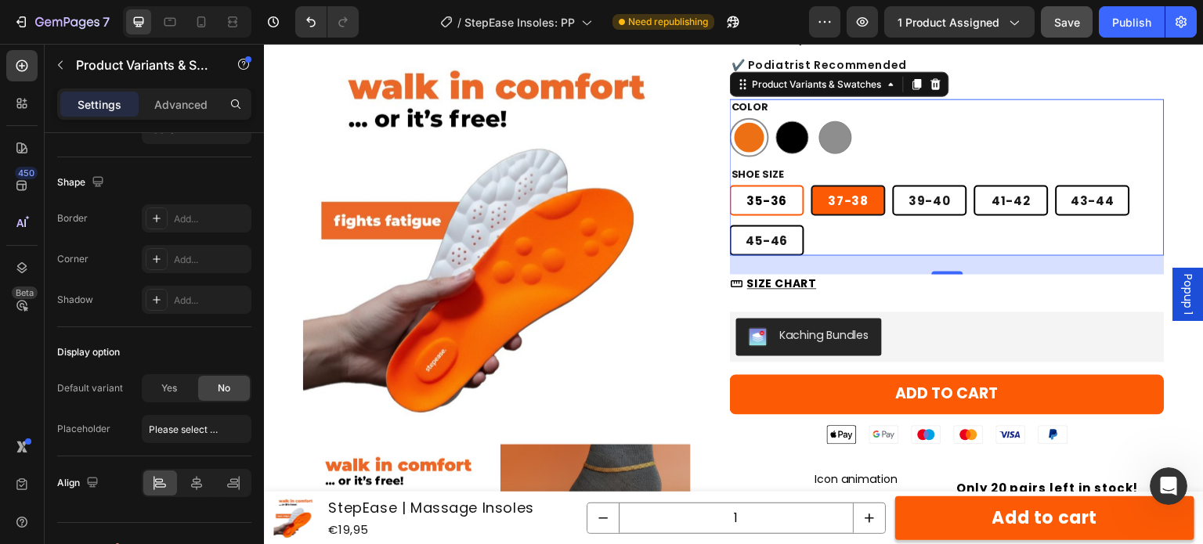
click at [757, 200] on span "35-36" at bounding box center [767, 200] width 41 height 16
click at [730, 185] on input "35-36 35-36 35-36" at bounding box center [729, 184] width 1 height 1
radio input "false"
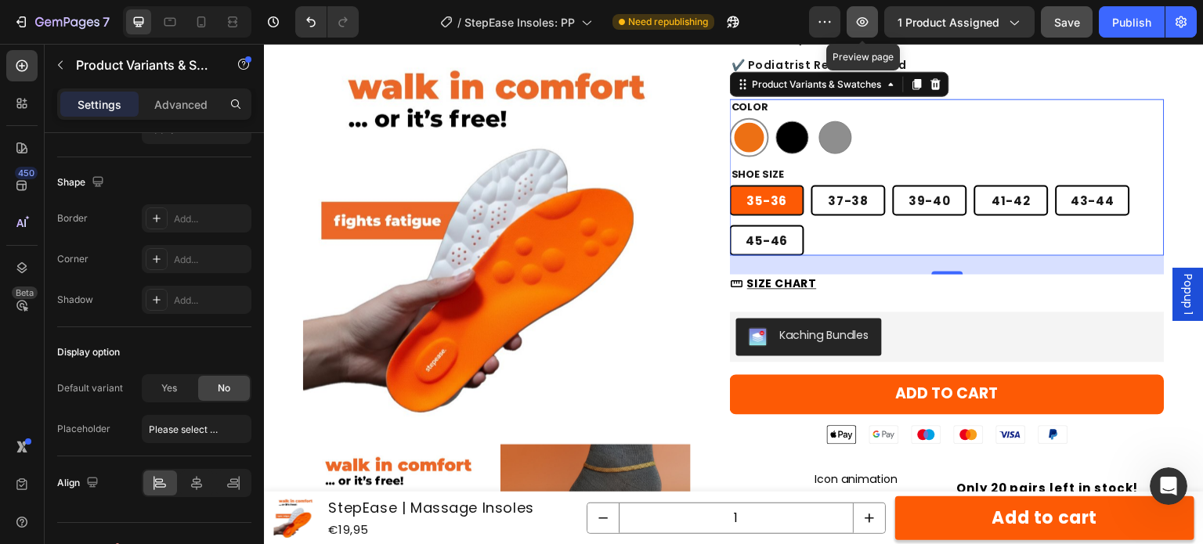
click at [865, 33] on button "button" at bounding box center [862, 21] width 31 height 31
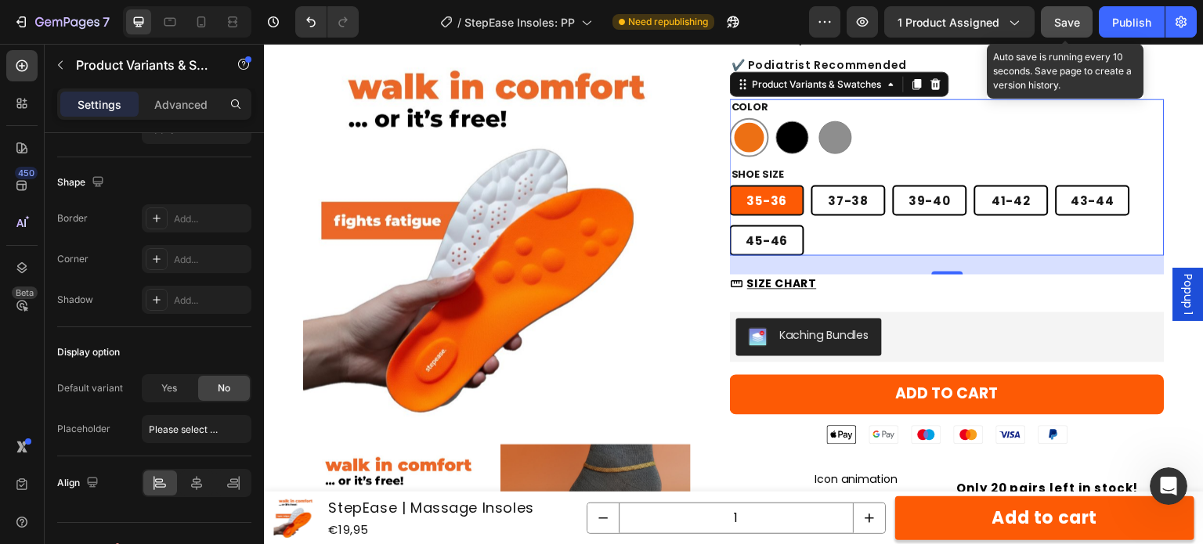
click at [1055, 18] on span "Save" at bounding box center [1068, 22] width 26 height 13
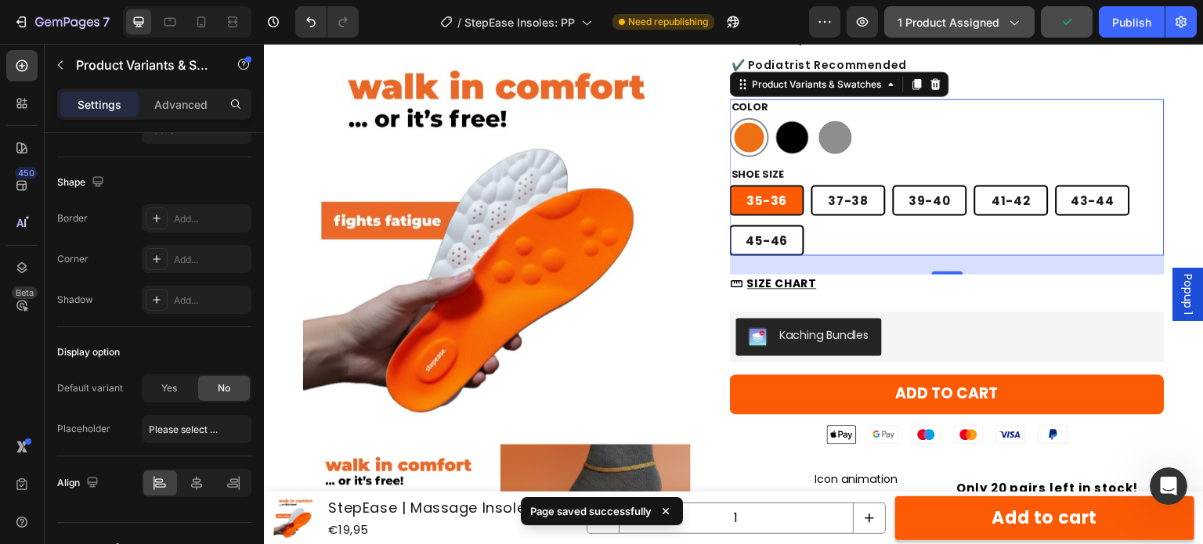
click at [943, 26] on span "1 product assigned" at bounding box center [949, 22] width 102 height 16
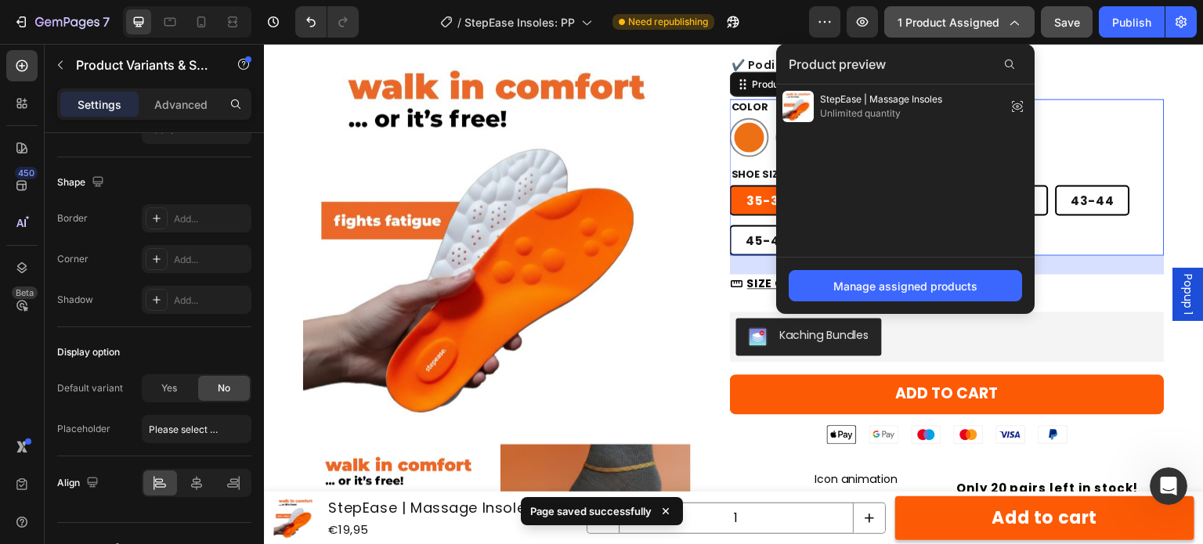
click at [943, 29] on span "1 product assigned" at bounding box center [949, 22] width 102 height 16
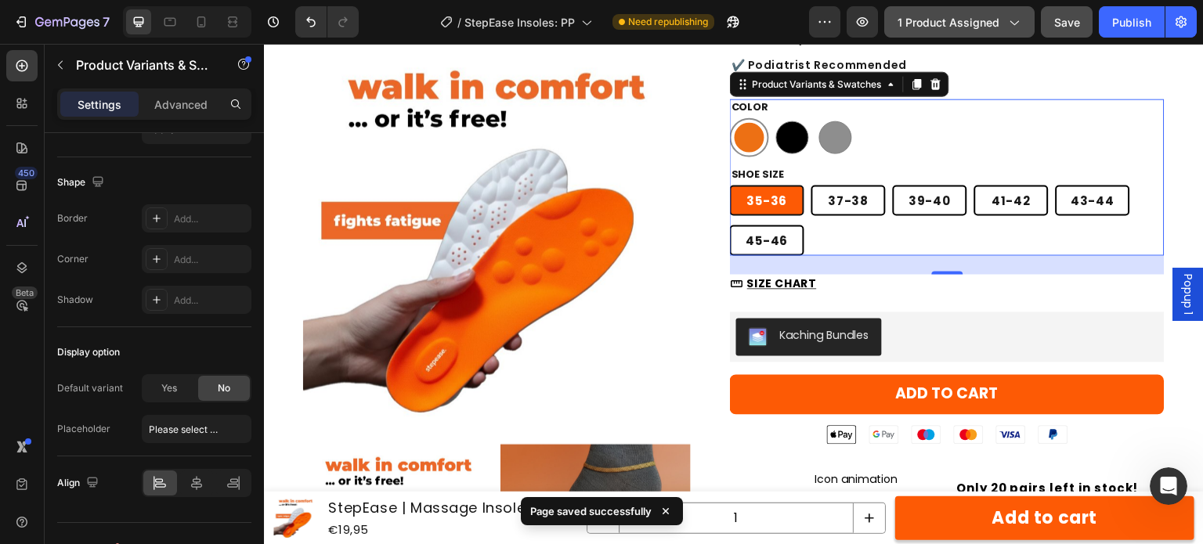
click at [962, 28] on span "1 product assigned" at bounding box center [949, 22] width 102 height 16
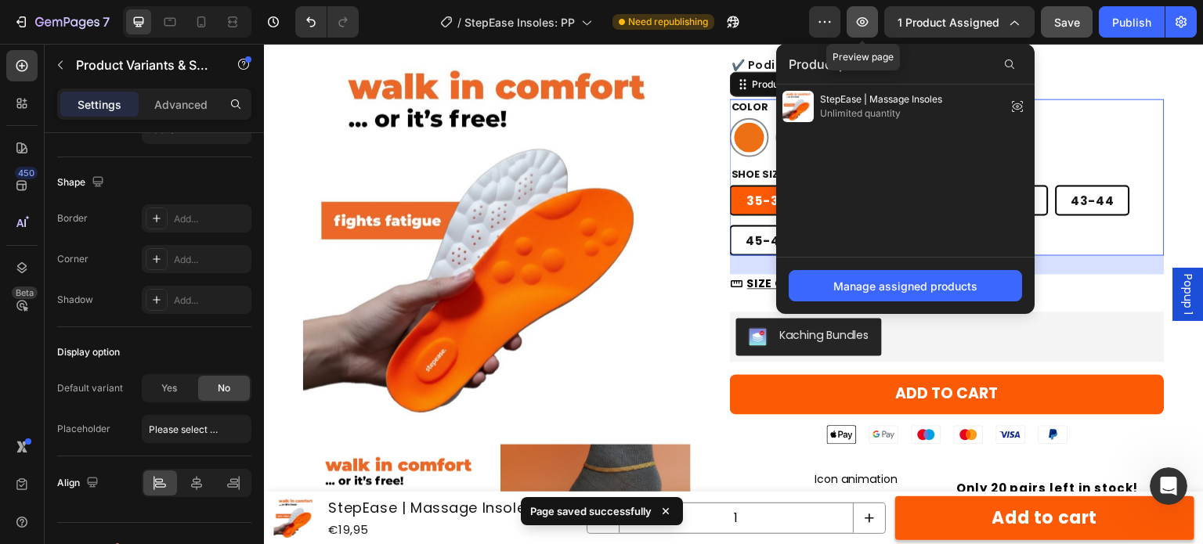
click at [865, 18] on icon "button" at bounding box center [863, 21] width 12 height 9
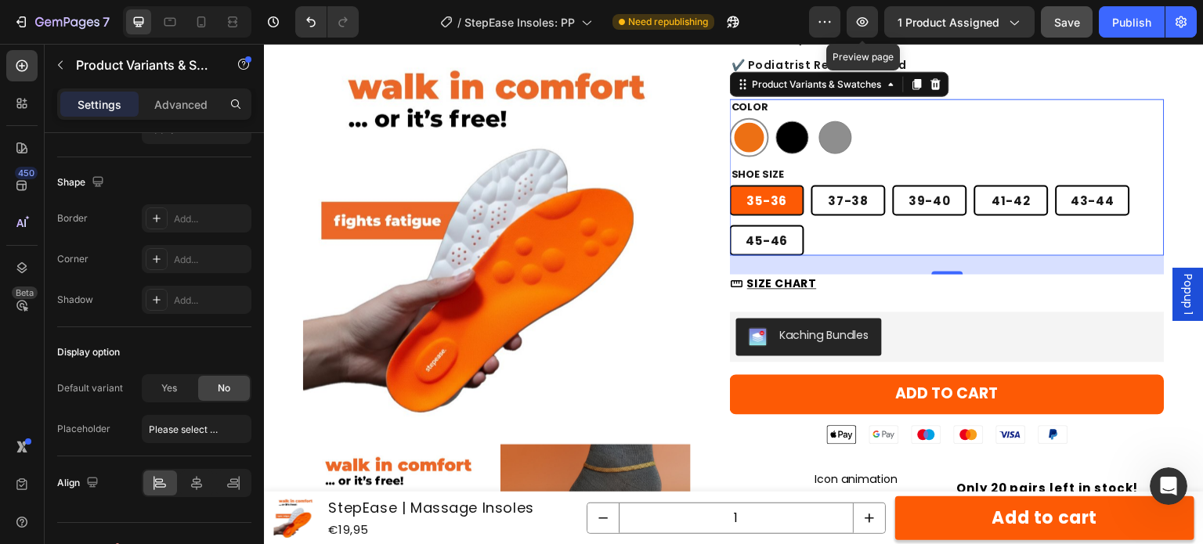
click at [865, 38] on div "7 Version history / StepEase Insoles: PP Need republishing Preview Preview page…" at bounding box center [601, 22] width 1203 height 45
click at [865, 25] on icon "button" at bounding box center [863, 21] width 12 height 9
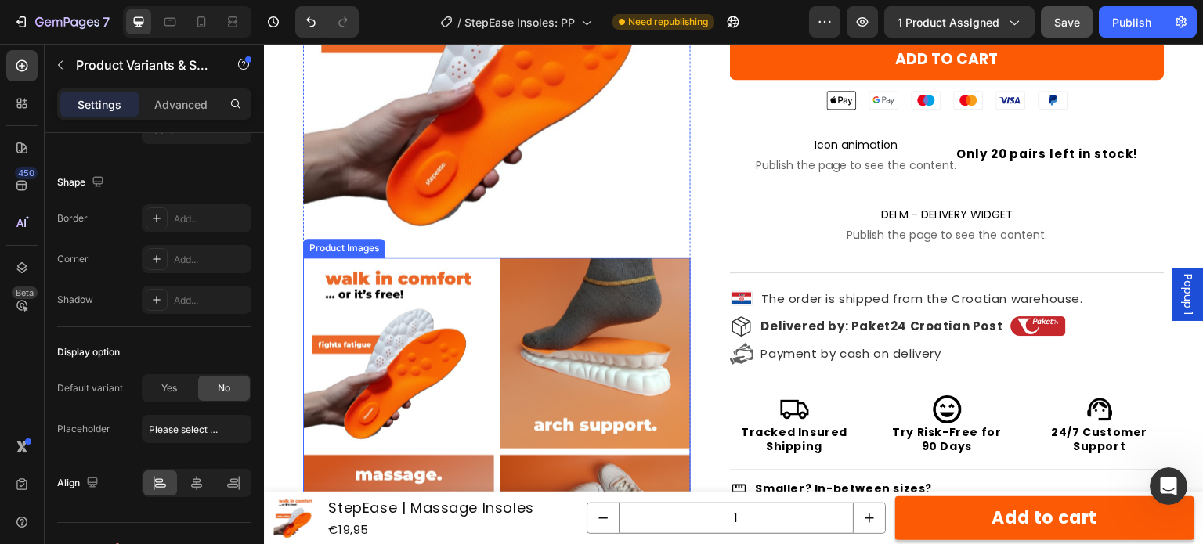
scroll to position [645, 0]
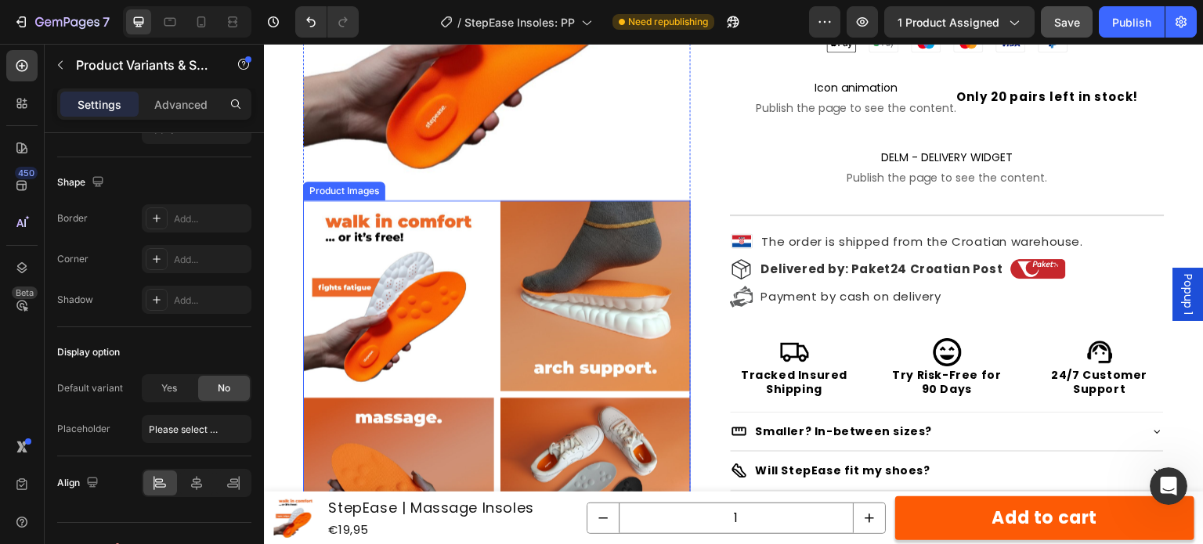
click at [385, 292] on img at bounding box center [398, 296] width 191 height 191
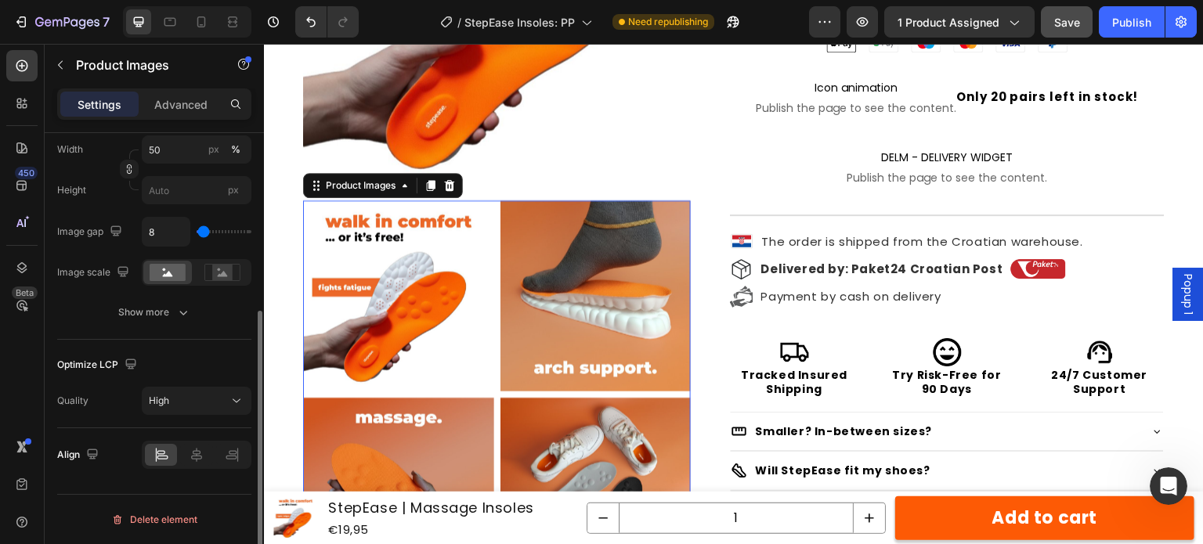
scroll to position [0, 0]
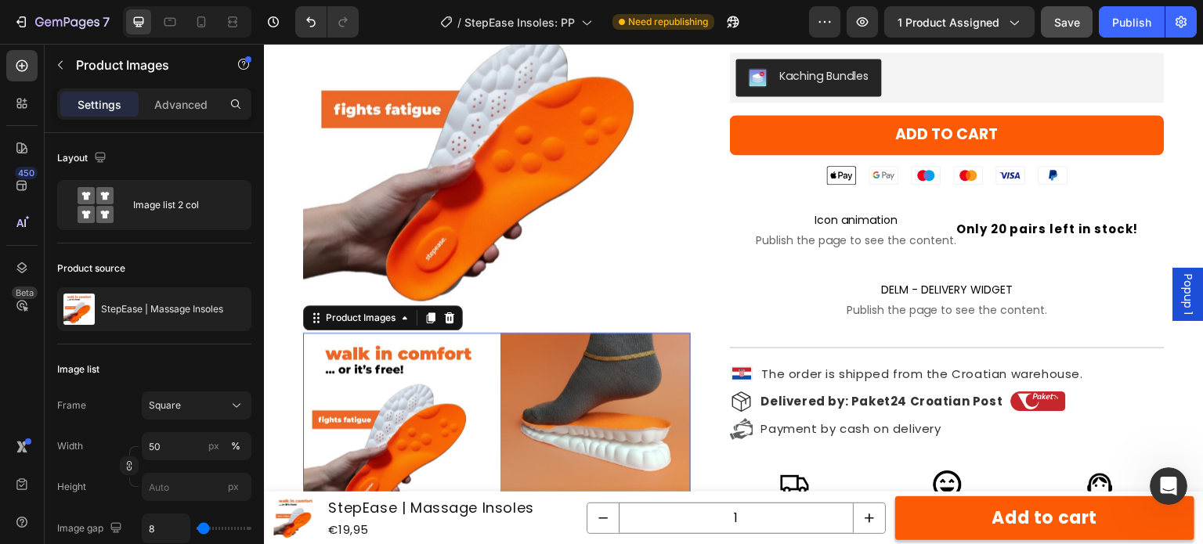
scroll to position [488, 0]
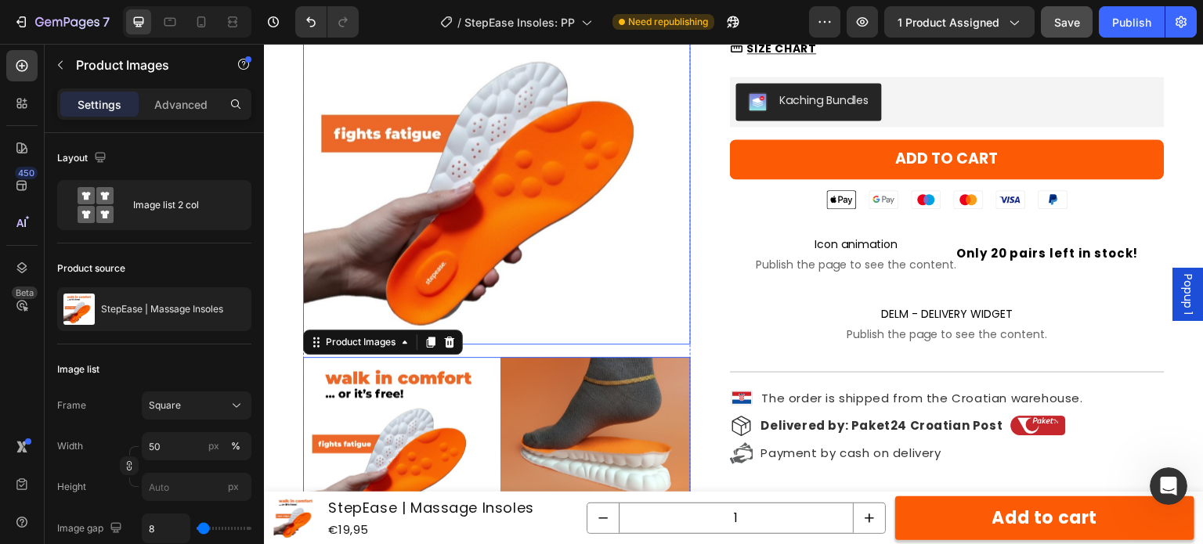
click at [507, 202] on img at bounding box center [497, 151] width 388 height 388
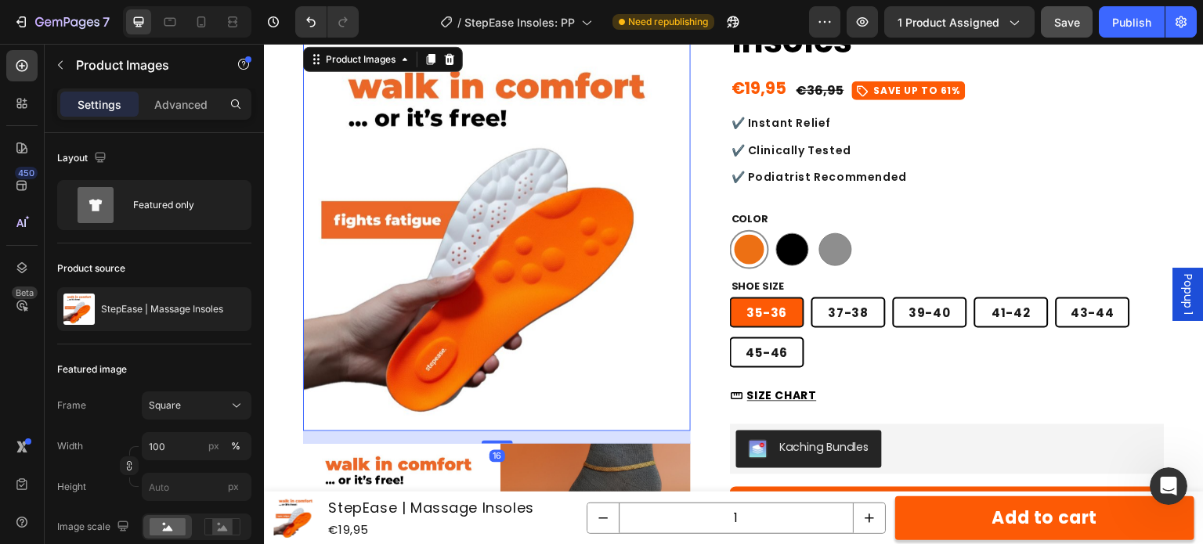
scroll to position [157, 0]
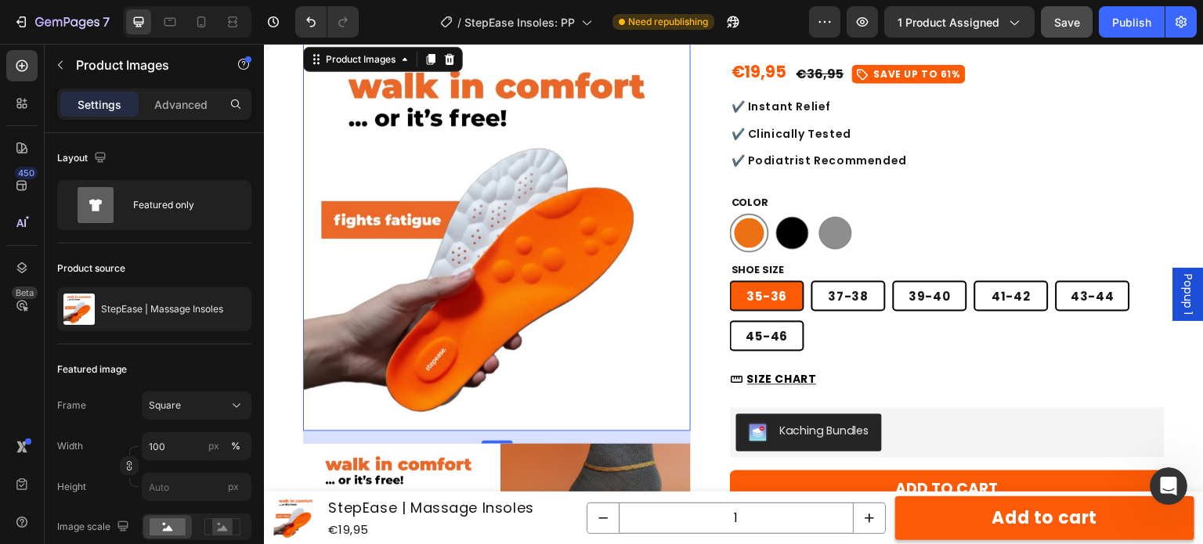
click at [501, 458] on div "16" at bounding box center [498, 456] width 16 height 13
click at [499, 462] on div "16" at bounding box center [498, 456] width 16 height 13
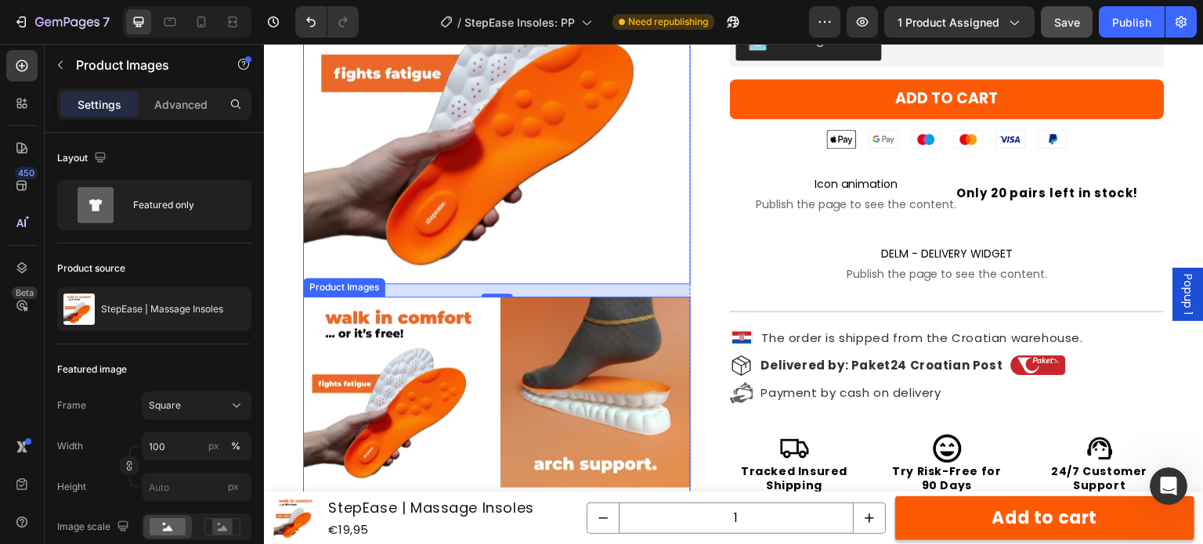
click at [502, 394] on img at bounding box center [596, 392] width 191 height 191
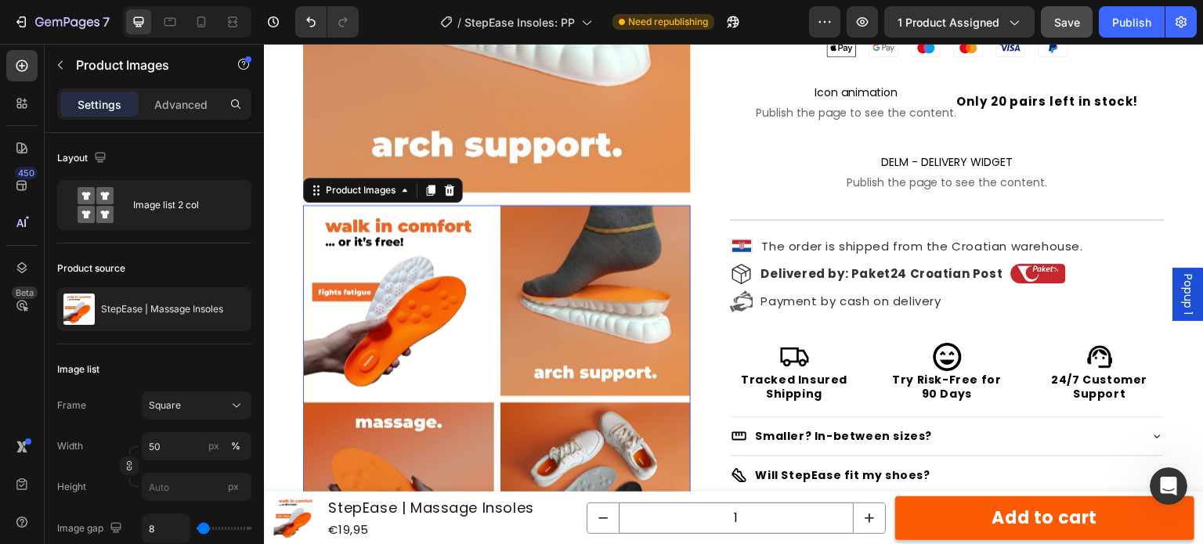
scroll to position [705, 0]
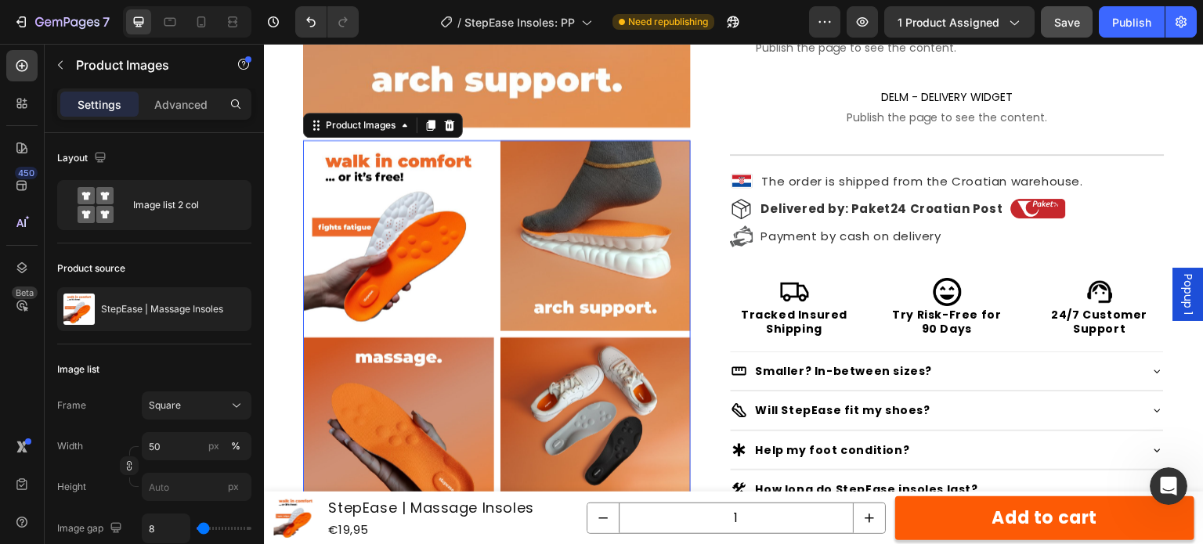
click at [498, 342] on div at bounding box center [497, 531] width 388 height 782
click at [172, 97] on p "Advanced" at bounding box center [180, 104] width 53 height 16
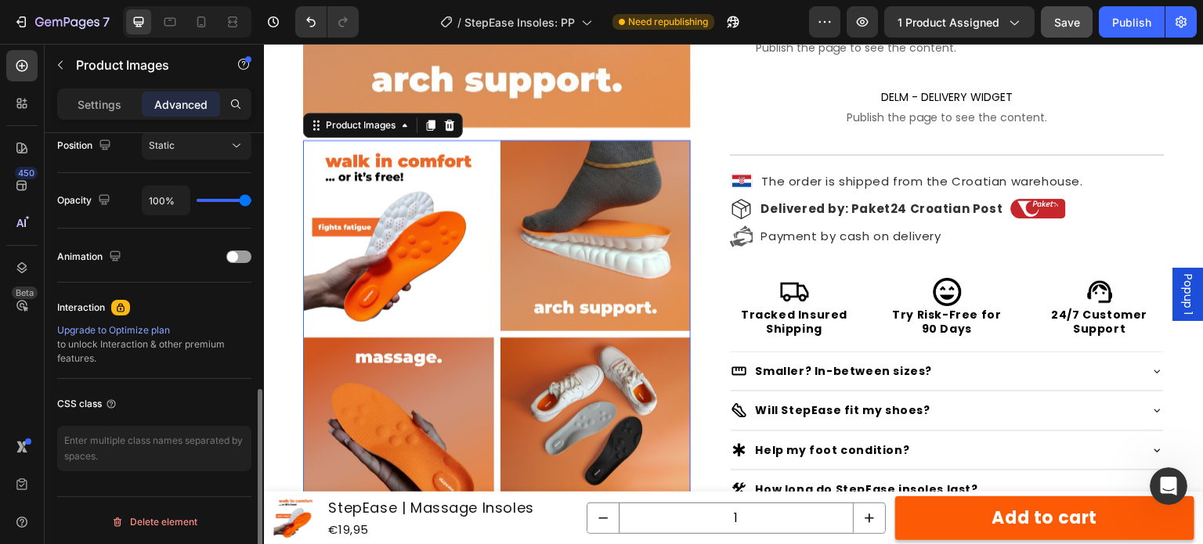
scroll to position [273, 0]
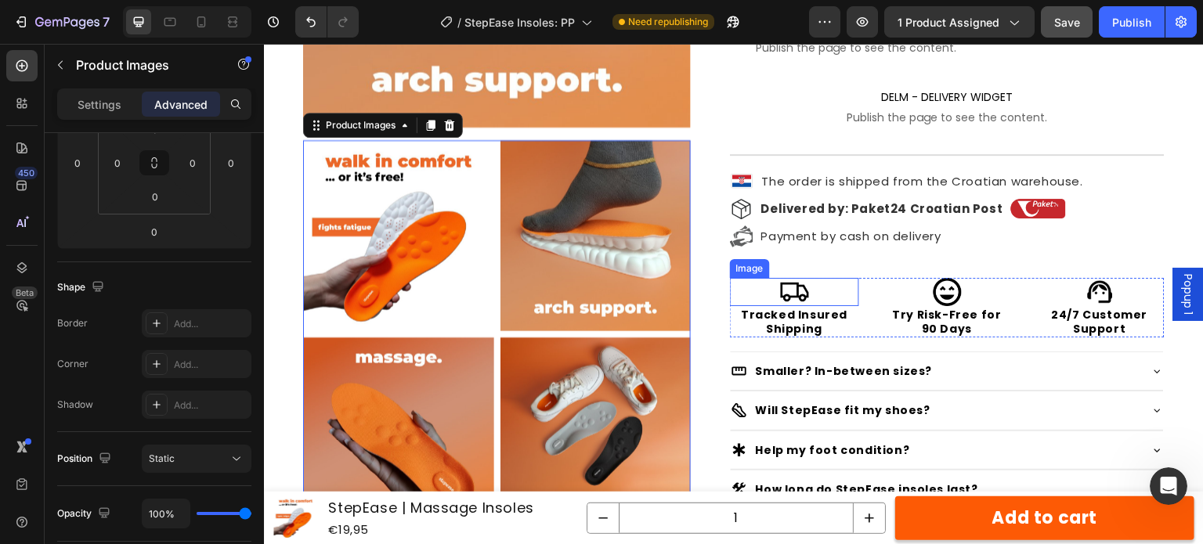
click at [722, 296] on div "Product Images Product Images 0 Row Icon Icon Icon Icon Icon Icon List Excellen…" at bounding box center [734, 160] width 940 height 1579
radio input "true"
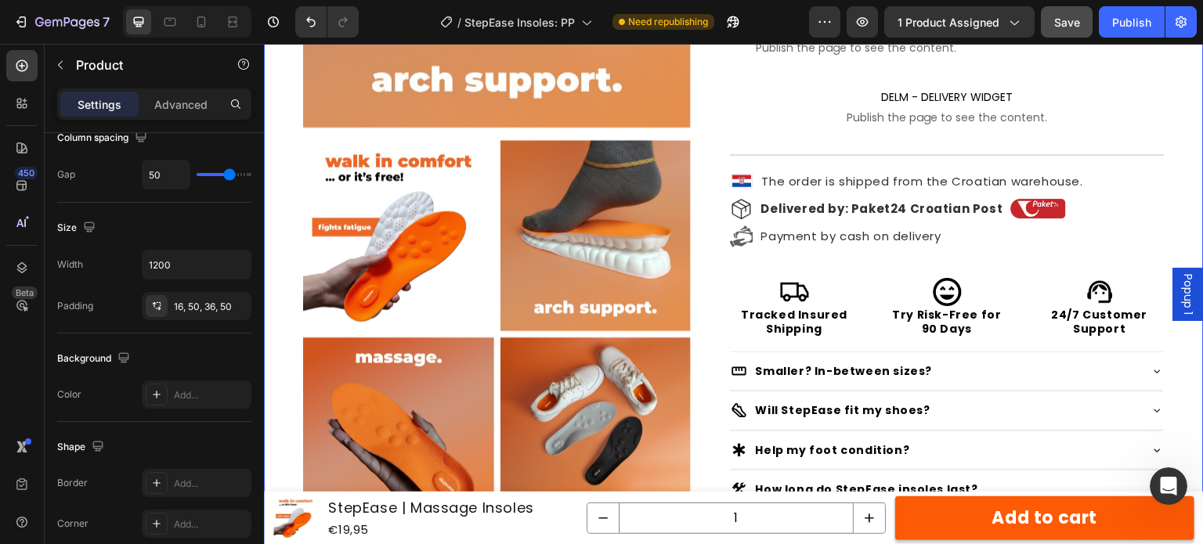
scroll to position [601, 0]
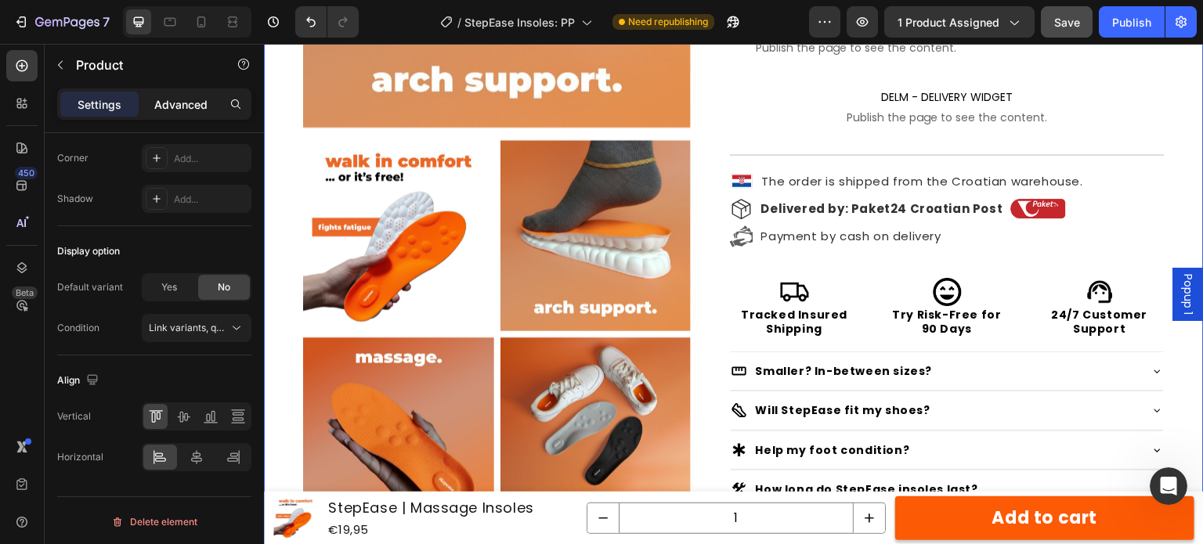
click at [169, 94] on div "Advanced" at bounding box center [181, 104] width 78 height 25
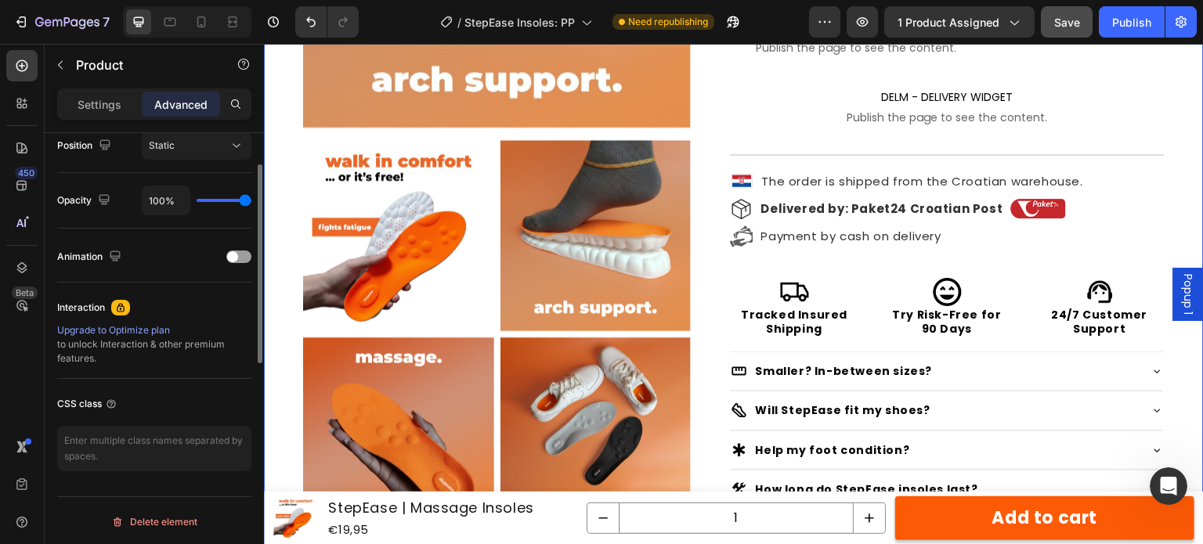
scroll to position [352, 0]
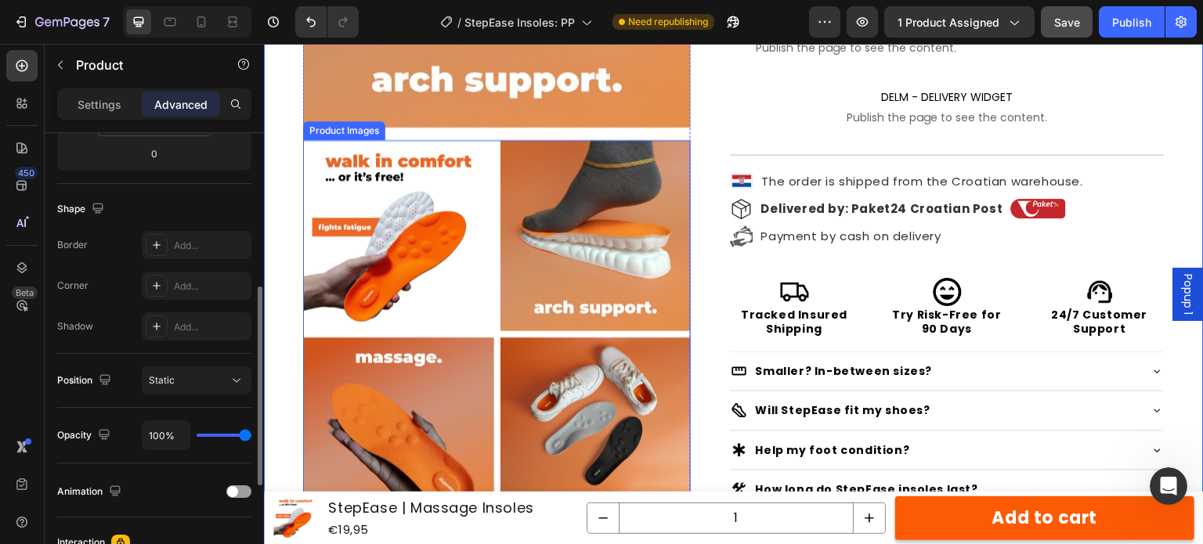
click at [432, 209] on img at bounding box center [398, 235] width 191 height 191
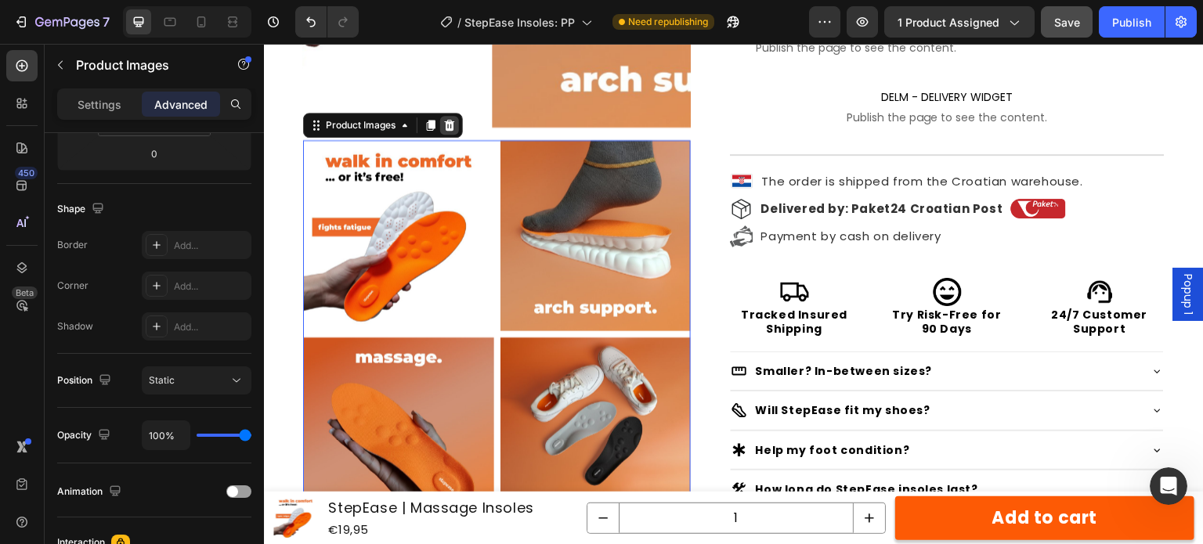
scroll to position [0, 0]
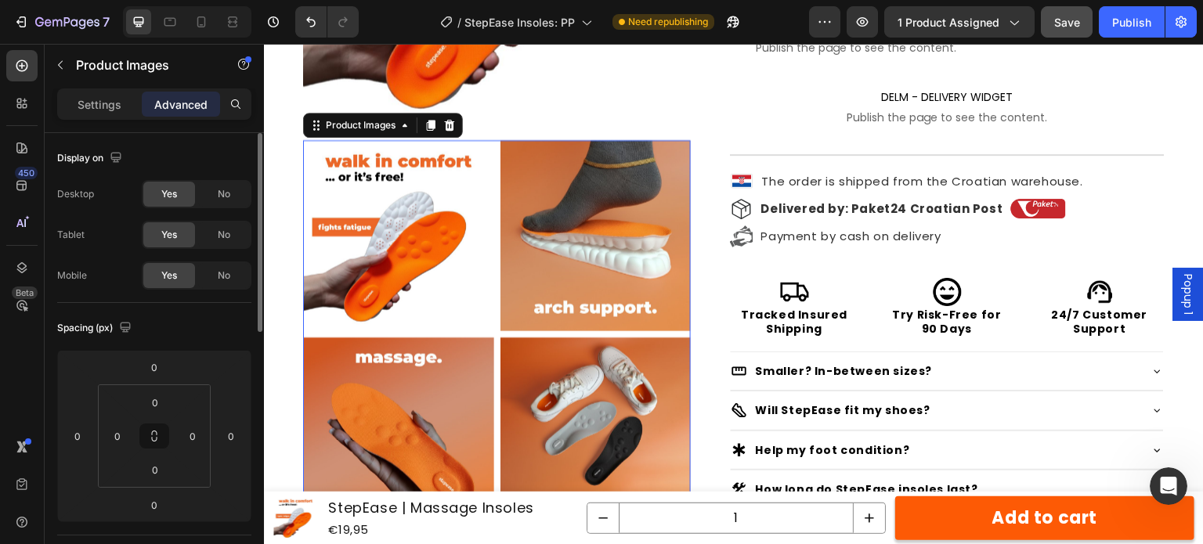
click at [192, 113] on div "Advanced" at bounding box center [181, 104] width 78 height 25
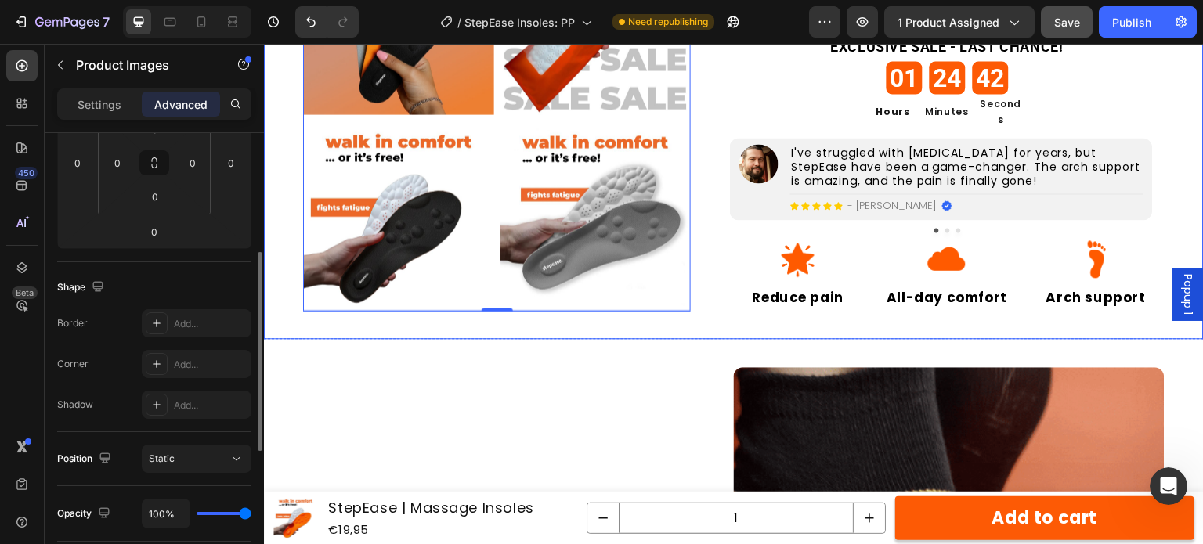
scroll to position [1332, 0]
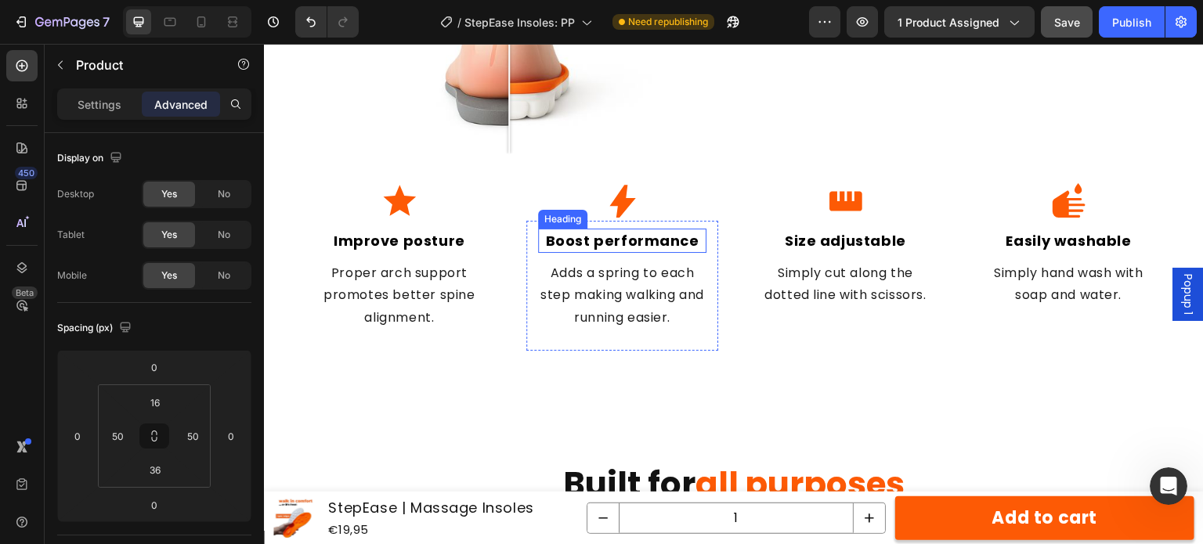
scroll to position [2194, 0]
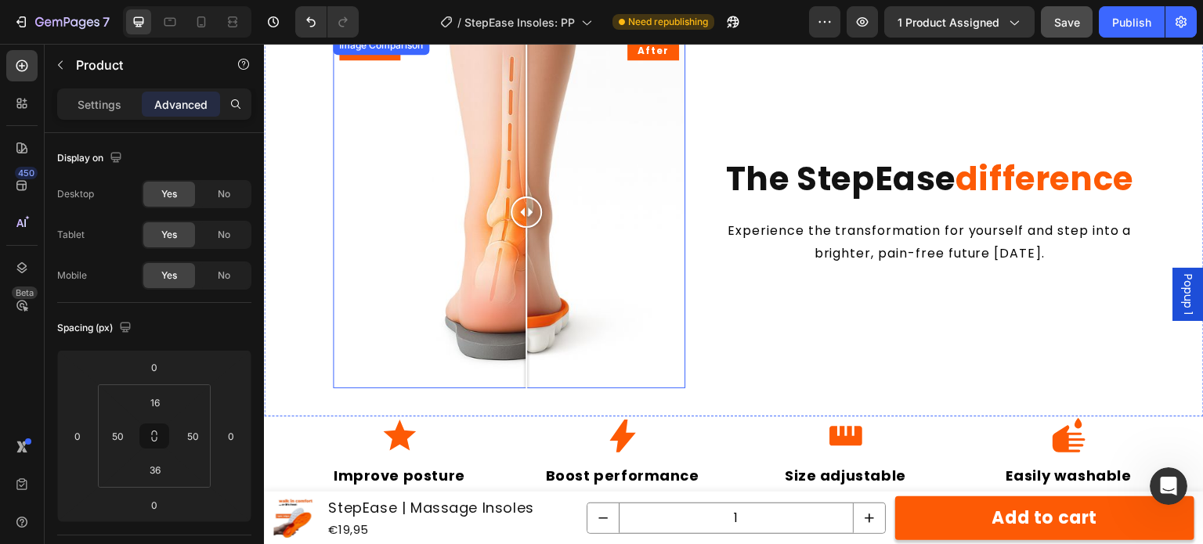
drag, startPoint x: 509, startPoint y: 212, endPoint x: 518, endPoint y: 226, distance: 16.5
click at [519, 222] on div at bounding box center [526, 212] width 31 height 31
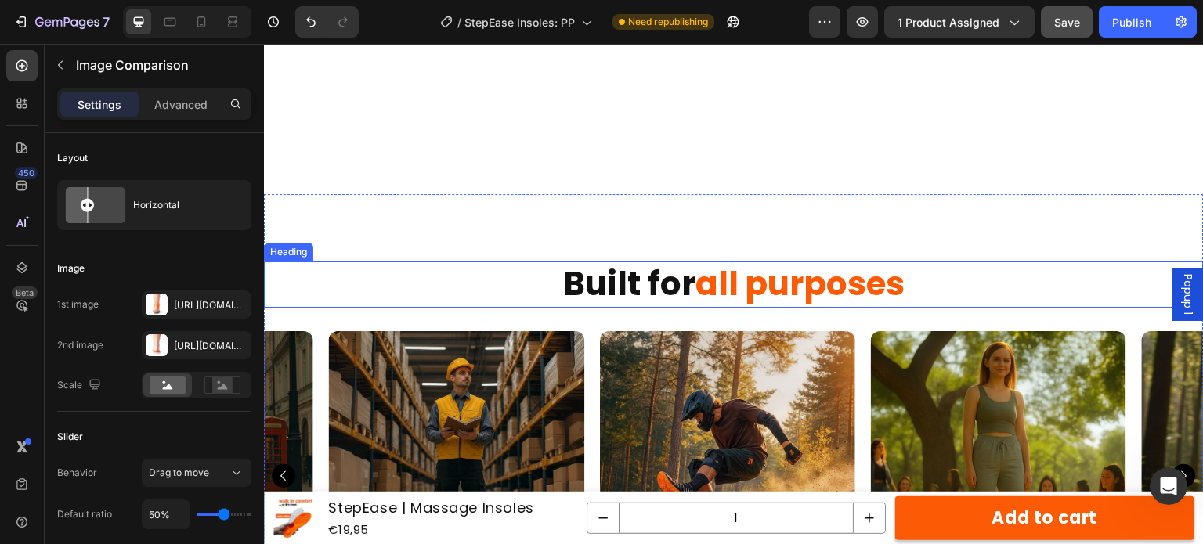
scroll to position [2899, 0]
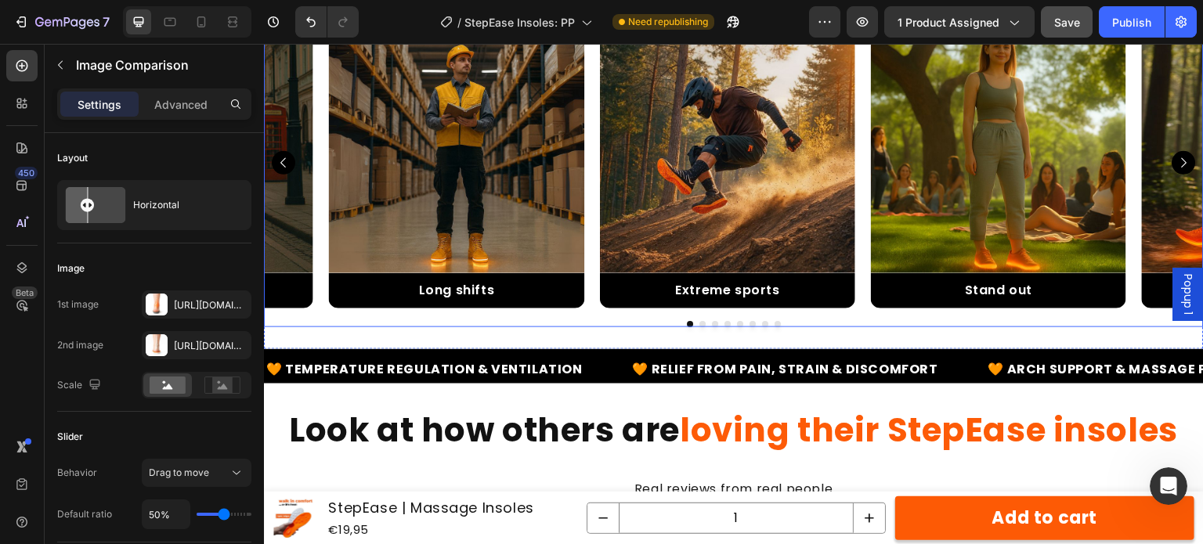
click at [537, 123] on img at bounding box center [456, 145] width 255 height 255
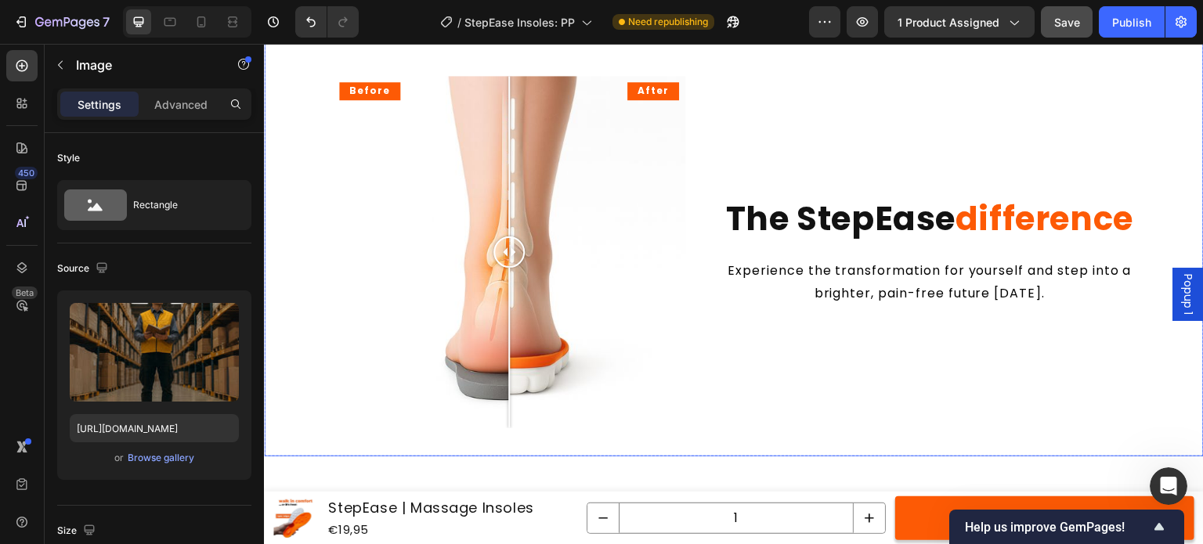
scroll to position [1746, 0]
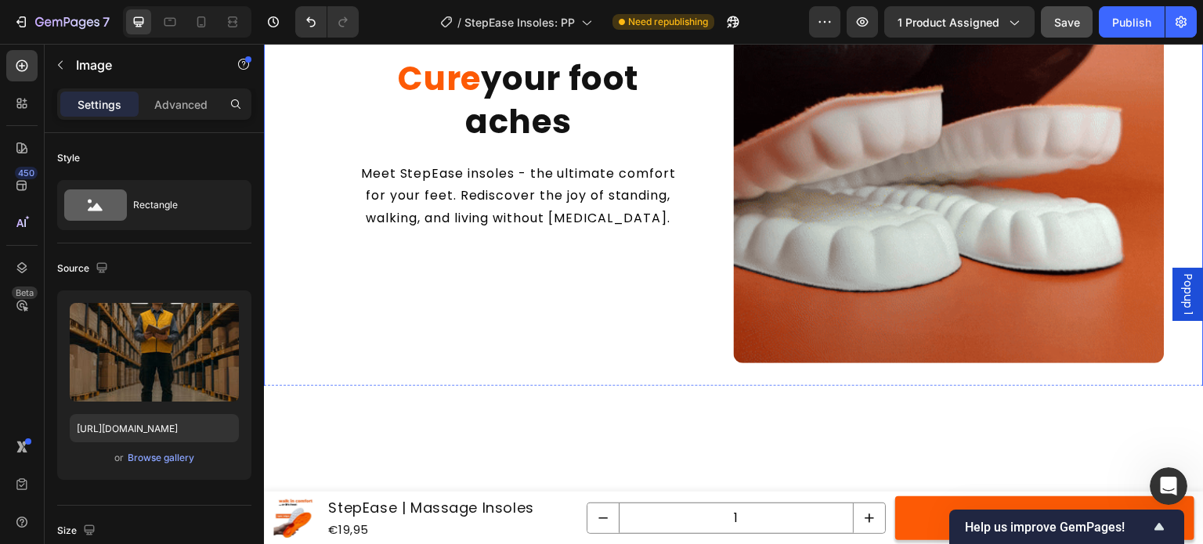
radio input "true"
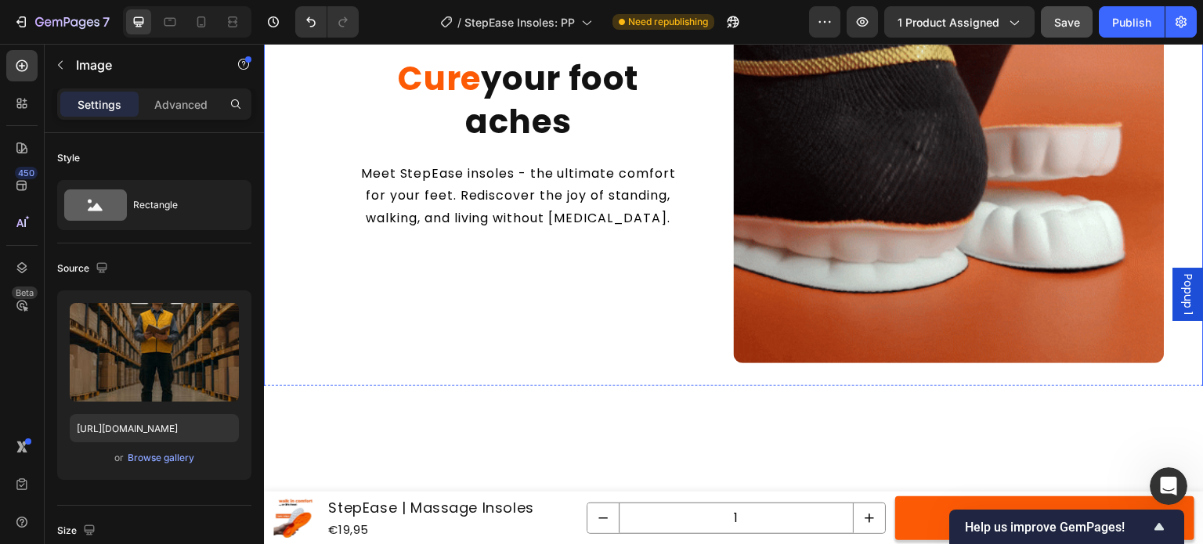
radio input "true"
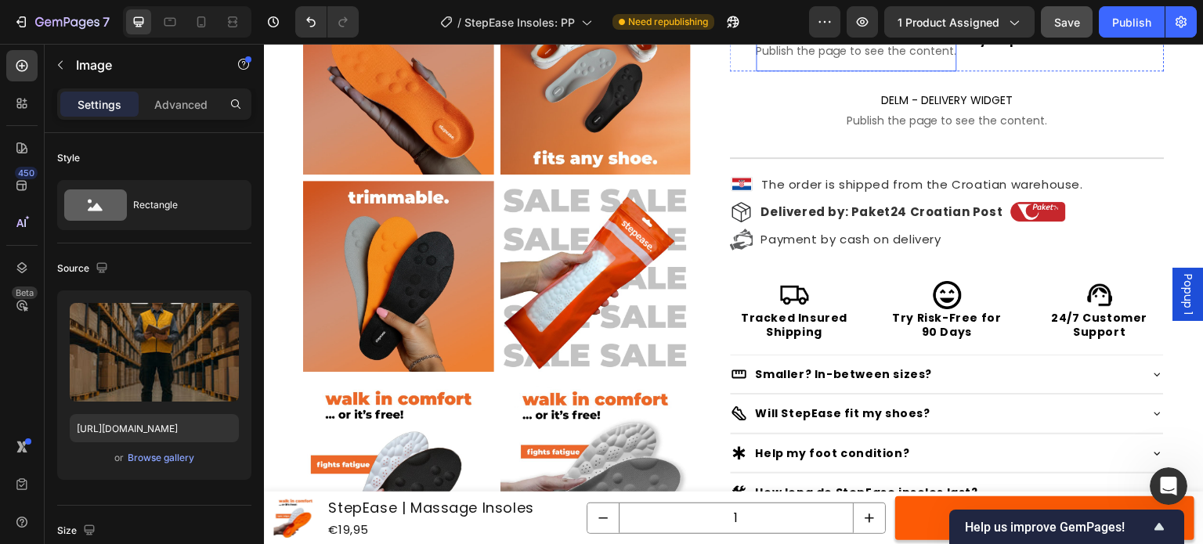
scroll to position [649, 0]
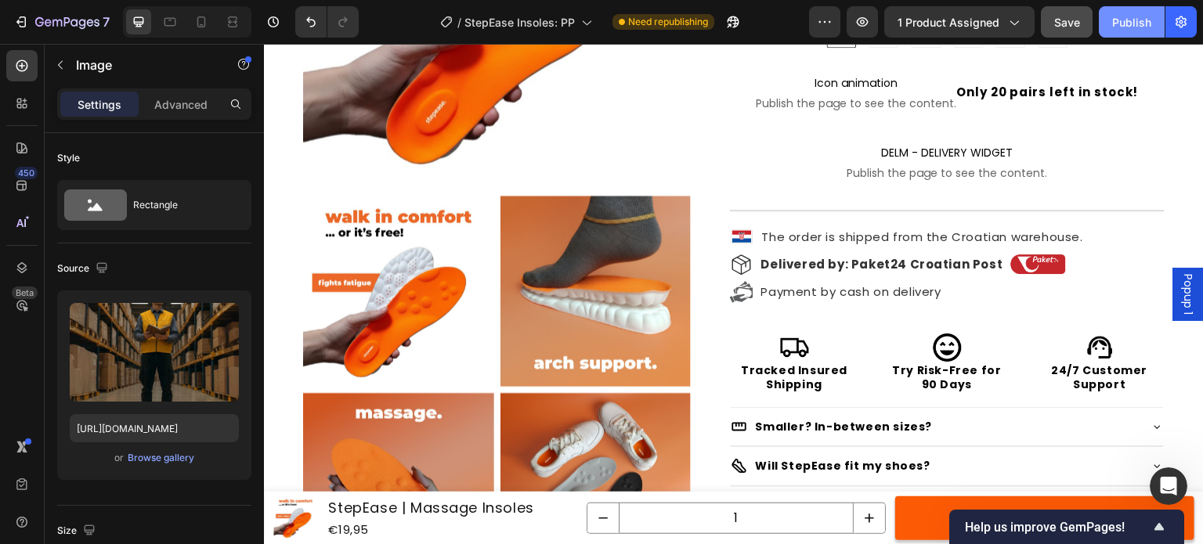
click at [1134, 16] on div "Publish" at bounding box center [1131, 22] width 39 height 16
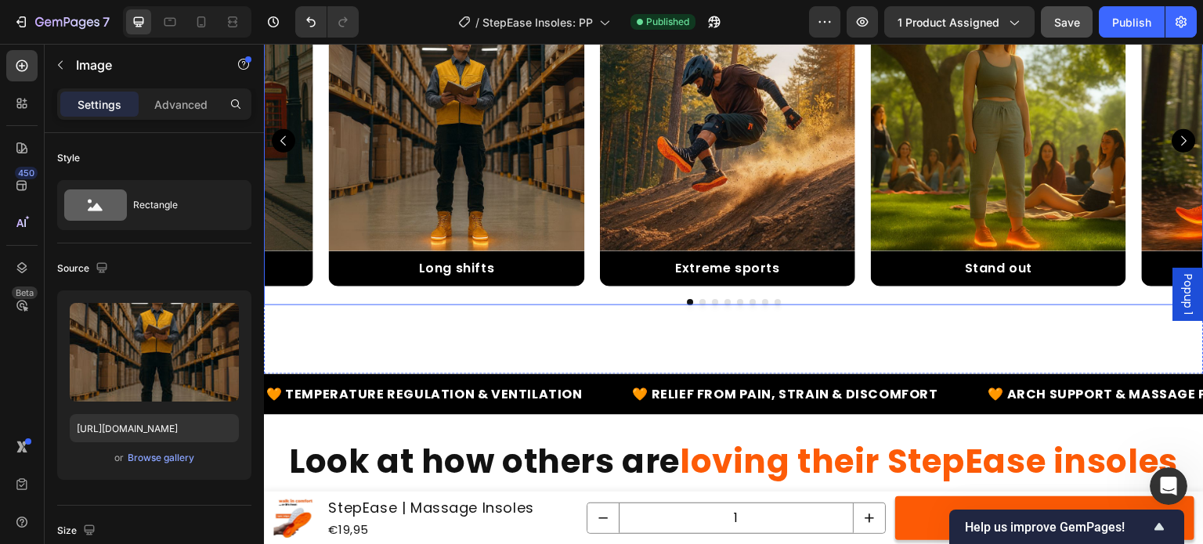
scroll to position [2921, 0]
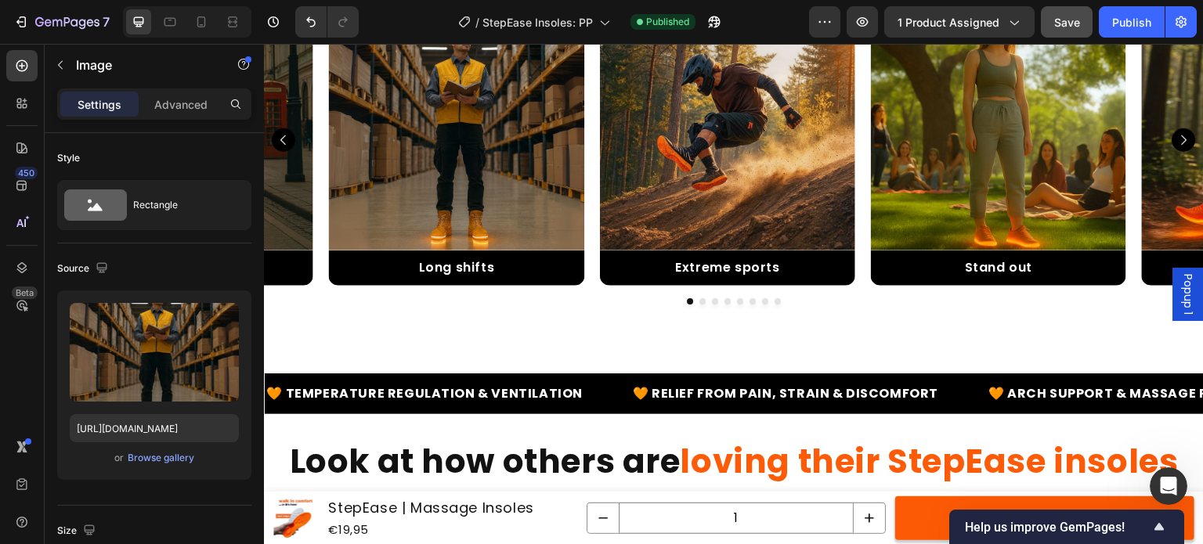
click at [508, 238] on img at bounding box center [456, 122] width 255 height 255
click at [464, 168] on img at bounding box center [456, 122] width 255 height 255
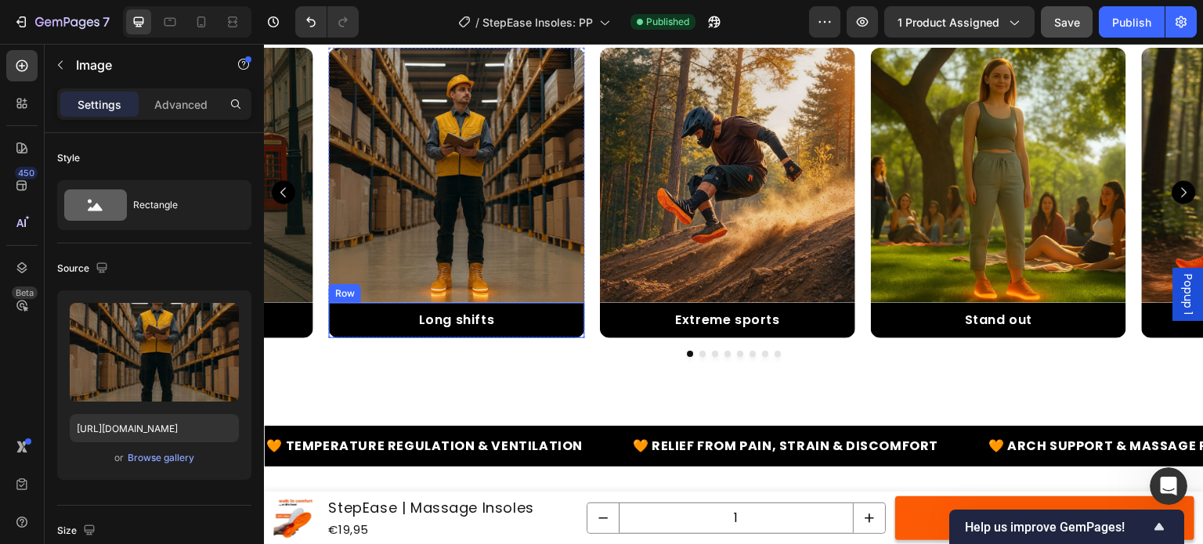
scroll to position [2765, 0]
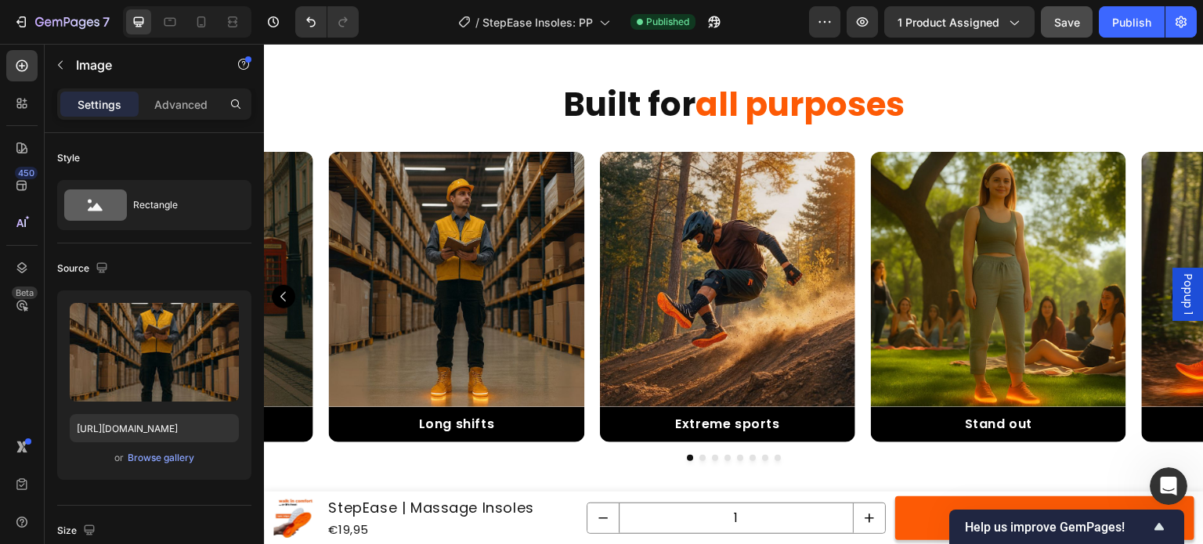
click at [460, 251] on img at bounding box center [456, 279] width 255 height 255
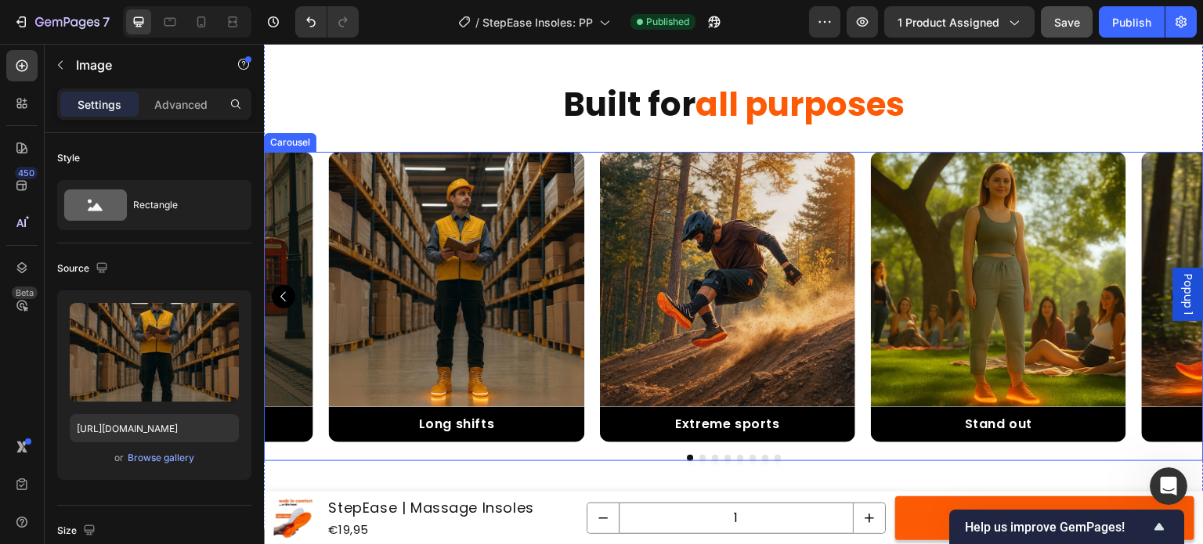
click at [587, 270] on div "Image Extreme sports Text Block Row Row Image Stand out Text Block Row Row Imag…" at bounding box center [734, 297] width 940 height 291
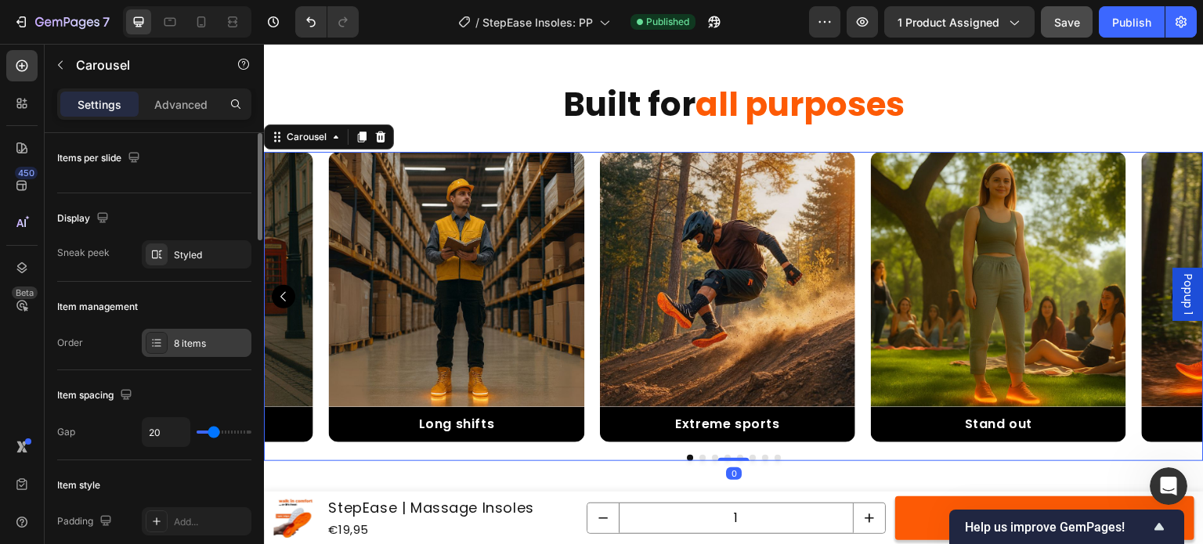
click at [207, 338] on div "8 items" at bounding box center [211, 344] width 74 height 14
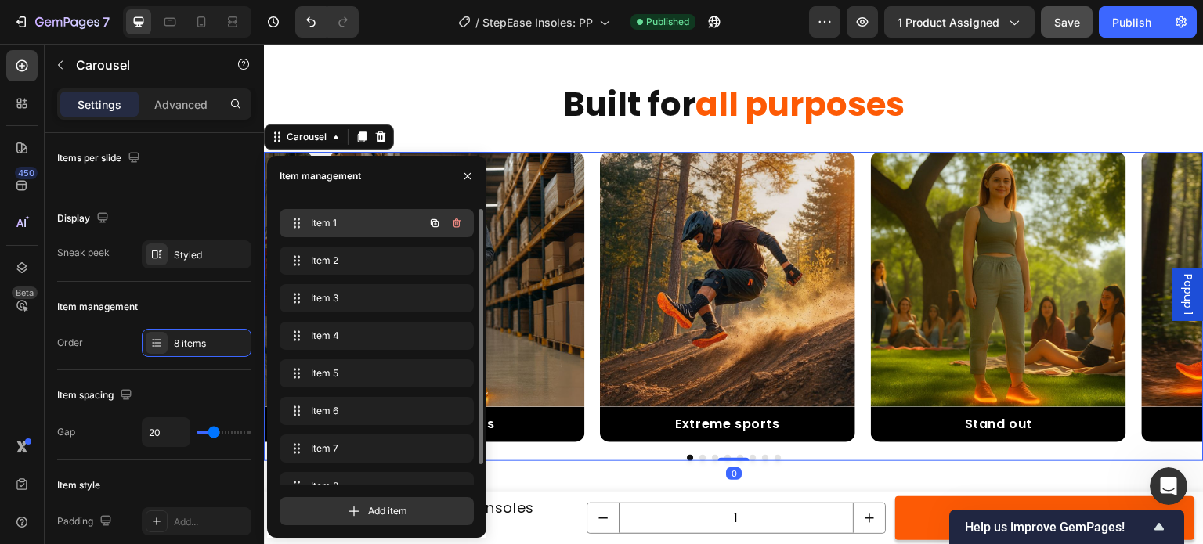
click at [329, 223] on span "Item 1" at bounding box center [355, 223] width 89 height 14
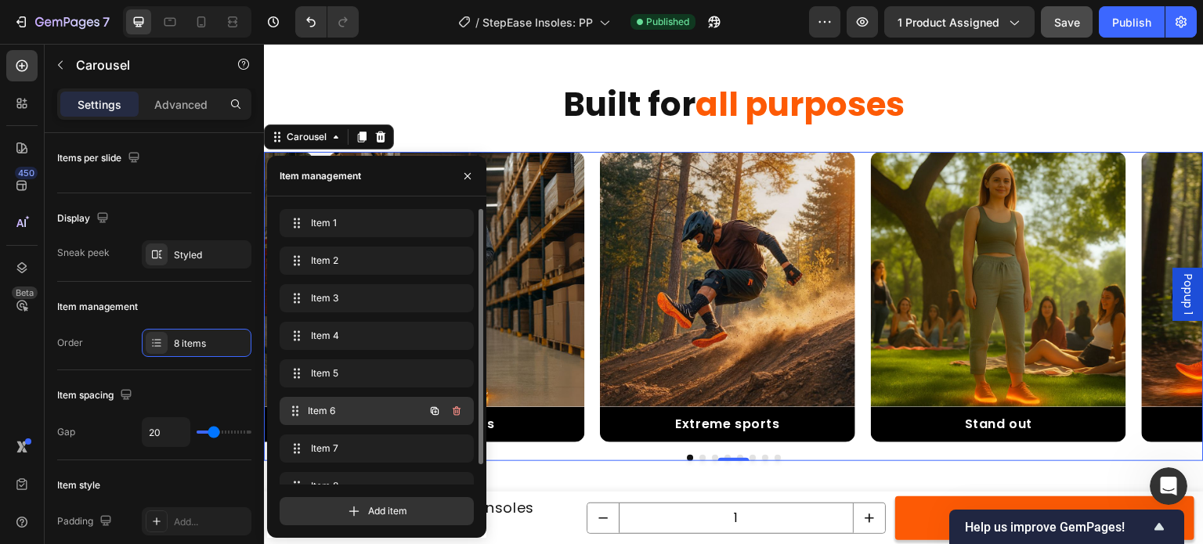
click at [342, 411] on span "Item 6" at bounding box center [366, 411] width 116 height 14
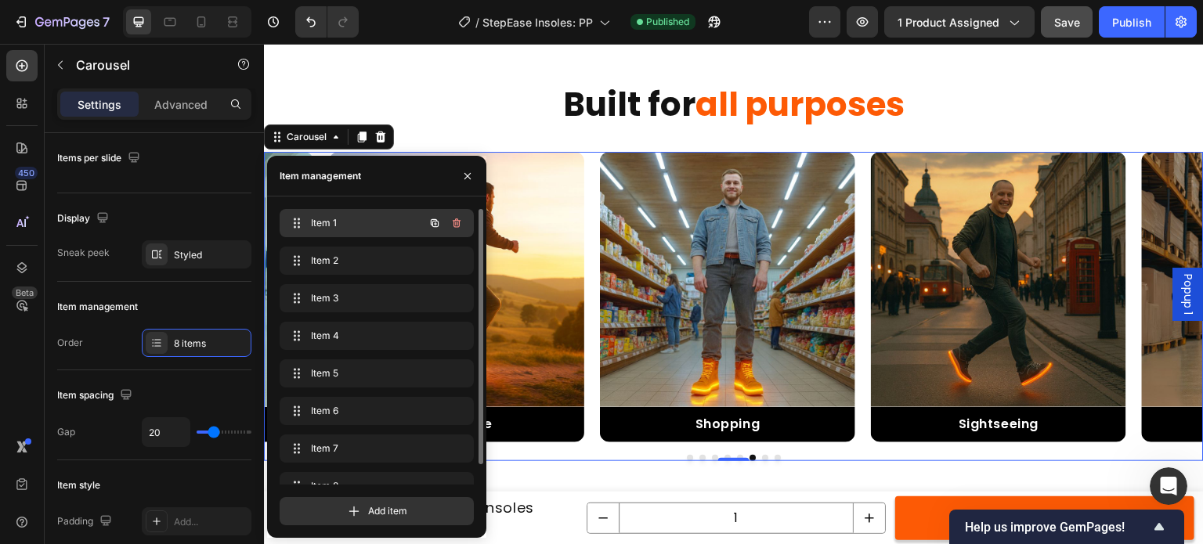
click at [337, 223] on span "Item 1" at bounding box center [355, 223] width 89 height 14
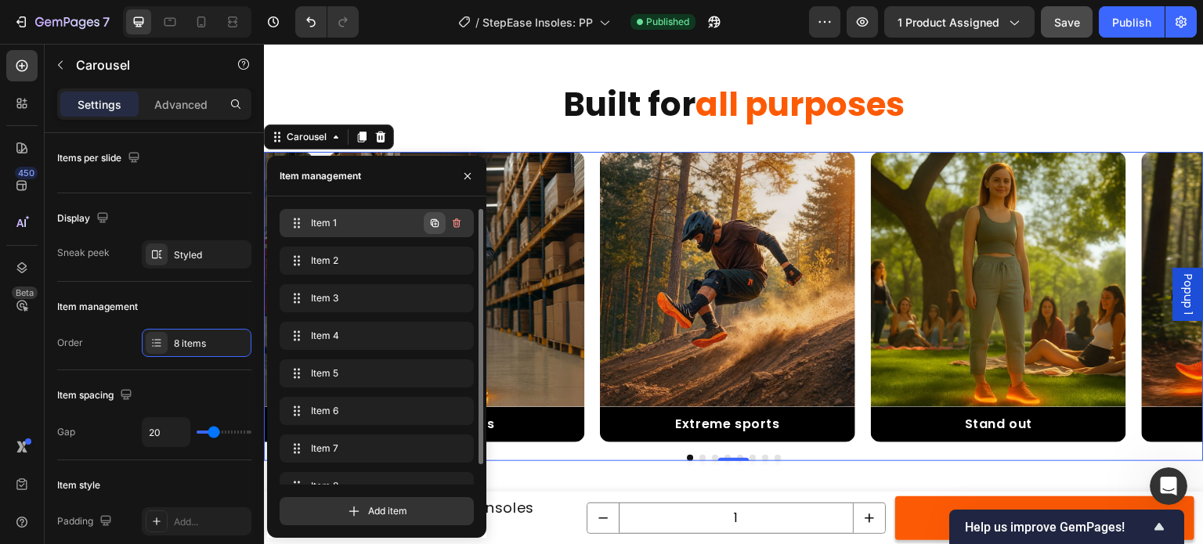
click at [432, 228] on icon "button" at bounding box center [435, 223] width 13 height 13
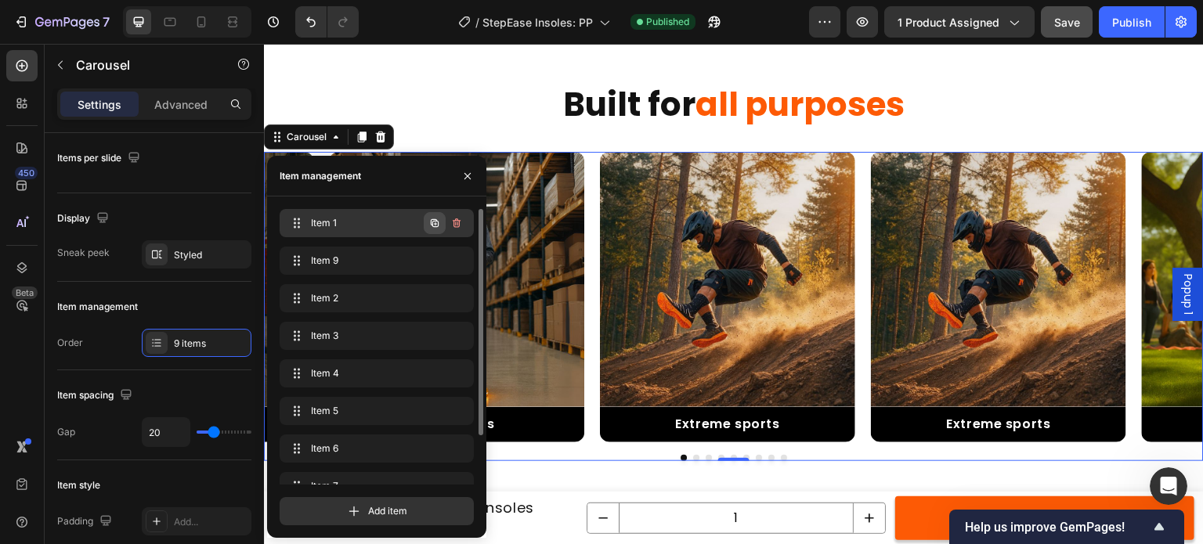
click at [431, 225] on icon "button" at bounding box center [435, 223] width 13 height 13
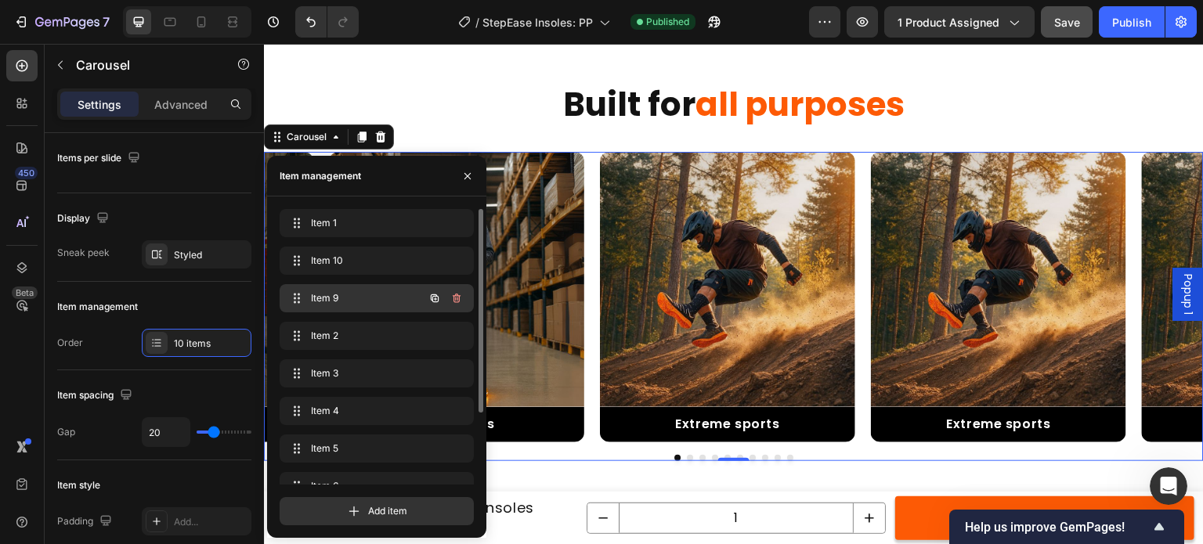
click at [347, 297] on span "Item 9" at bounding box center [355, 298] width 89 height 14
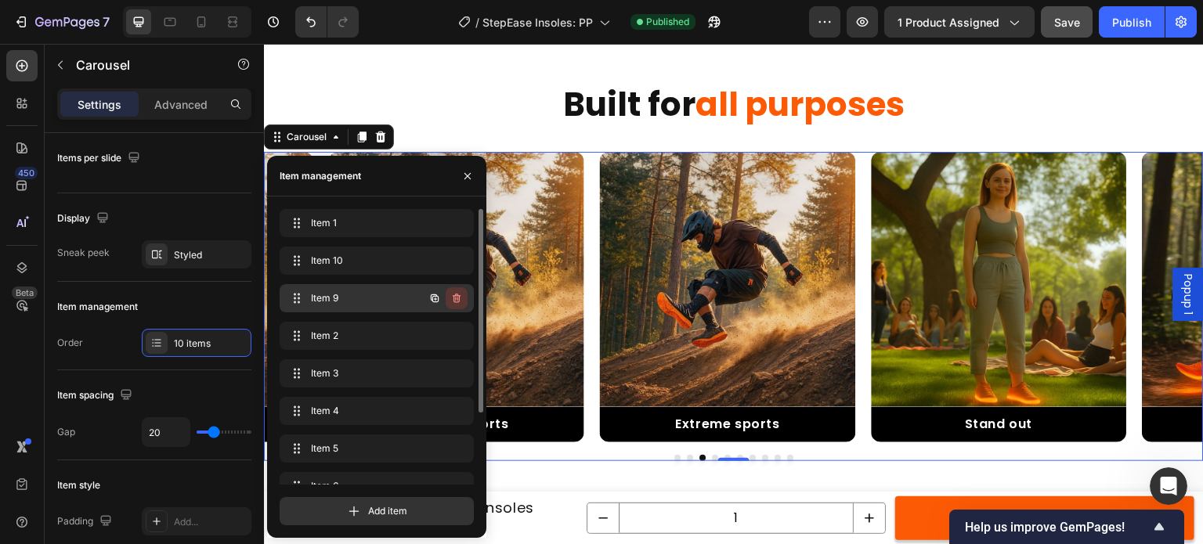
click at [456, 299] on icon "button" at bounding box center [455, 300] width 1 height 4
click at [454, 300] on div "Delete" at bounding box center [446, 298] width 29 height 14
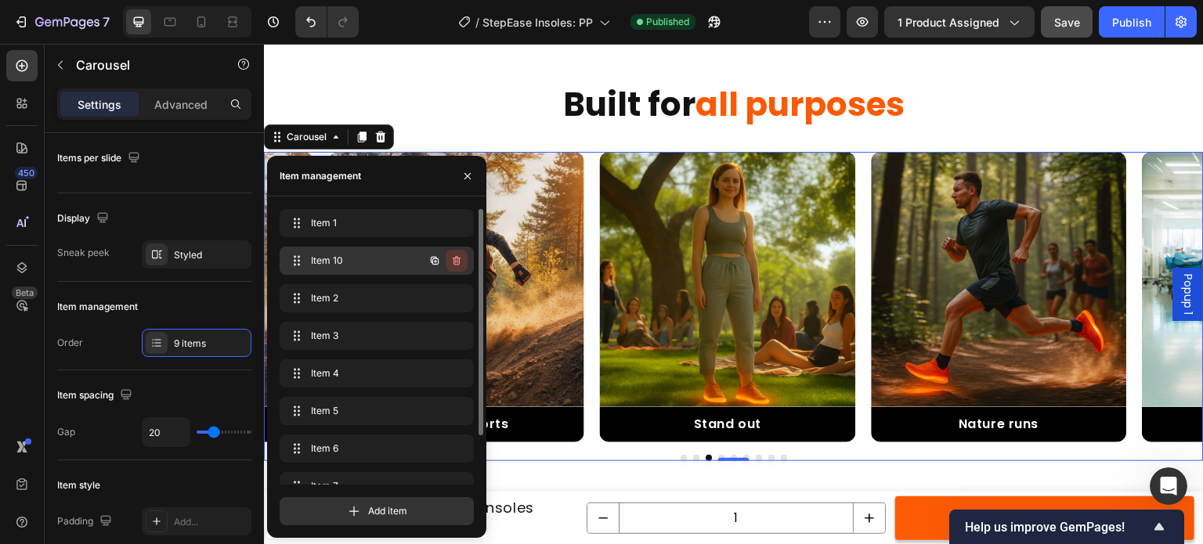
click at [456, 260] on icon "button" at bounding box center [455, 262] width 1 height 4
click at [450, 266] on div "Delete" at bounding box center [446, 261] width 29 height 14
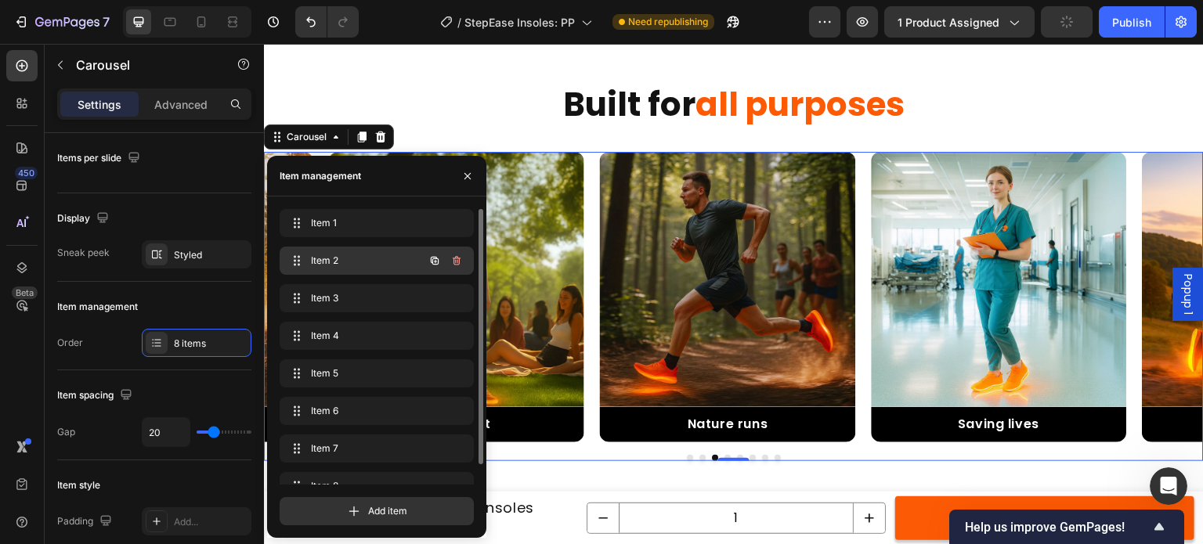
click at [344, 259] on span "Item 2" at bounding box center [355, 261] width 89 height 14
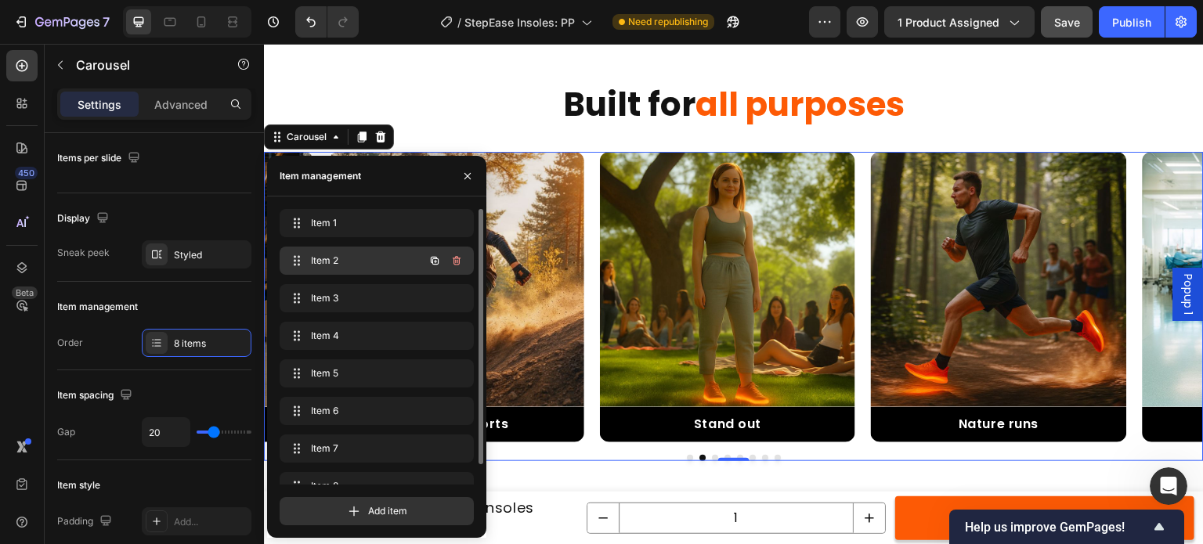
click at [344, 259] on span "Item 2" at bounding box center [355, 261] width 89 height 14
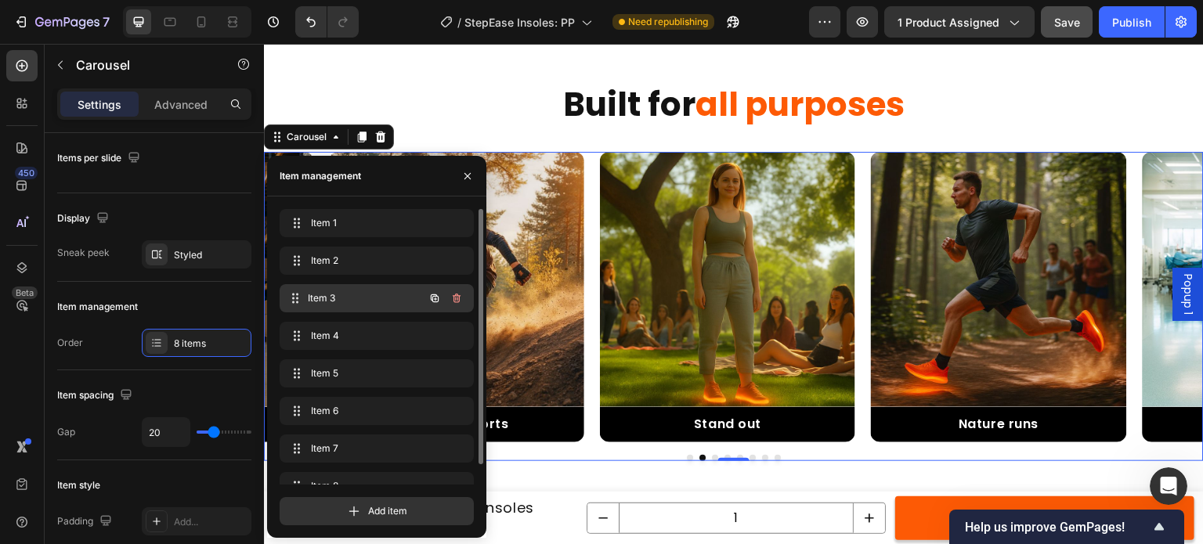
click at [346, 292] on span "Item 3" at bounding box center [366, 298] width 116 height 14
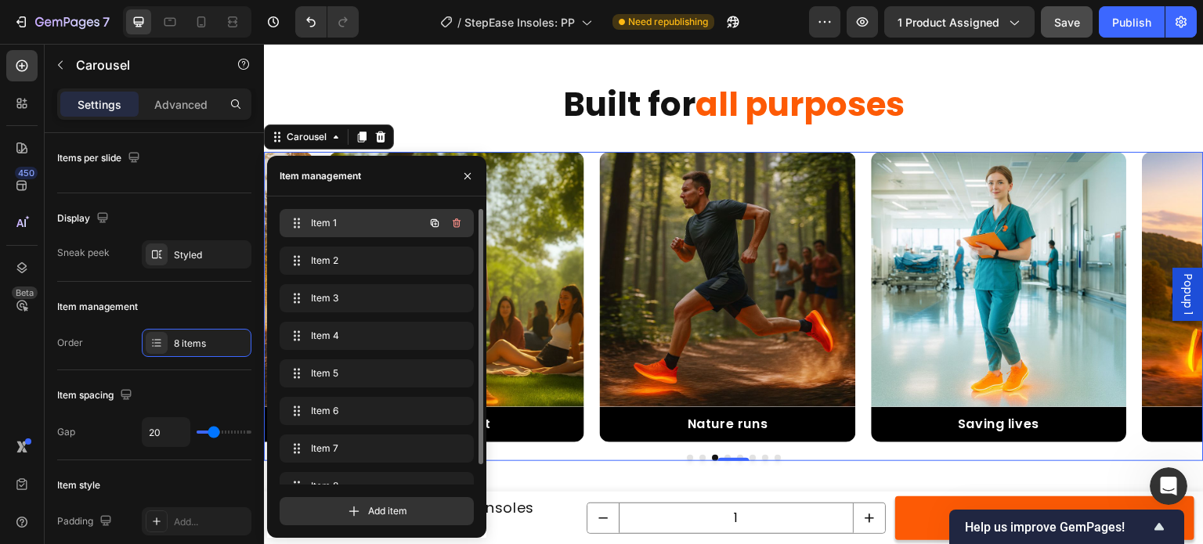
click at [342, 219] on span "Item 1" at bounding box center [355, 223] width 89 height 14
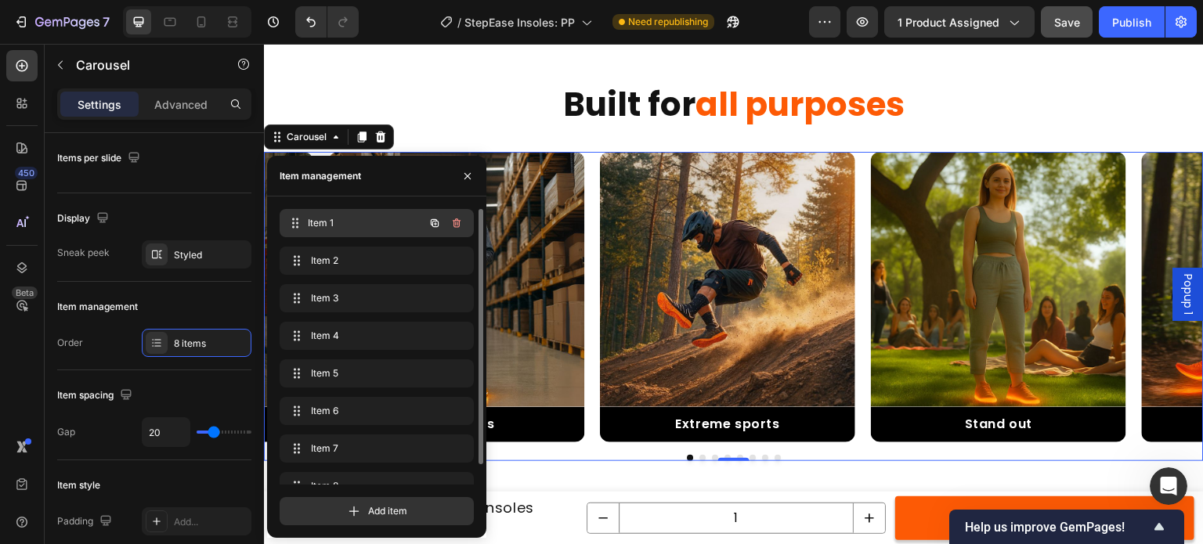
click at [355, 215] on div "Item 1 Item 1" at bounding box center [355, 223] width 138 height 22
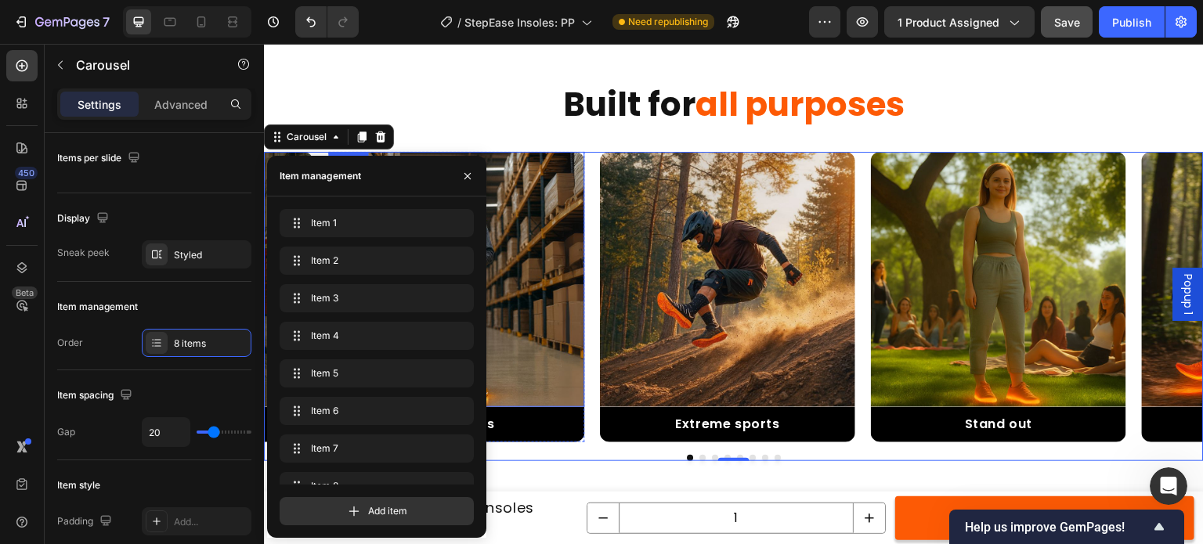
click at [544, 194] on img at bounding box center [456, 279] width 255 height 255
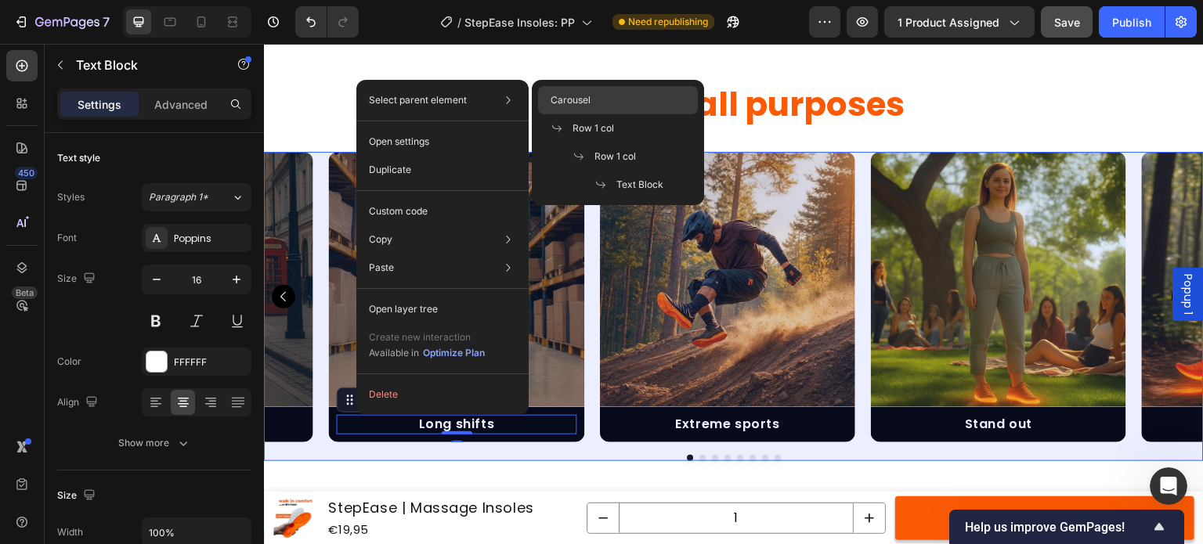
click at [586, 106] on span "Carousel" at bounding box center [571, 100] width 40 height 14
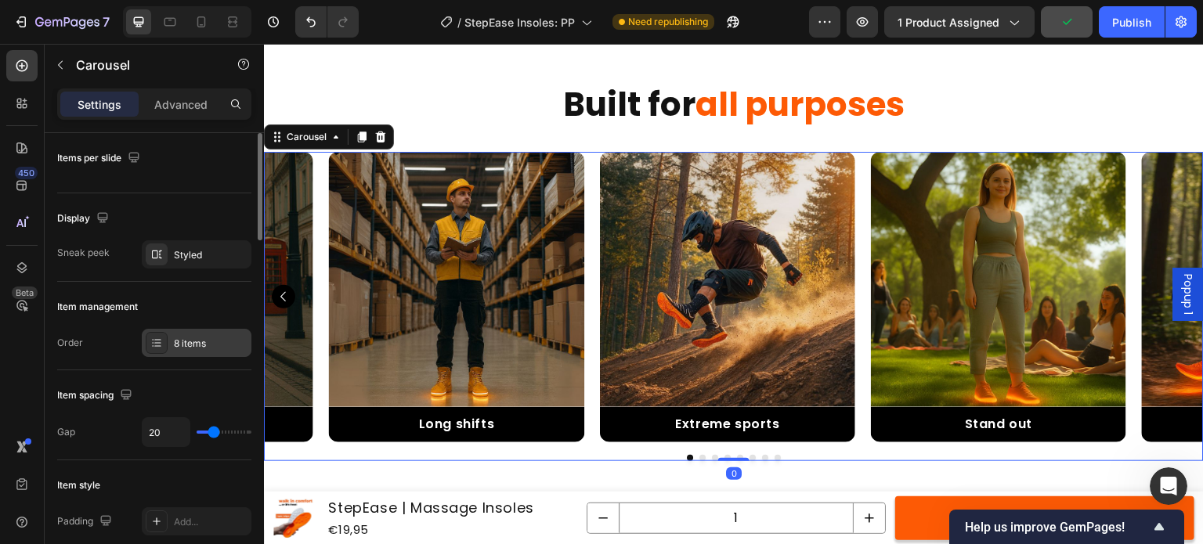
click at [191, 334] on div "8 items" at bounding box center [197, 343] width 110 height 28
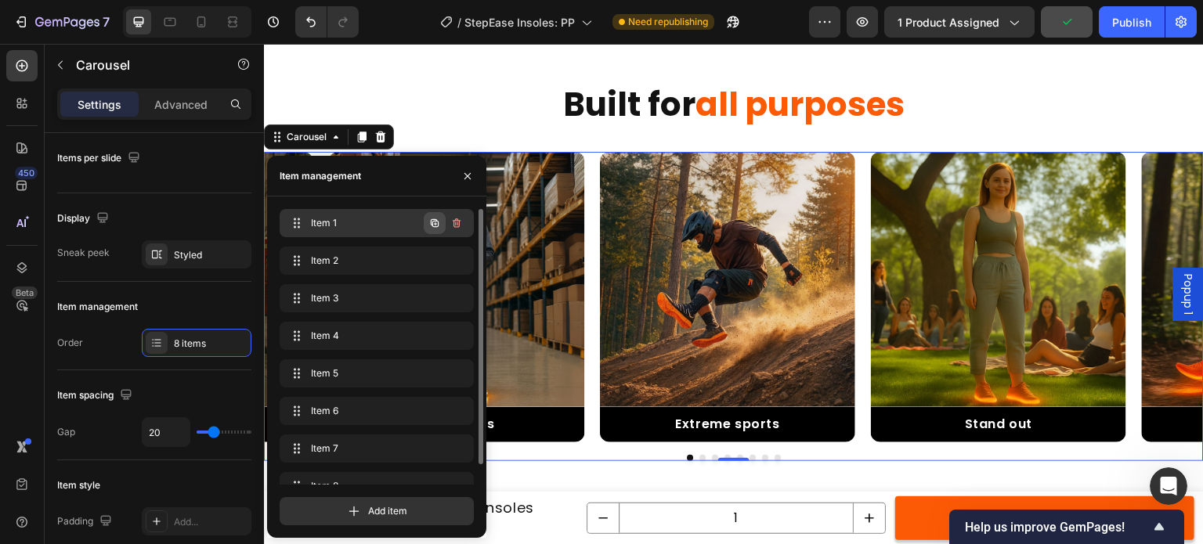
click at [435, 222] on icon "button" at bounding box center [435, 223] width 8 height 8
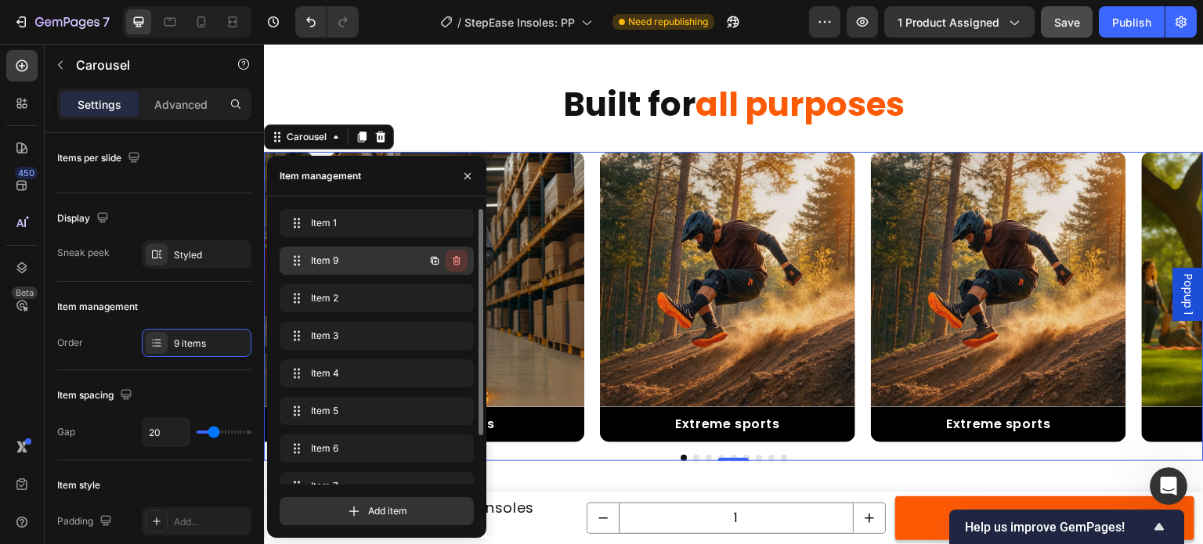
click at [459, 262] on icon "button" at bounding box center [457, 260] width 8 height 9
click at [454, 256] on div "Delete" at bounding box center [446, 261] width 29 height 14
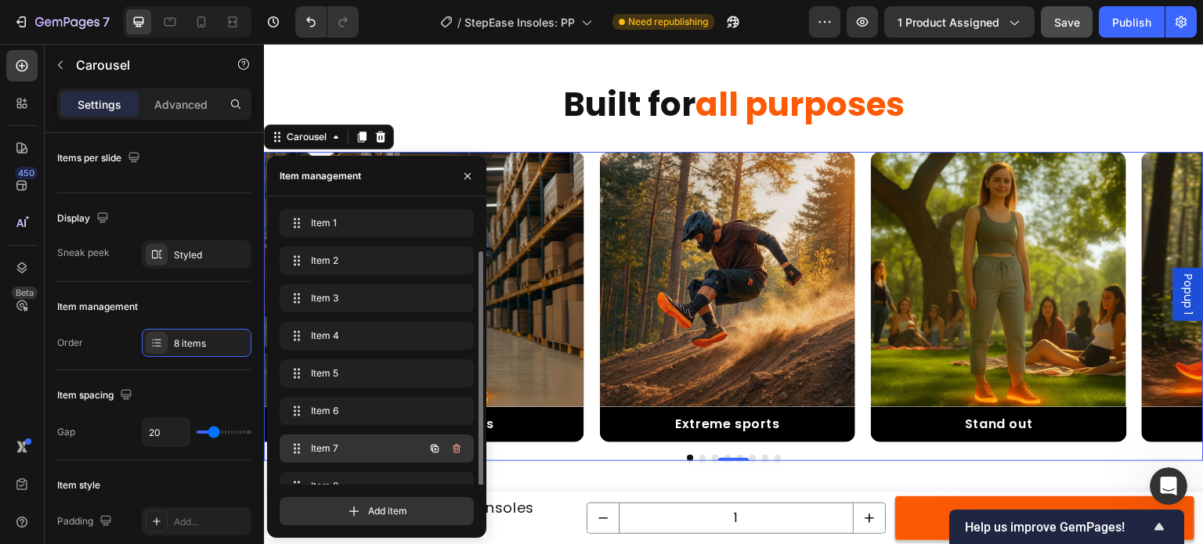
scroll to position [22, 0]
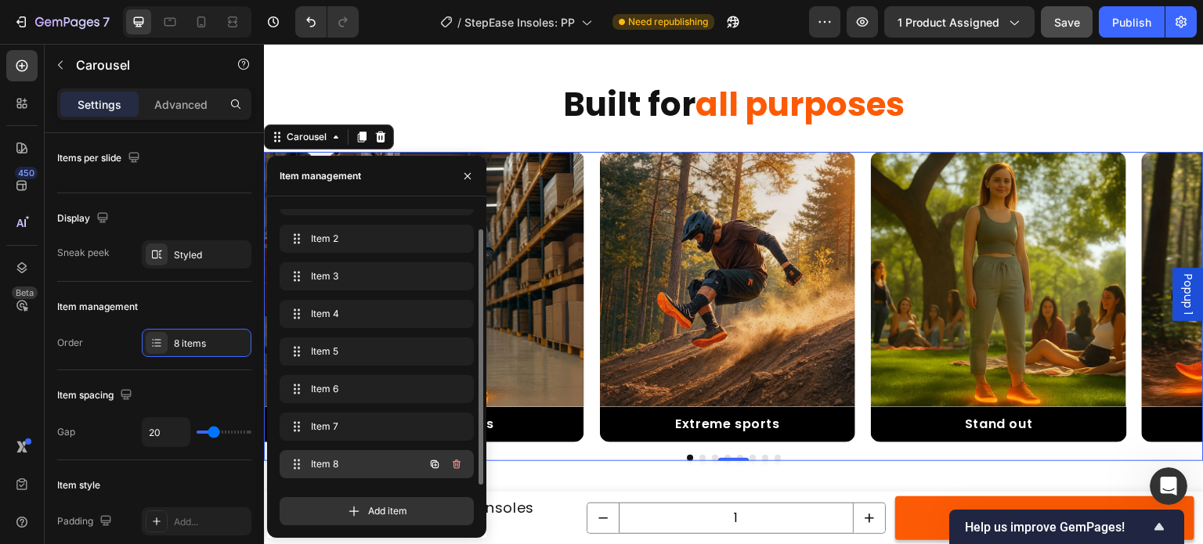
click at [395, 463] on span "Item 8" at bounding box center [355, 465] width 89 height 14
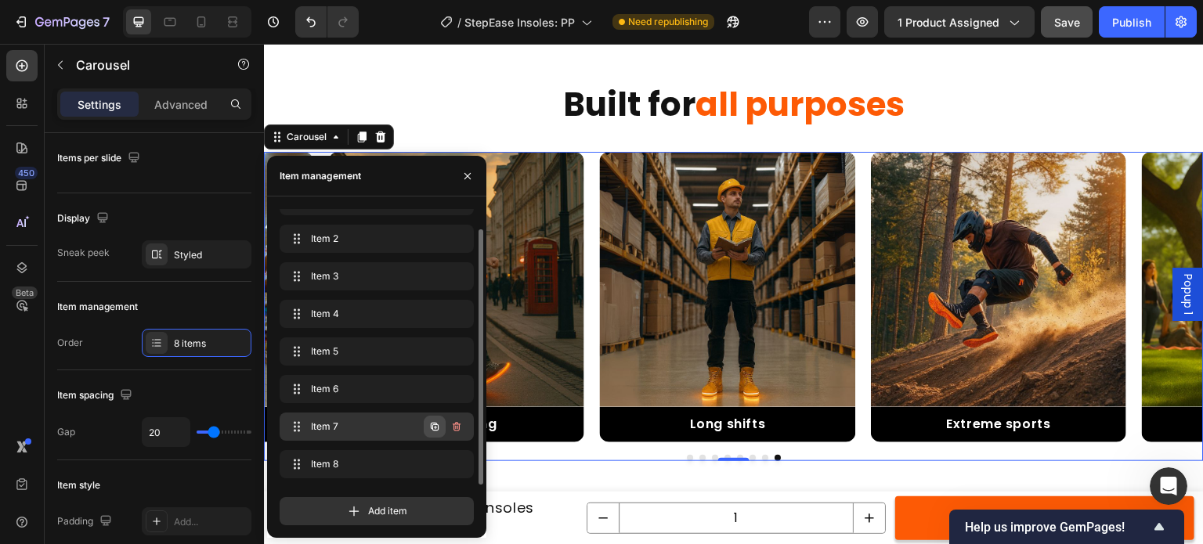
click at [429, 424] on icon "button" at bounding box center [435, 427] width 13 height 13
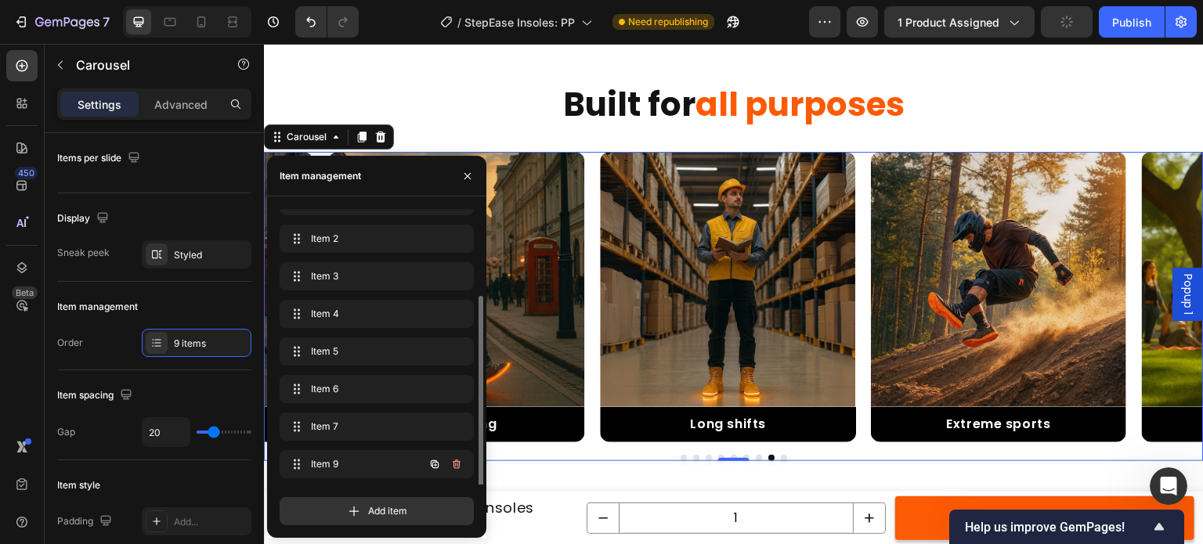
scroll to position [60, 0]
click at [359, 425] on span "Item 9" at bounding box center [355, 427] width 89 height 14
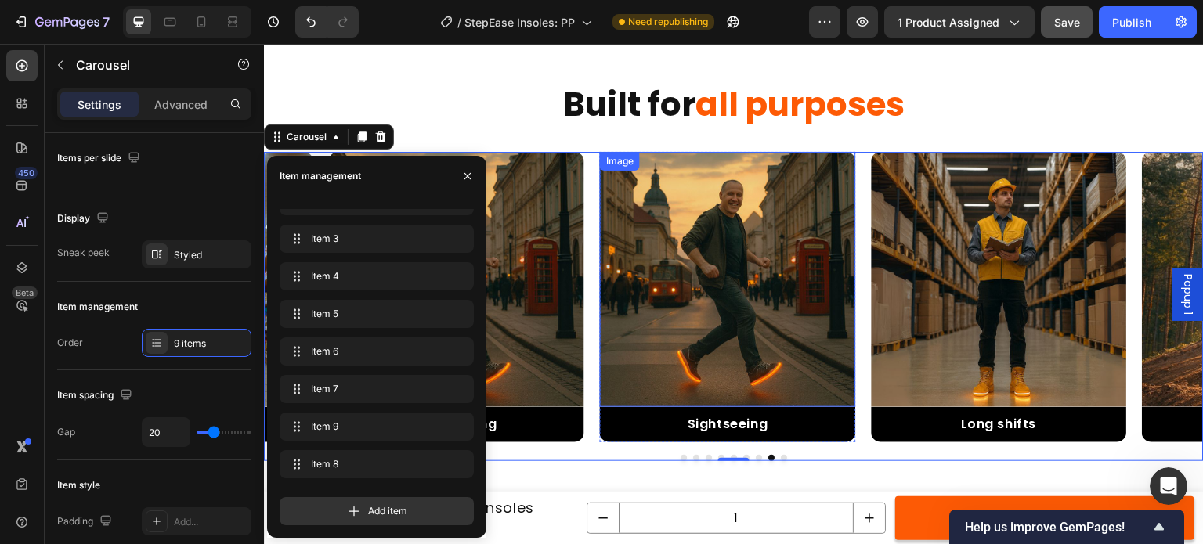
click at [660, 319] on img at bounding box center [727, 279] width 255 height 255
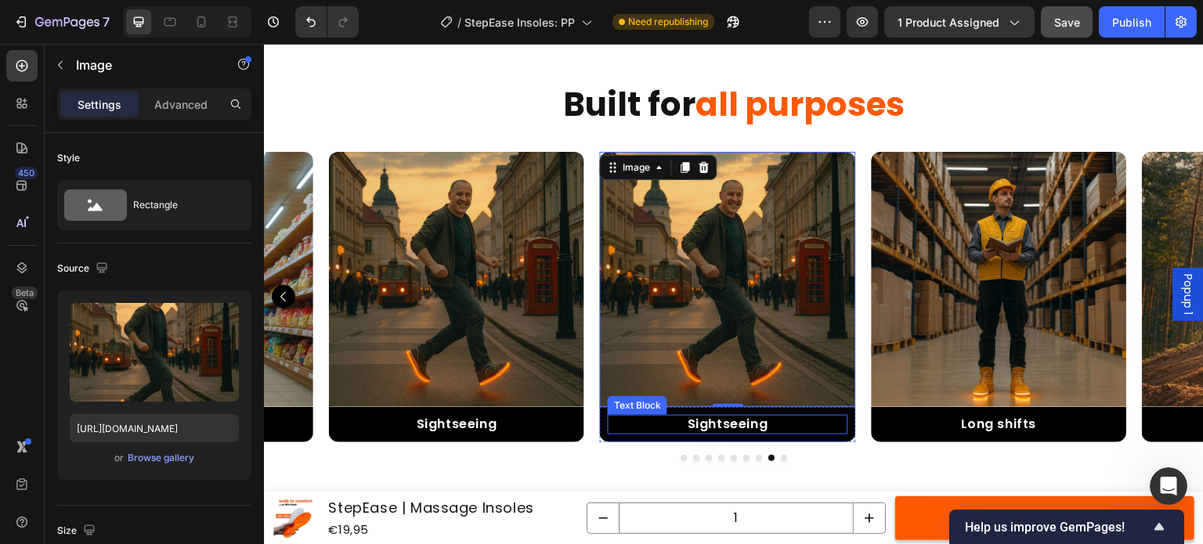
click at [713, 421] on p "Sightseeing" at bounding box center [728, 425] width 237 height 16
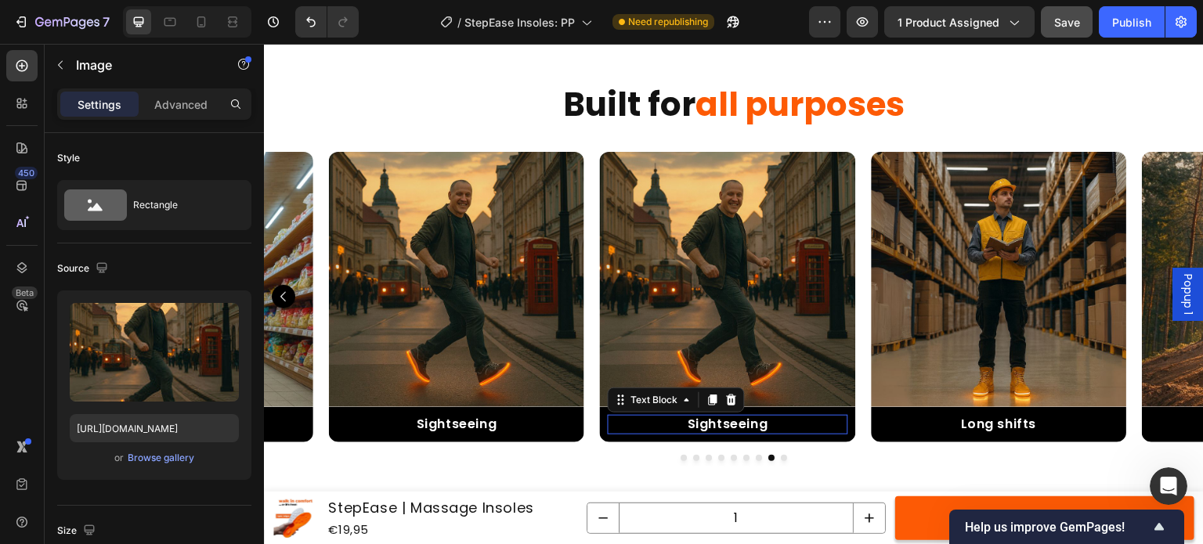
click at [713, 421] on p "Sightseeing" at bounding box center [728, 425] width 237 height 16
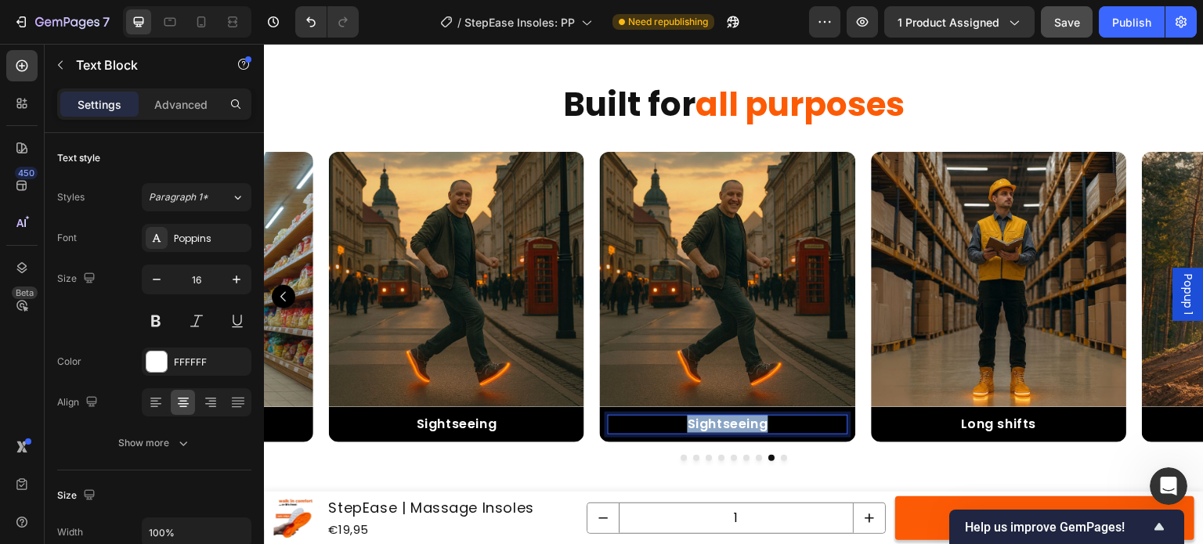
click at [713, 421] on p "Sightseeing" at bounding box center [728, 425] width 237 height 16
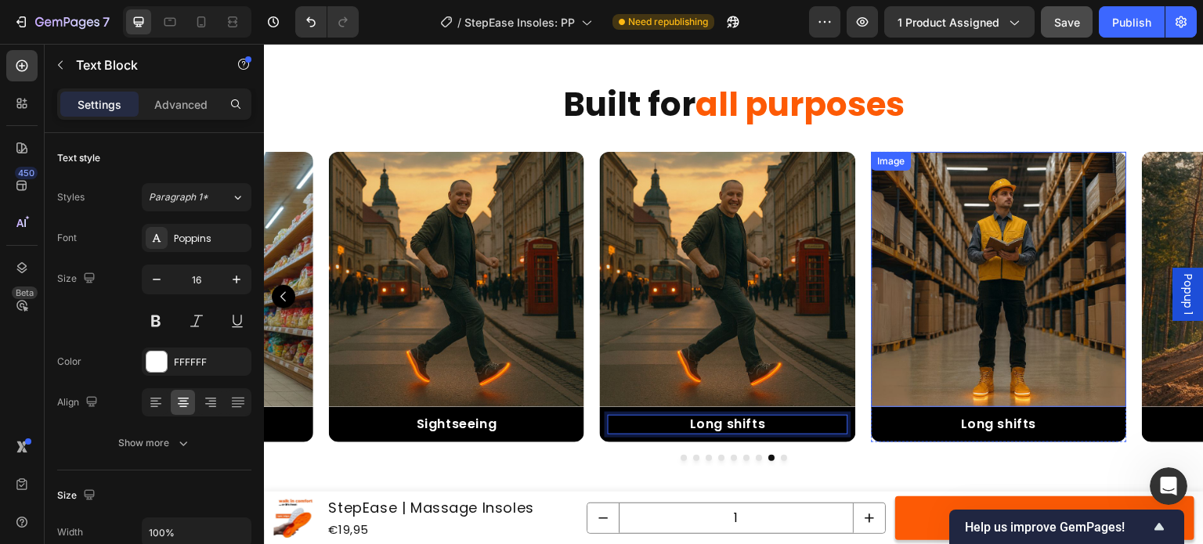
click at [933, 251] on img at bounding box center [998, 279] width 255 height 255
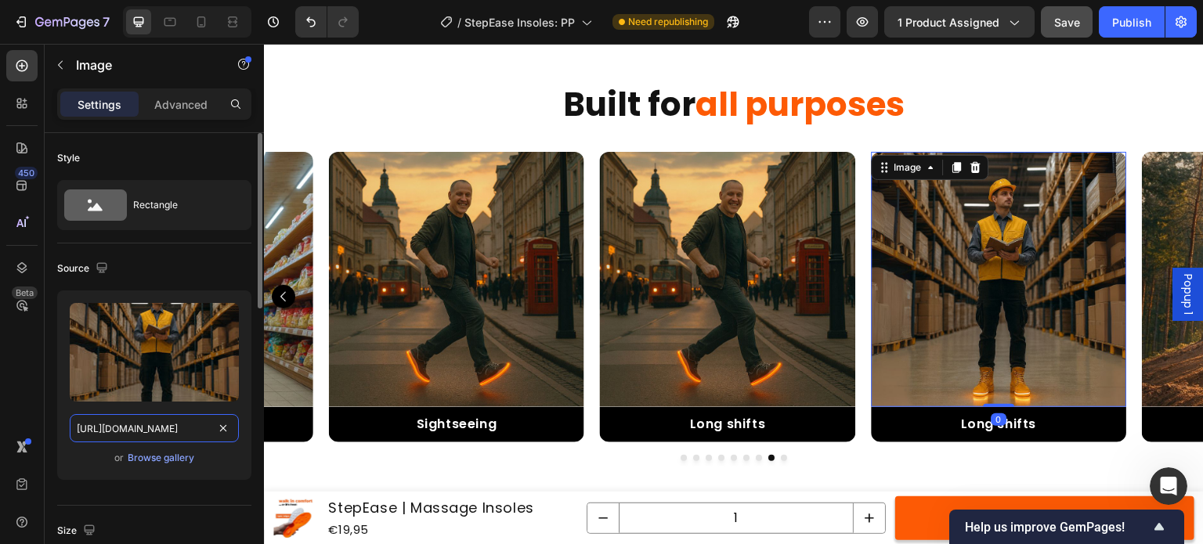
click at [140, 432] on input "[URL][DOMAIN_NAME]" at bounding box center [154, 428] width 169 height 28
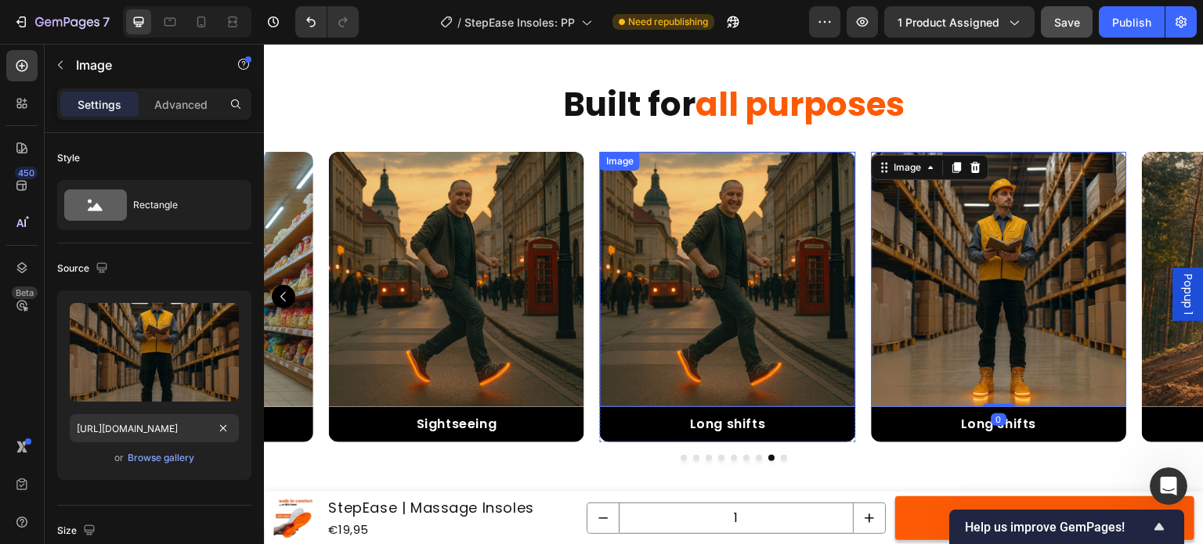
click at [741, 239] on img at bounding box center [727, 279] width 255 height 255
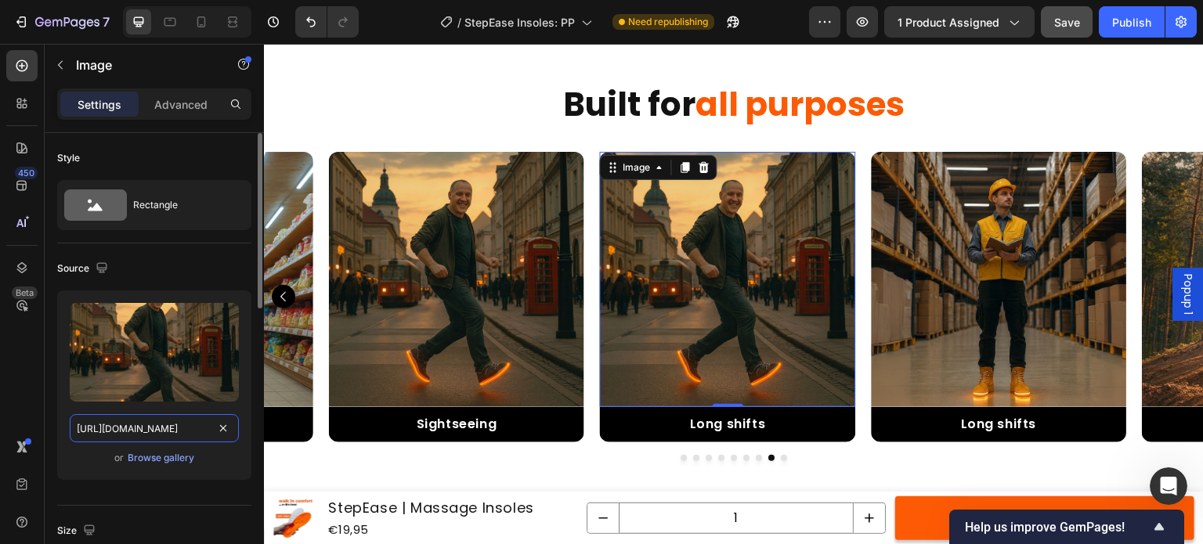
click at [168, 432] on input "https://cdn.shopify.com/s/files/1/0957/9747/7701/files/gempages_582770116605772…" at bounding box center [154, 428] width 169 height 28
paste input "04d70f74-6d39-47f0-81a1-713a15ff6cb6"
type input "[URL][DOMAIN_NAME]"
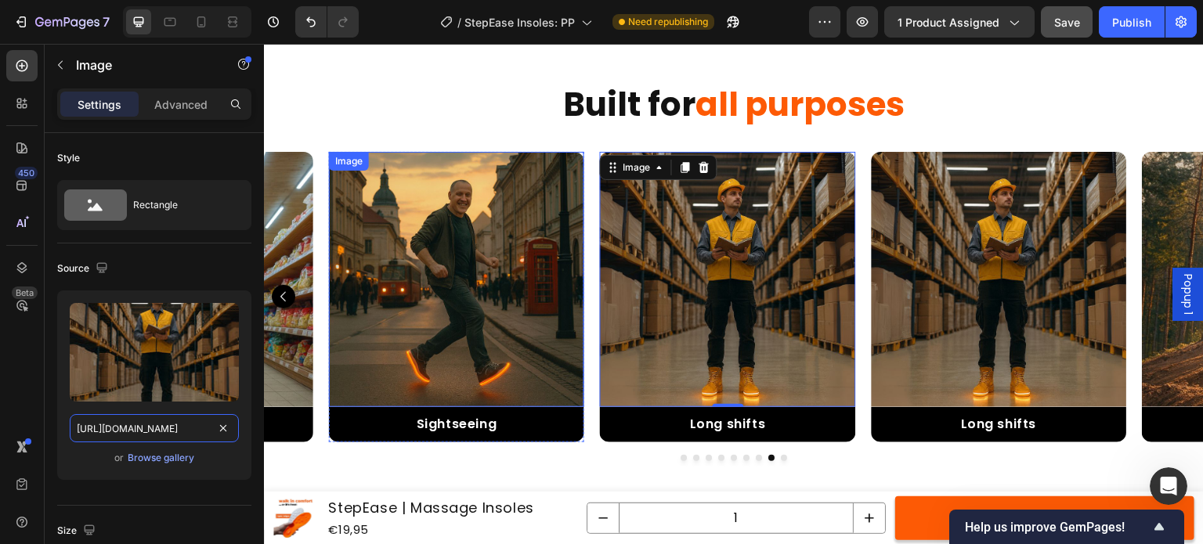
scroll to position [0, 464]
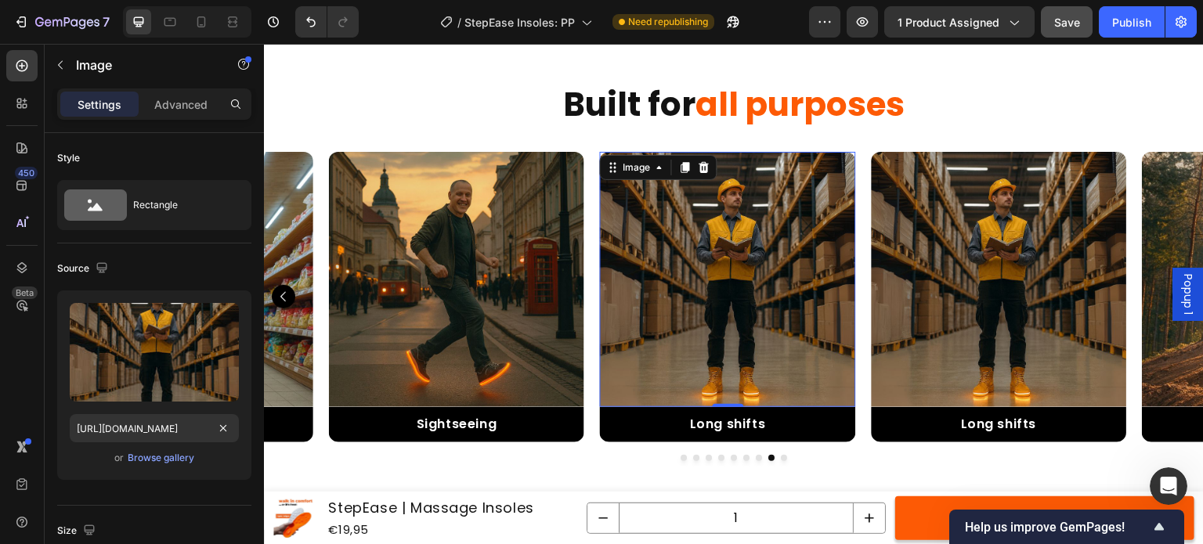
click at [863, 343] on div "Image Extreme sports Text Block Row Row Image Stand out Text Block Row Row Imag…" at bounding box center [734, 297] width 940 height 291
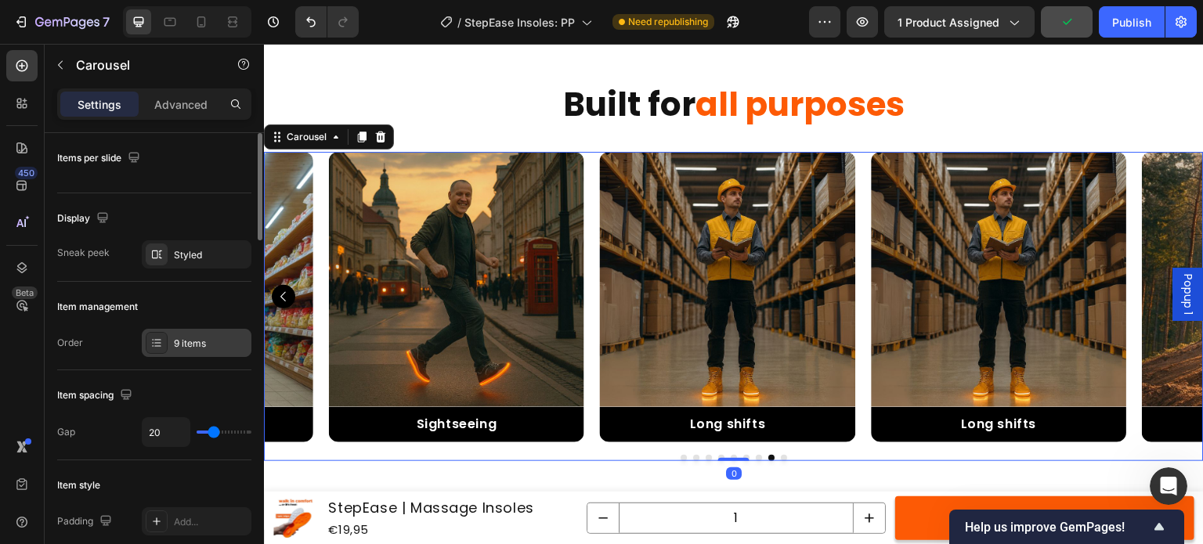
click at [169, 330] on div "9 items" at bounding box center [197, 343] width 110 height 28
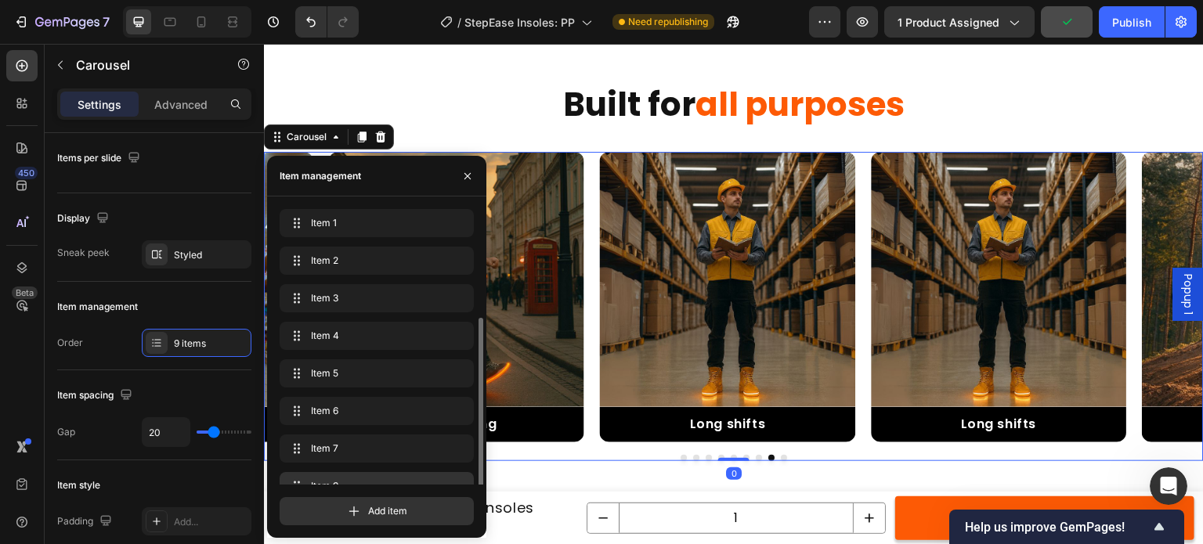
scroll to position [60, 0]
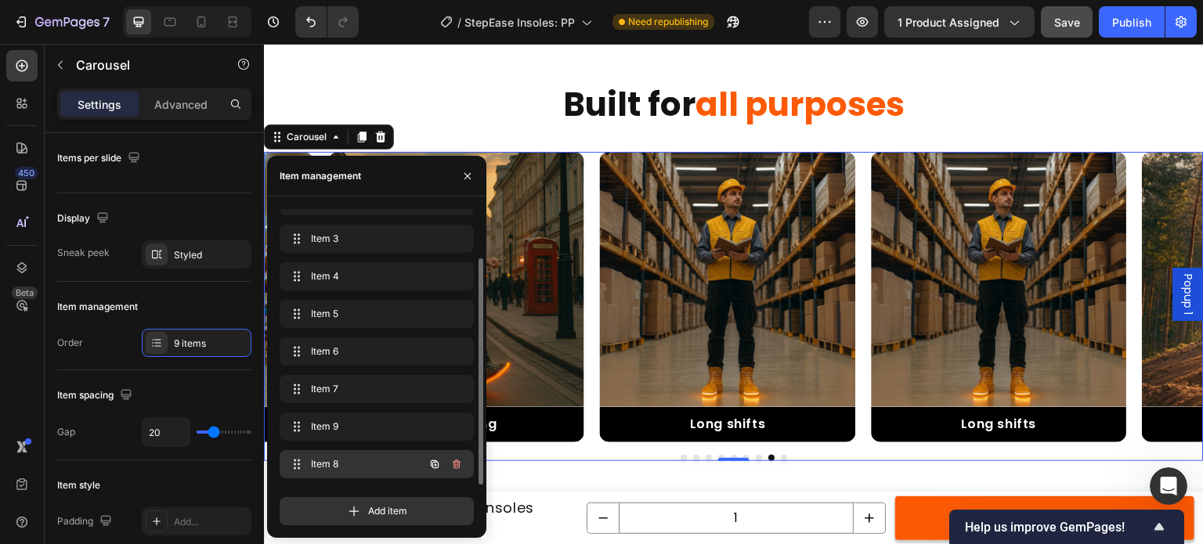
click at [385, 460] on span "Item 8" at bounding box center [355, 465] width 89 height 14
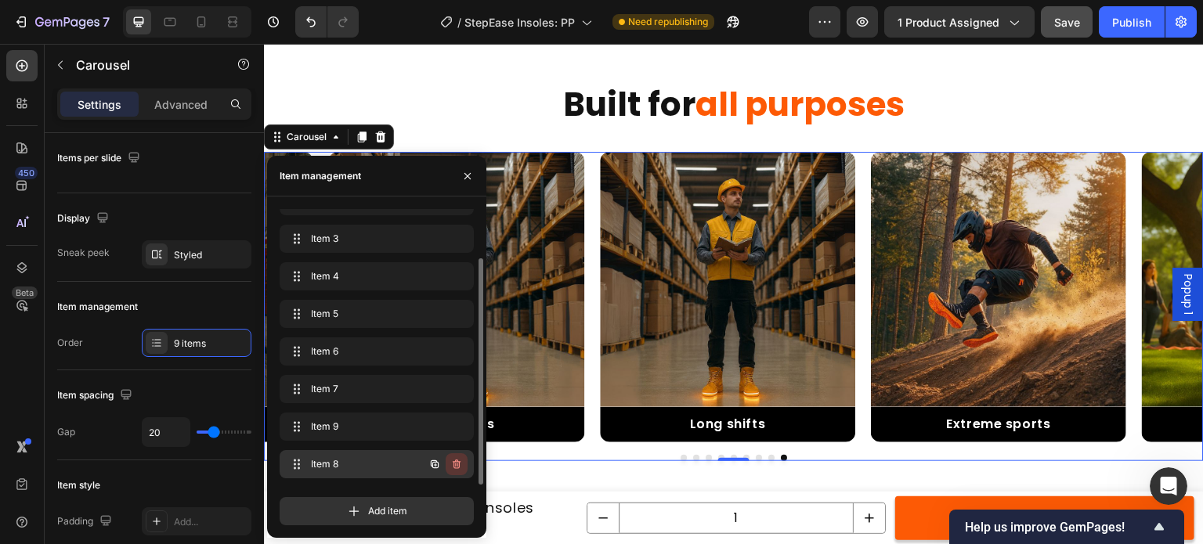
click at [464, 469] on button "button" at bounding box center [457, 465] width 22 height 22
click at [445, 464] on div "Delete" at bounding box center [446, 465] width 29 height 14
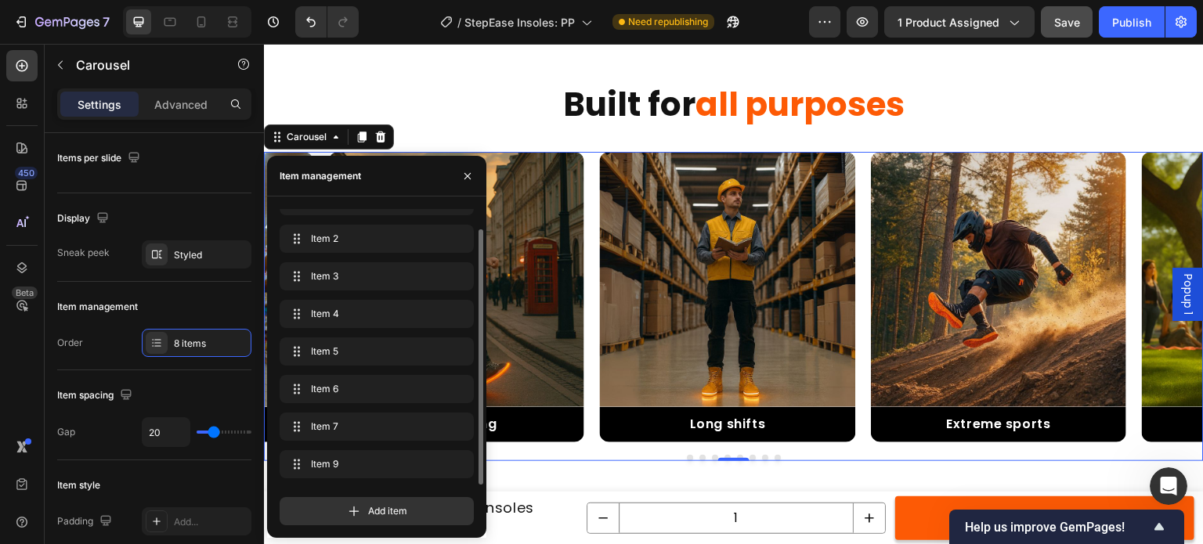
scroll to position [22, 0]
click at [599, 323] on div "Image Extreme sports Text Block Row Row Image Stand out Text Block Row Row Imag…" at bounding box center [734, 297] width 940 height 291
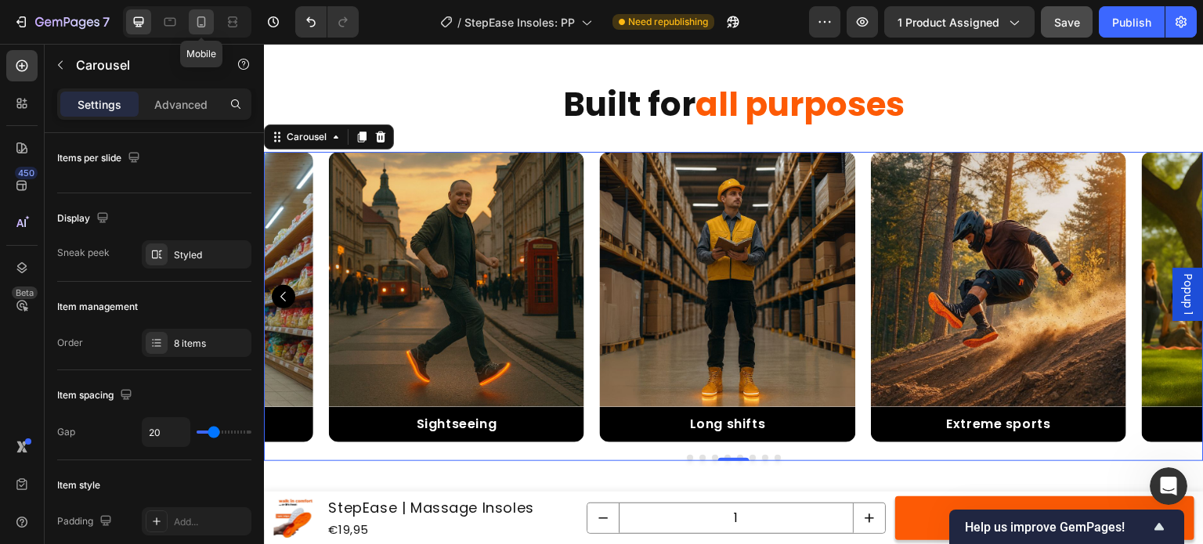
click at [197, 18] on icon at bounding box center [202, 22] width 16 height 16
type input "16"
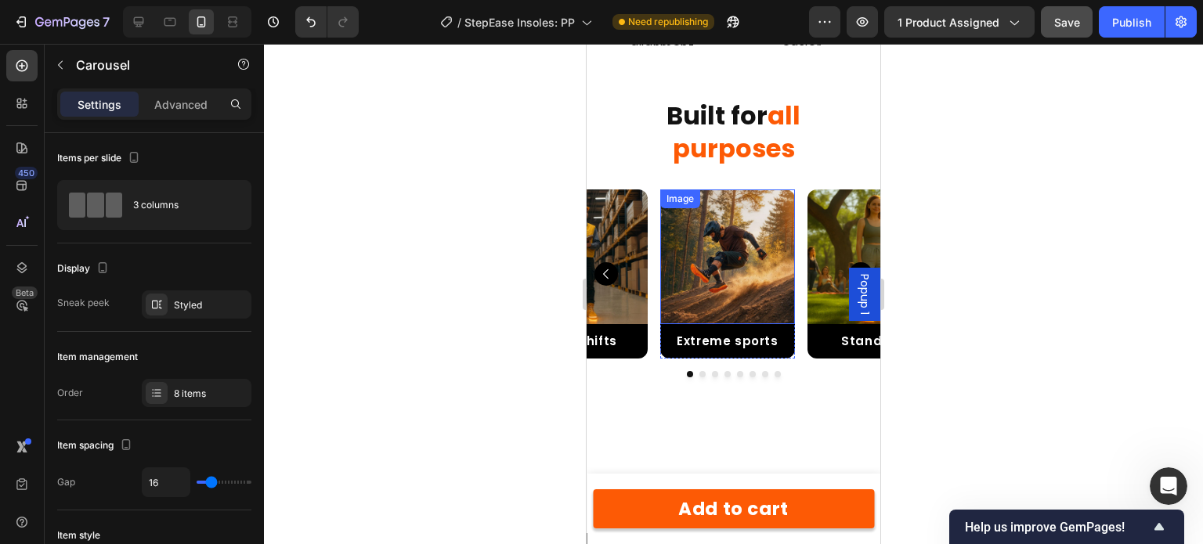
scroll to position [3582, 0]
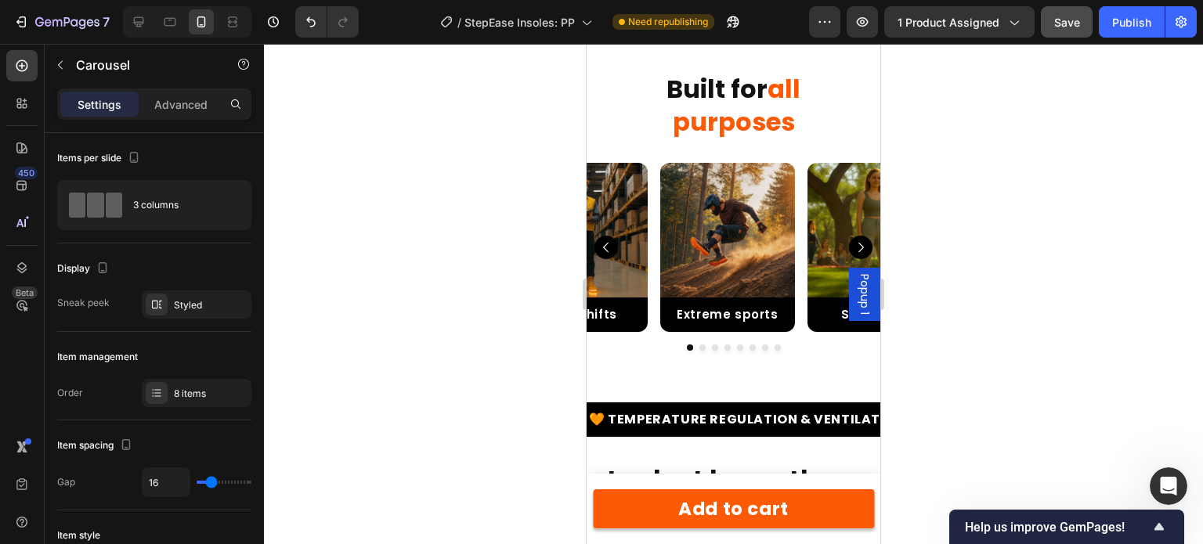
click at [649, 326] on div "Image Extreme sports Text Block Row Row Image Stand out Text Block Row Row Imag…" at bounding box center [734, 247] width 294 height 169
click at [651, 303] on div "Image Extreme sports Text Block Row Row Image Stand out Text Block Row Row Imag…" at bounding box center [734, 247] width 294 height 169
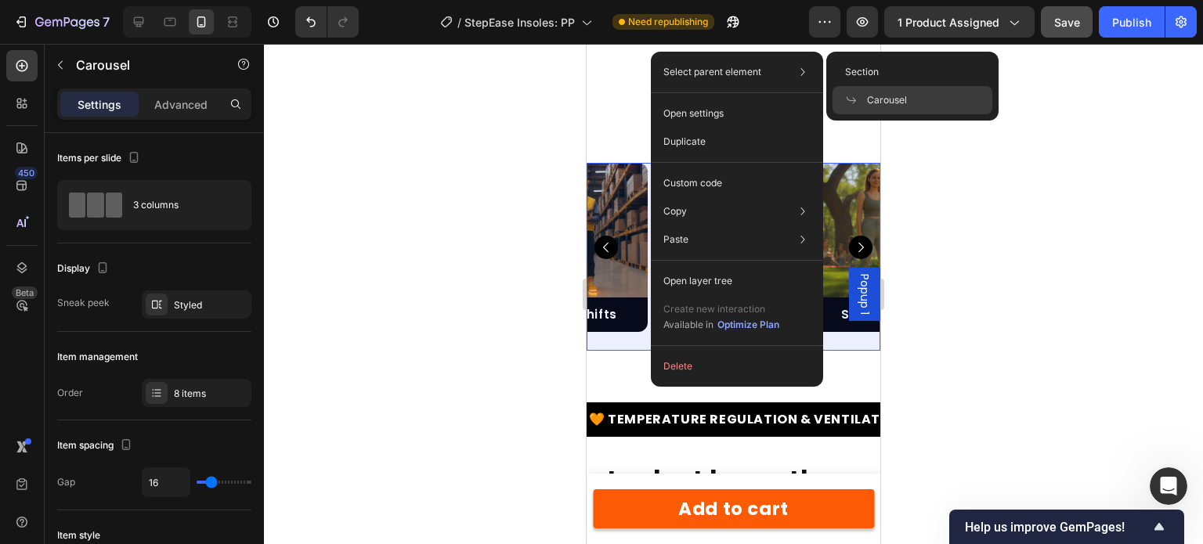
drag, startPoint x: 943, startPoint y: 102, endPoint x: 209, endPoint y: 114, distance: 734.2
click at [943, 102] on div "Carousel" at bounding box center [913, 100] width 160 height 28
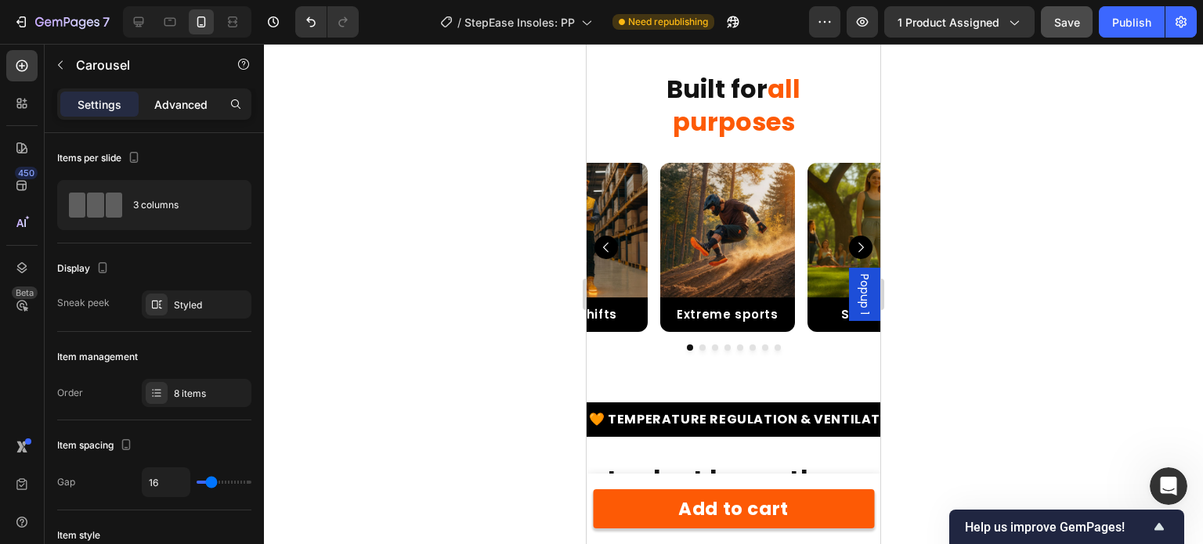
click at [170, 107] on p "Advanced" at bounding box center [180, 104] width 53 height 16
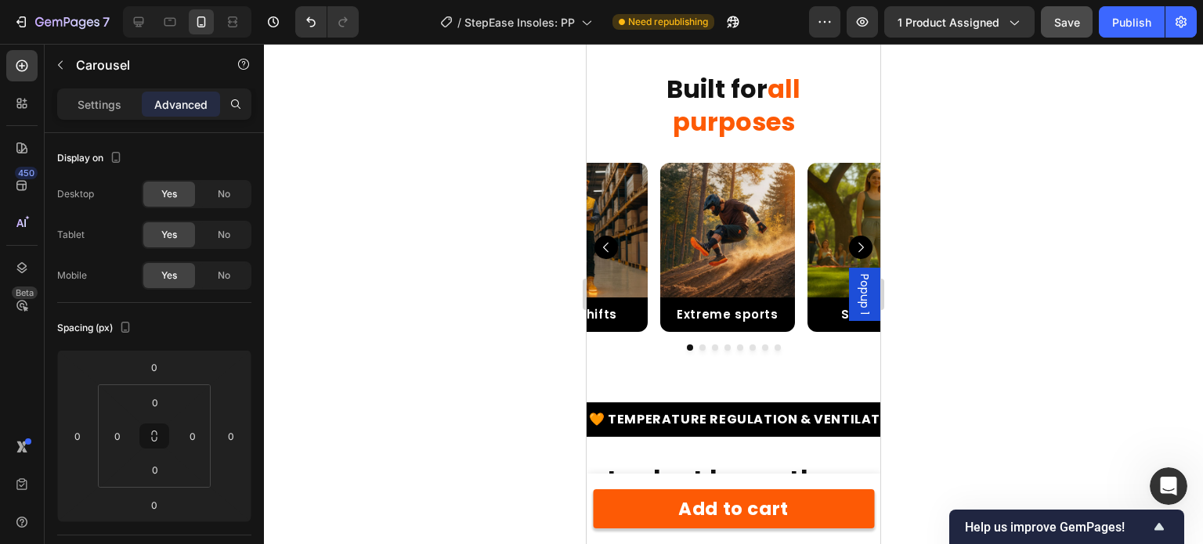
drag, startPoint x: 111, startPoint y: 103, endPoint x: 464, endPoint y: 197, distance: 364.9
click at [111, 103] on p "Settings" at bounding box center [100, 104] width 44 height 16
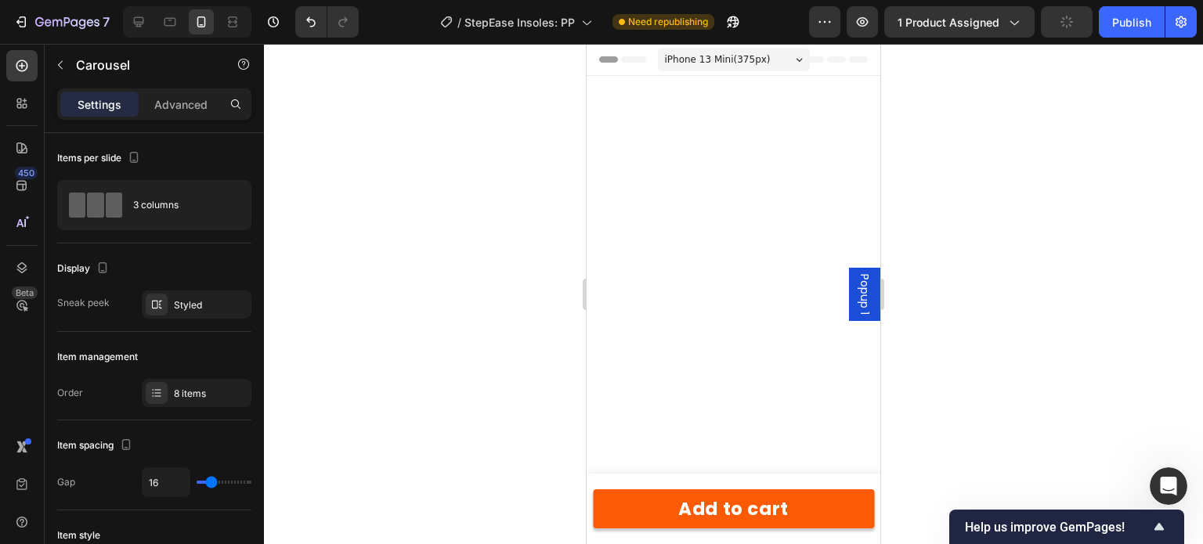
scroll to position [3582, 0]
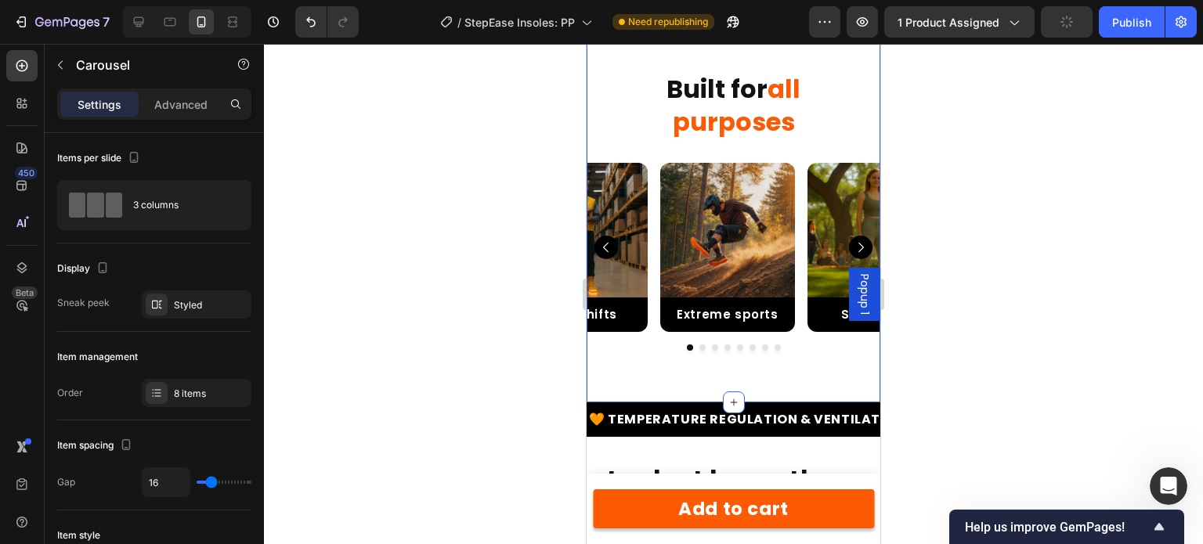
click at [651, 140] on div "Built for all purposes Heading Image Extreme sports Text Block Row Row Image St…" at bounding box center [734, 195] width 294 height 311
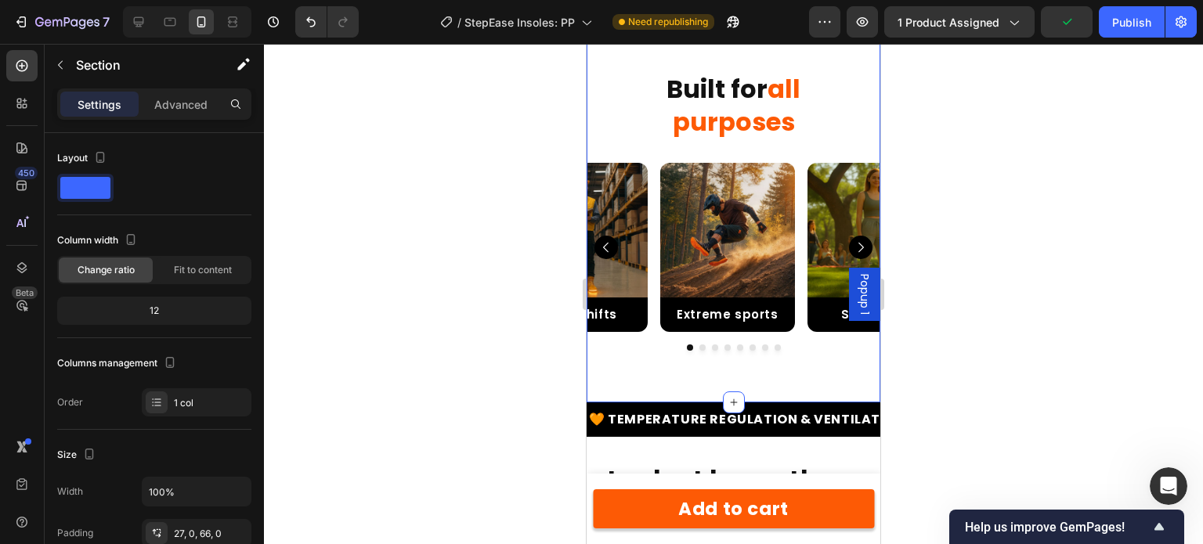
scroll to position [3764, 0]
click at [166, 109] on p "Advanced" at bounding box center [180, 104] width 53 height 16
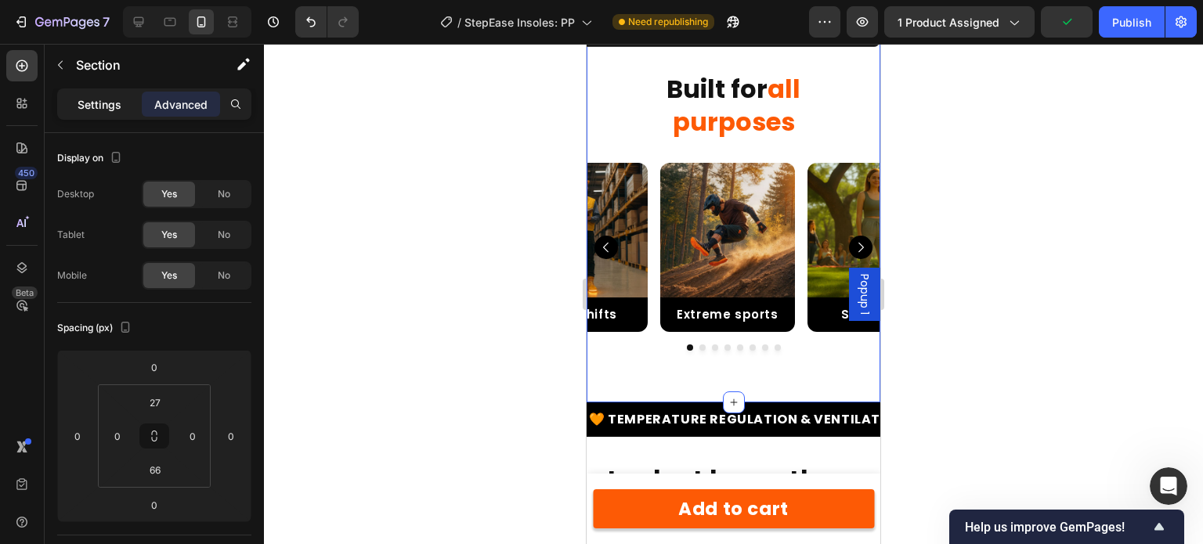
click at [116, 108] on p "Settings" at bounding box center [100, 104] width 44 height 16
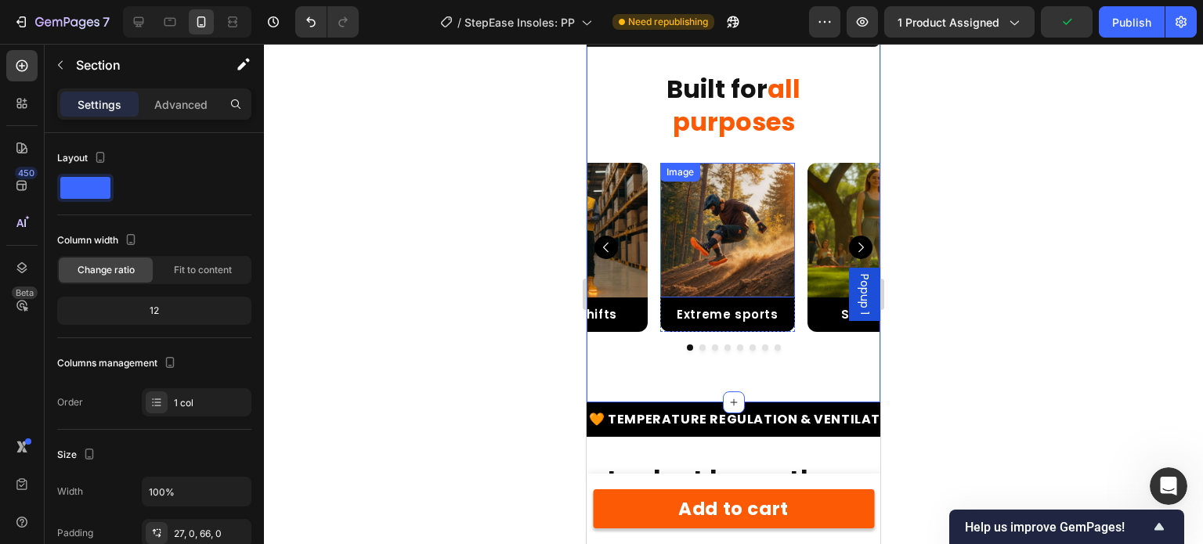
click at [677, 244] on img at bounding box center [727, 230] width 135 height 135
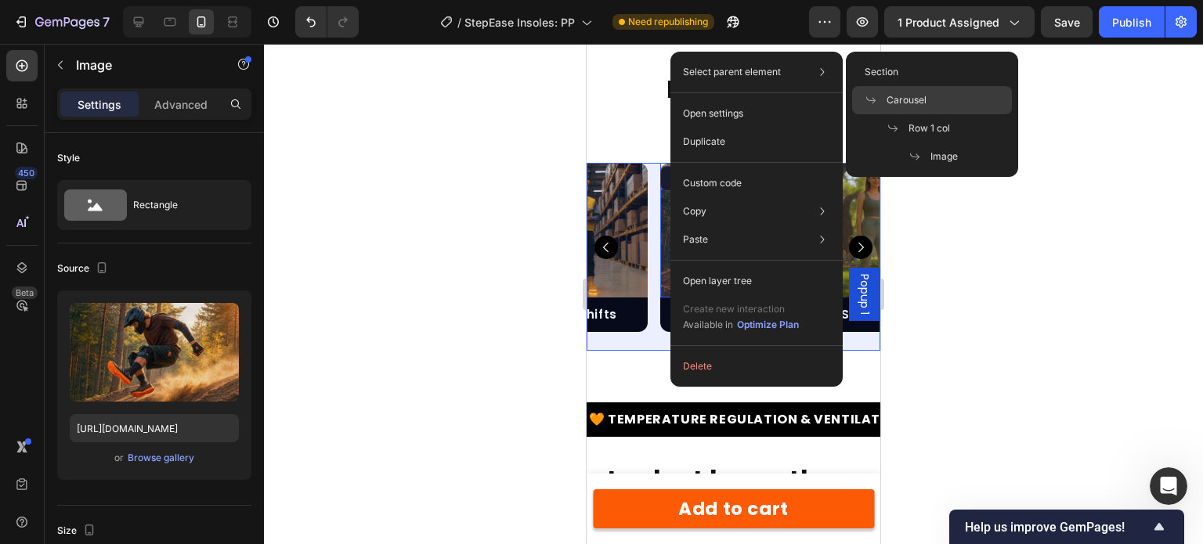
click at [921, 107] on span "Carousel" at bounding box center [907, 100] width 40 height 14
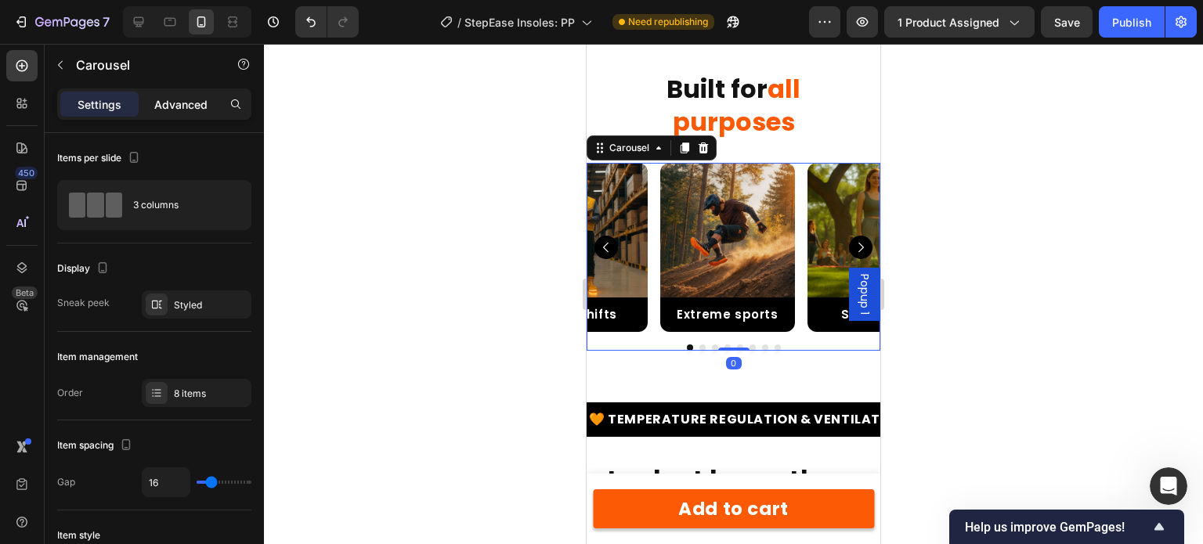
click at [175, 99] on p "Advanced" at bounding box center [180, 104] width 53 height 16
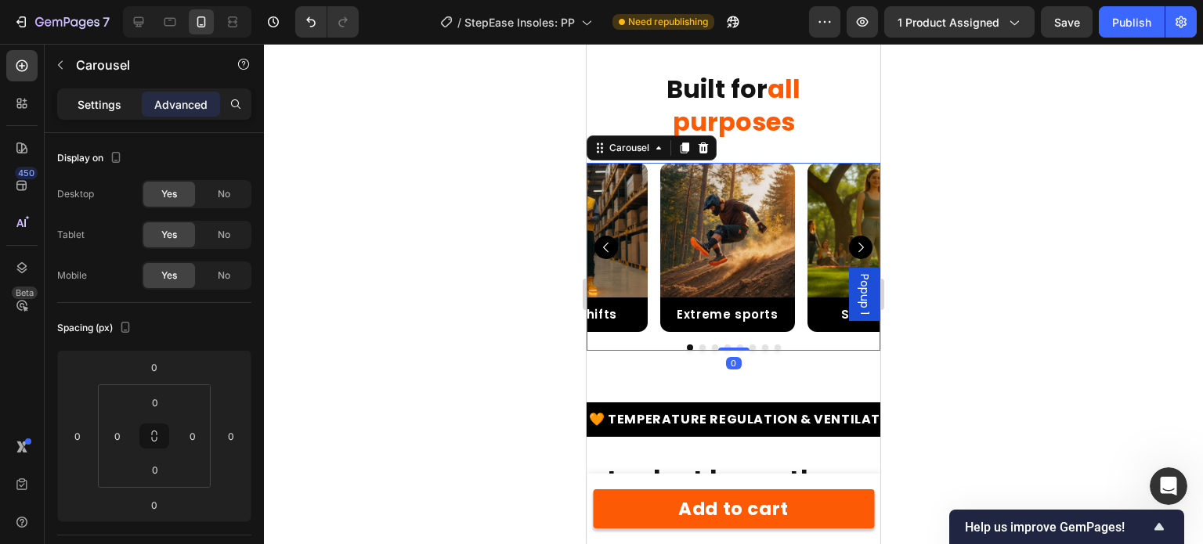
click at [121, 110] on p "Settings" at bounding box center [100, 104] width 44 height 16
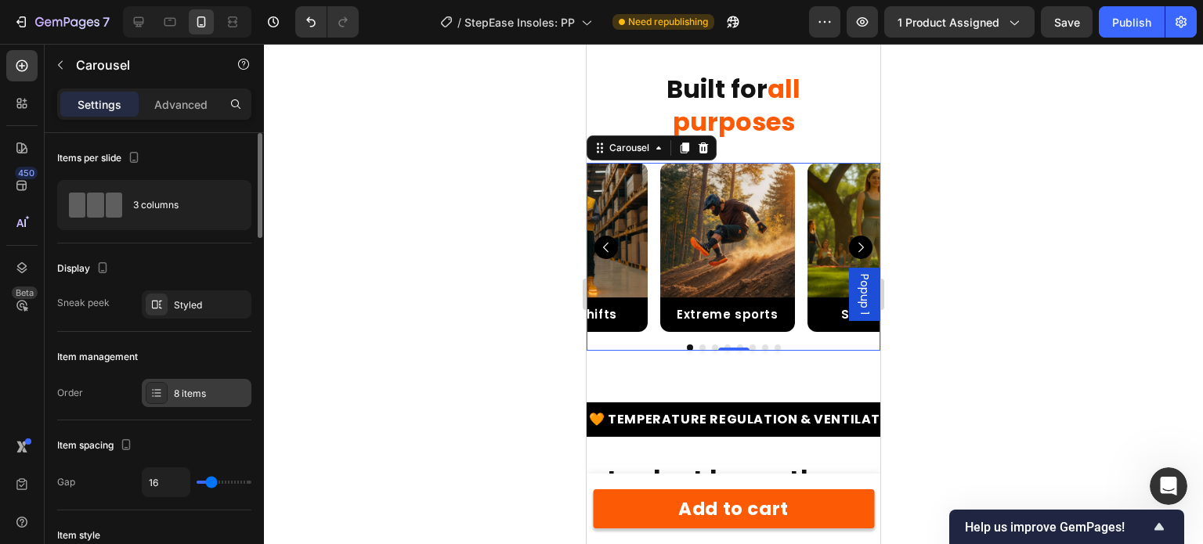
click at [190, 385] on div "8 items" at bounding box center [197, 393] width 110 height 28
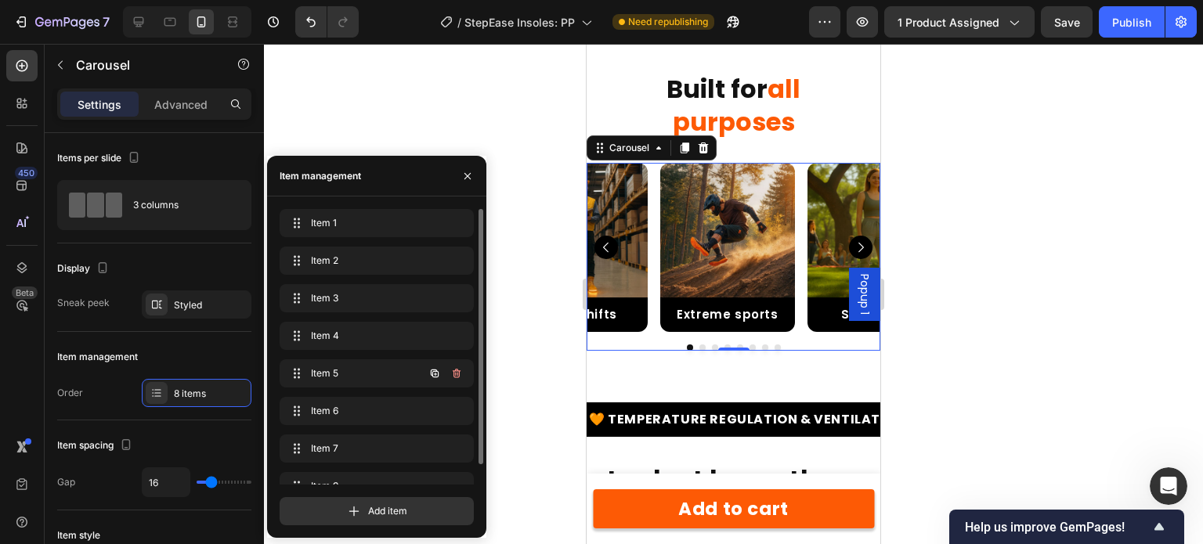
scroll to position [22, 0]
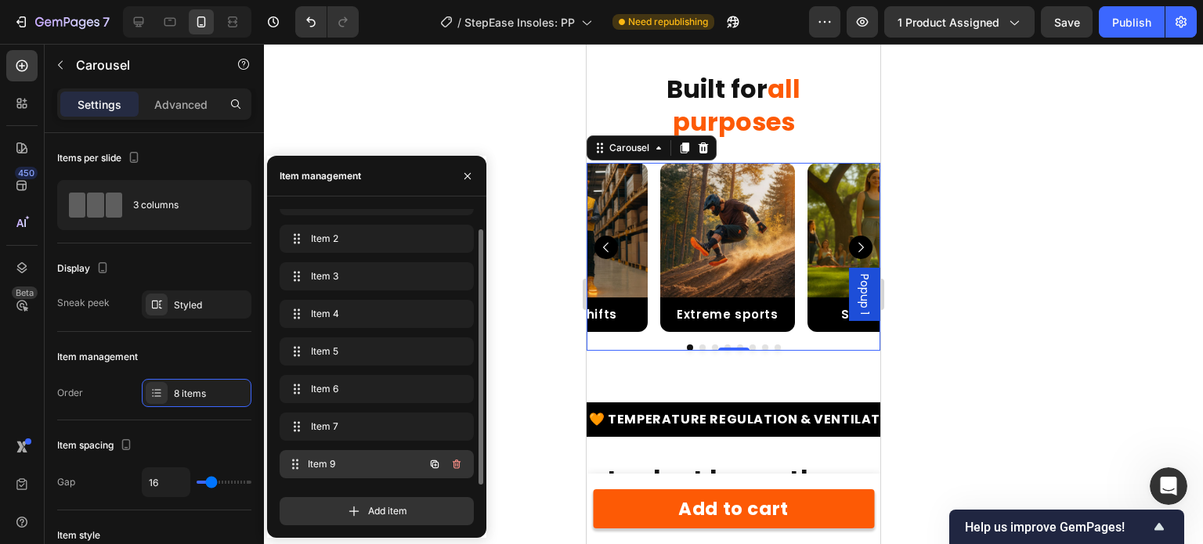
click at [345, 468] on span "Item 9" at bounding box center [366, 465] width 116 height 14
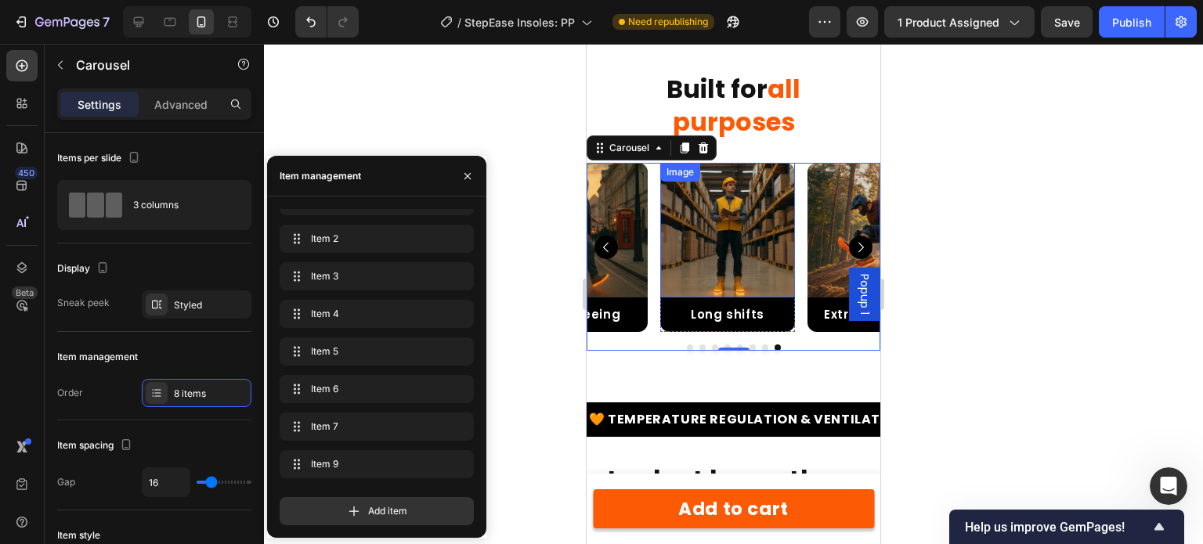
click at [791, 253] on img at bounding box center [727, 230] width 135 height 135
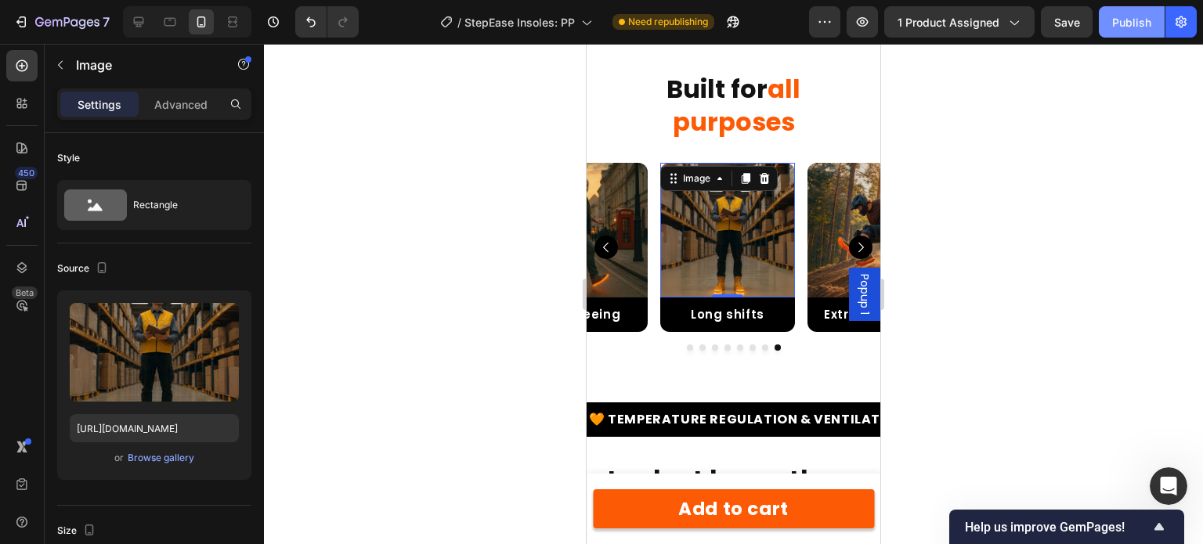
click at [1138, 20] on div "Publish" at bounding box center [1131, 22] width 39 height 16
